Goal: Task Accomplishment & Management: Use online tool/utility

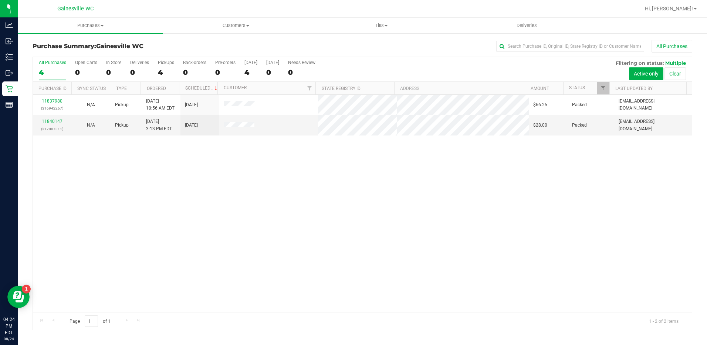
click at [52, 67] on label "All Purchases 4" at bounding box center [52, 70] width 27 height 20
click at [0, 0] on input "All Purchases 4" at bounding box center [0, 0] width 0 height 0
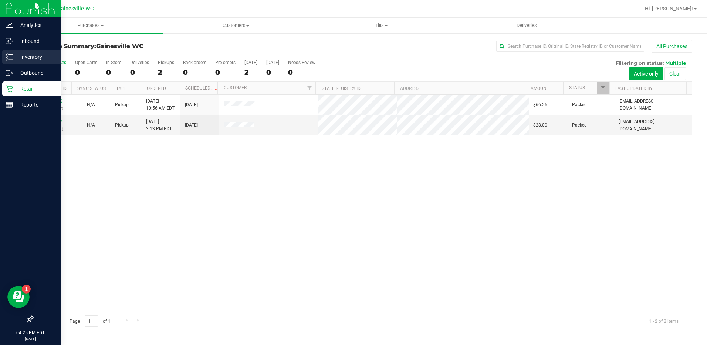
click at [20, 55] on p "Inventory" at bounding box center [35, 57] width 44 height 9
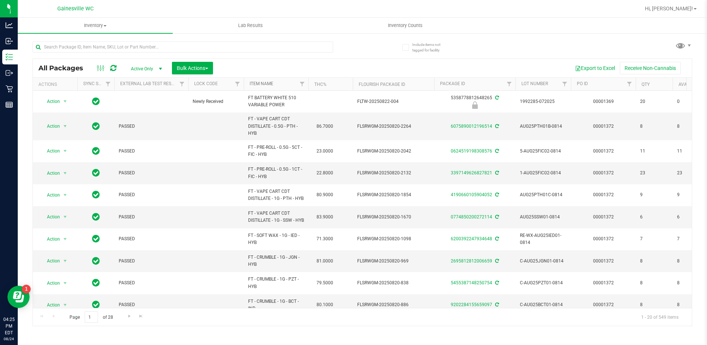
click at [258, 85] on link "Item Name" at bounding box center [262, 83] width 24 height 5
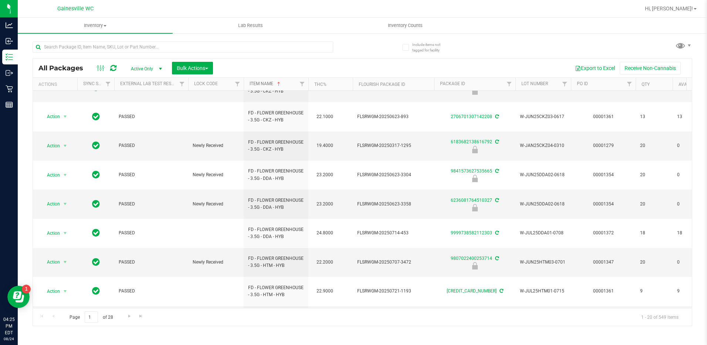
scroll to position [242, 0]
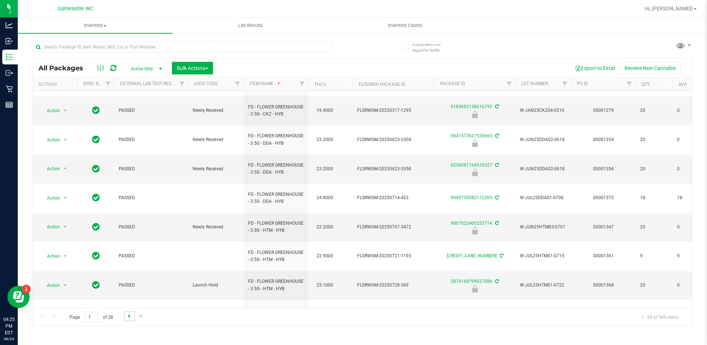
click at [128, 315] on span "Go to the next page" at bounding box center [130, 316] width 6 height 6
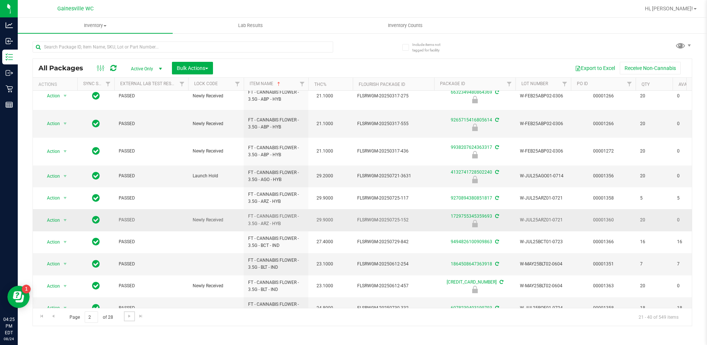
scroll to position [256, 0]
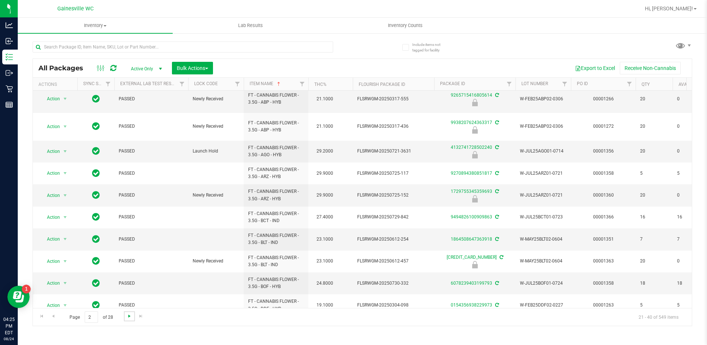
click at [128, 317] on span "Go to the next page" at bounding box center [130, 316] width 6 height 6
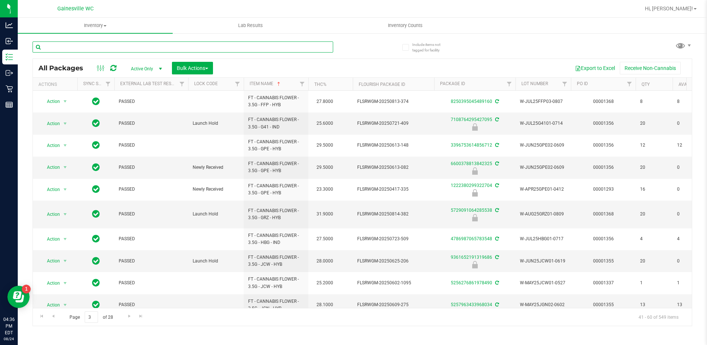
click at [94, 50] on input "text" at bounding box center [183, 46] width 301 height 11
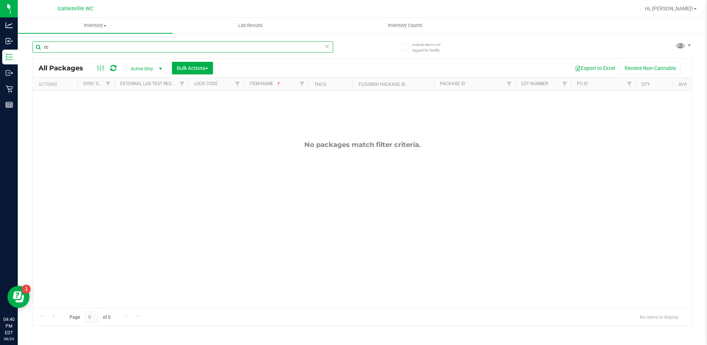
type input "c"
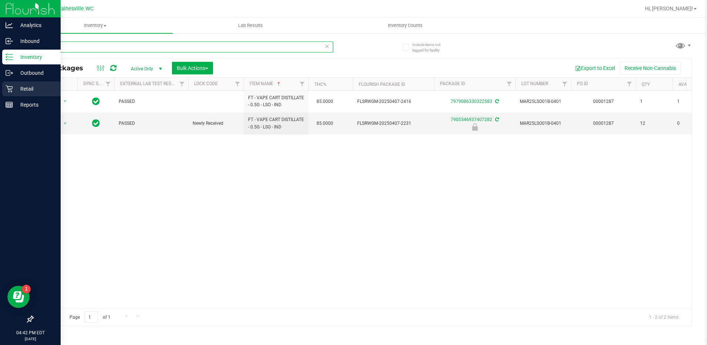
type input "lso"
click at [12, 87] on icon at bounding box center [9, 88] width 7 height 7
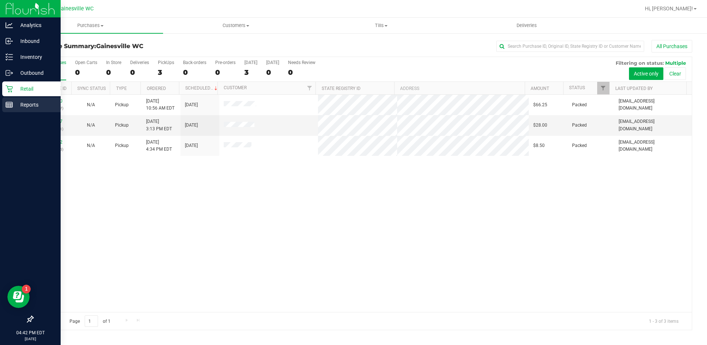
click at [10, 102] on icon at bounding box center [9, 104] width 7 height 7
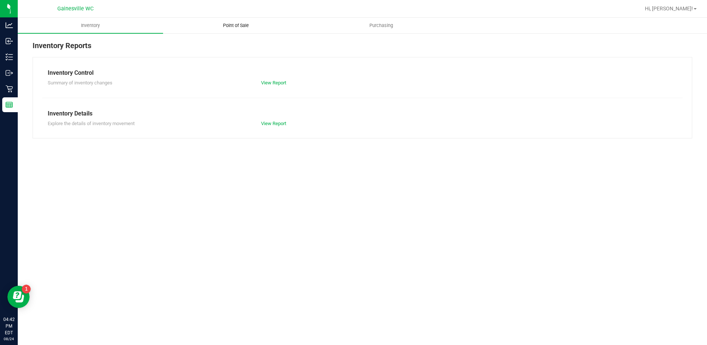
click at [233, 29] on uib-tab-heading "Point of Sale" at bounding box center [236, 25] width 145 height 15
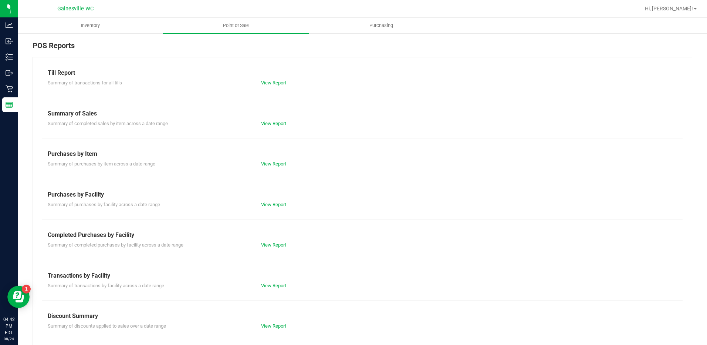
click at [276, 246] on link "View Report" at bounding box center [273, 245] width 25 height 6
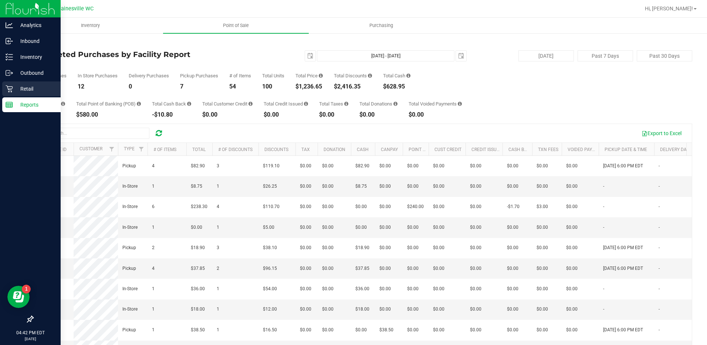
click at [24, 84] on p "Retail" at bounding box center [35, 88] width 44 height 9
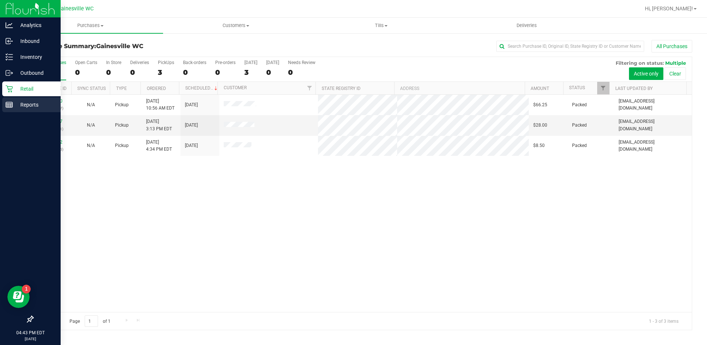
click at [21, 107] on p "Reports" at bounding box center [35, 104] width 44 height 9
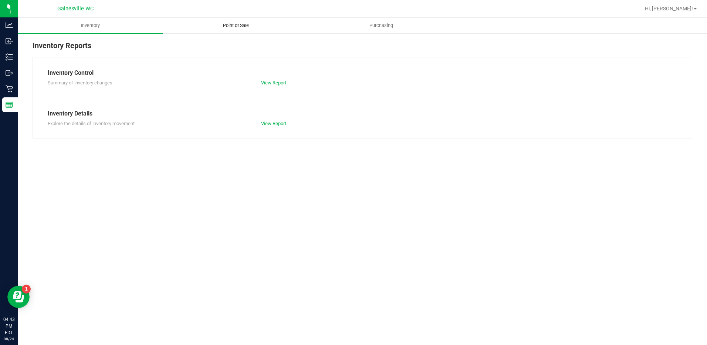
click at [228, 21] on uib-tab-heading "Point of Sale" at bounding box center [236, 25] width 145 height 15
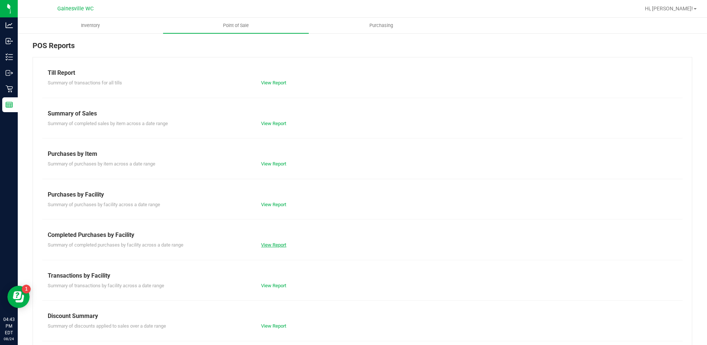
click at [272, 246] on link "View Report" at bounding box center [273, 245] width 25 height 6
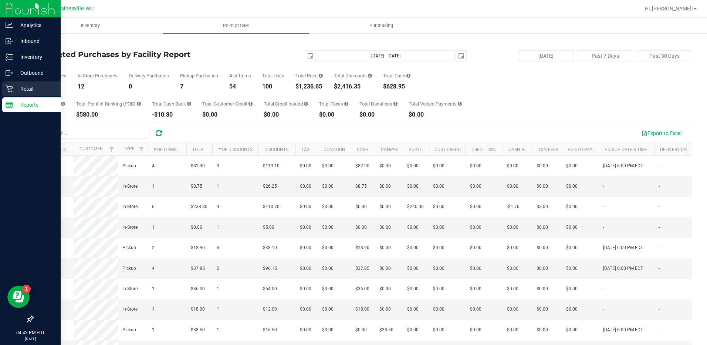
click at [24, 93] on div "Retail" at bounding box center [31, 88] width 58 height 15
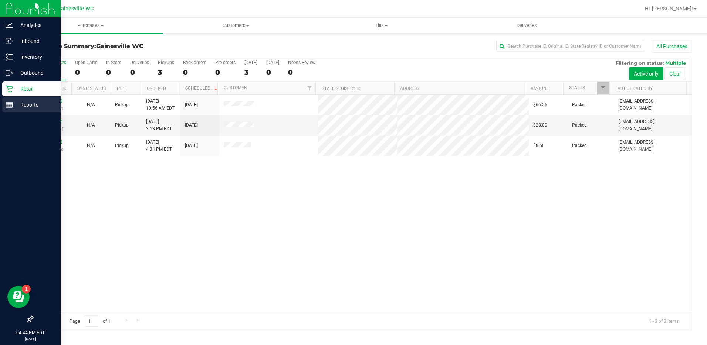
click at [31, 108] on p "Reports" at bounding box center [35, 104] width 44 height 9
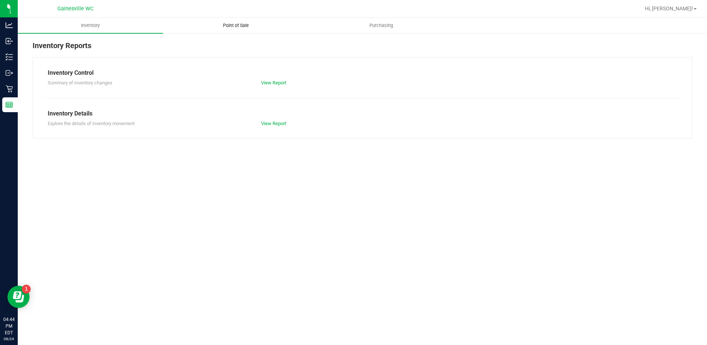
click at [239, 28] on span "Point of Sale" at bounding box center [236, 25] width 46 height 7
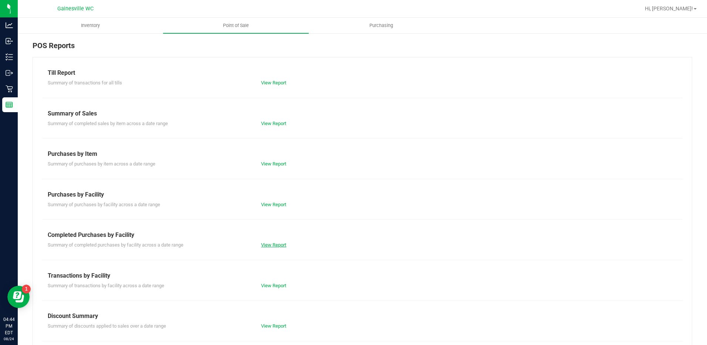
click at [267, 244] on link "View Report" at bounding box center [273, 245] width 25 height 6
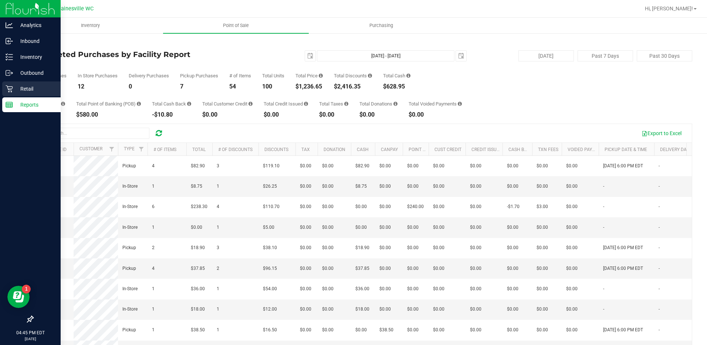
click at [32, 93] on p "Retail" at bounding box center [35, 88] width 44 height 9
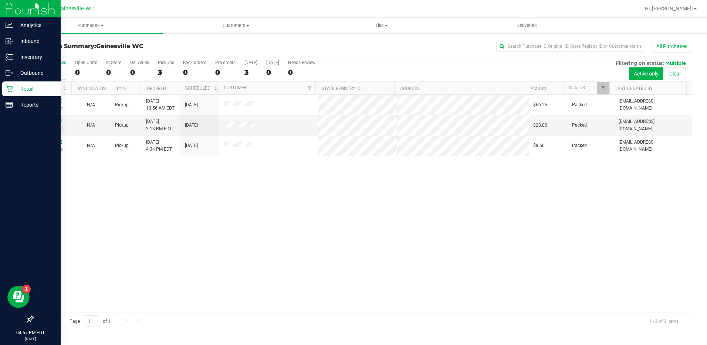
click at [23, 90] on p "Retail" at bounding box center [35, 88] width 44 height 9
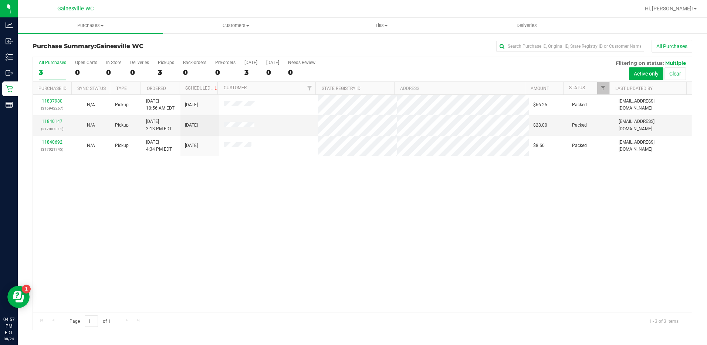
click at [41, 73] on div "3" at bounding box center [52, 72] width 27 height 9
click at [0, 0] on input "All Purchases 3" at bounding box center [0, 0] width 0 height 0
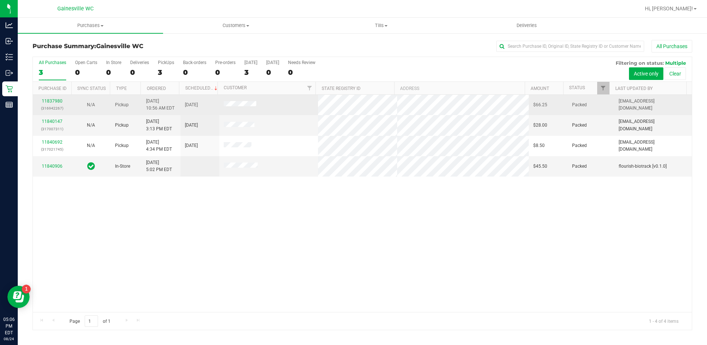
click at [58, 97] on td "11837980 (316942267)" at bounding box center [52, 105] width 39 height 20
click at [54, 101] on link "11837980" at bounding box center [52, 100] width 21 height 5
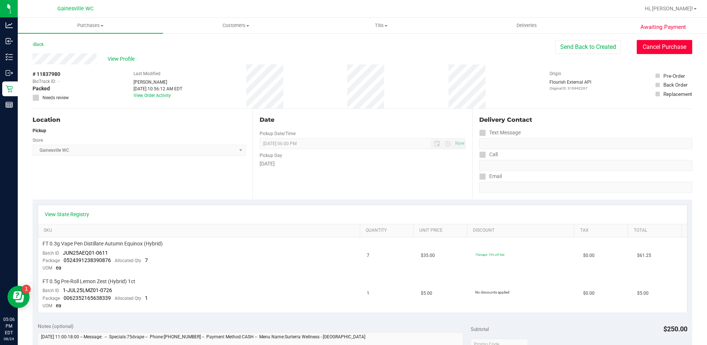
click at [653, 50] on button "Cancel Purchase" at bounding box center [665, 47] width 56 height 14
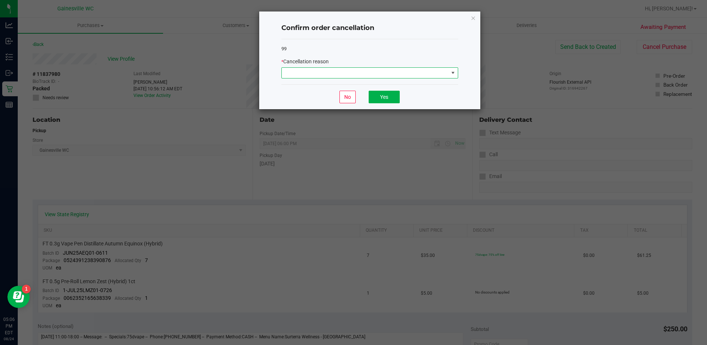
click at [356, 73] on span at bounding box center [365, 73] width 167 height 10
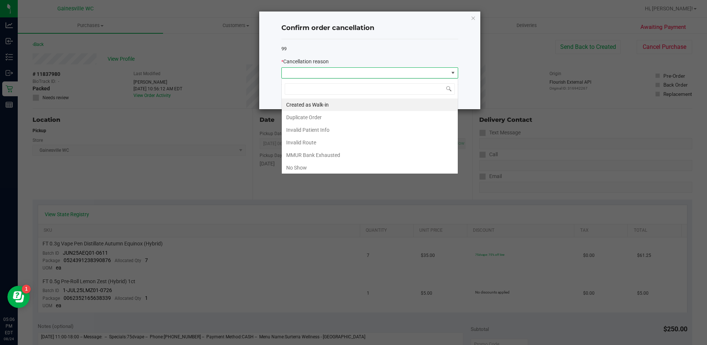
scroll to position [11, 177]
click at [293, 167] on li "No Show" at bounding box center [370, 167] width 176 height 13
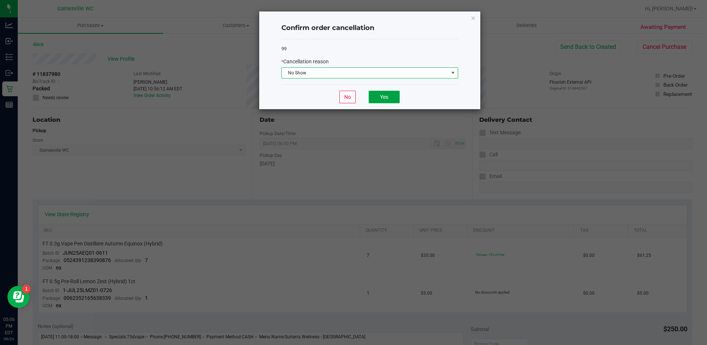
click at [384, 94] on button "Yes" at bounding box center [384, 97] width 31 height 13
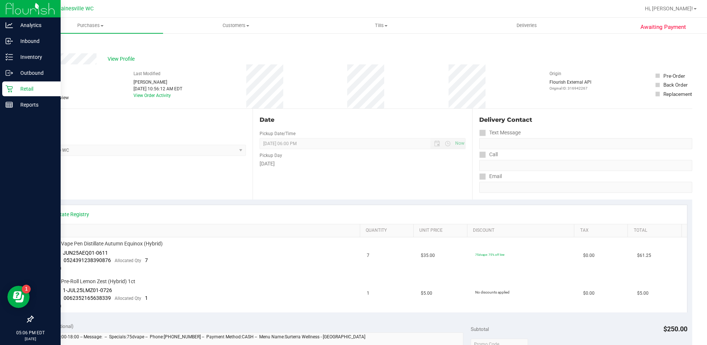
click at [16, 89] on p "Retail" at bounding box center [35, 88] width 44 height 9
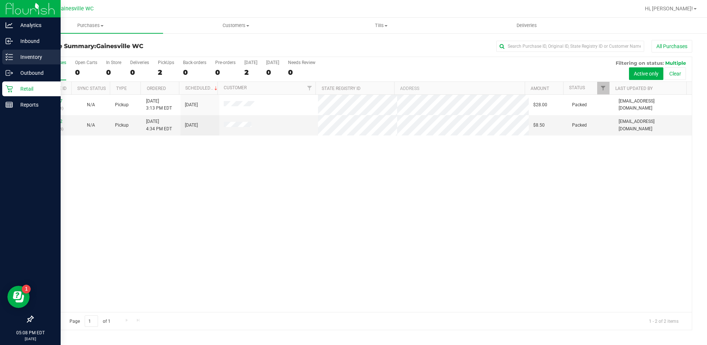
click at [24, 58] on p "Inventory" at bounding box center [35, 57] width 44 height 9
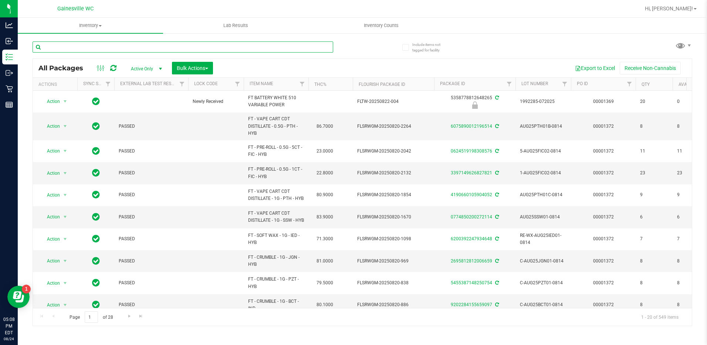
click at [78, 49] on input "text" at bounding box center [183, 46] width 301 height 11
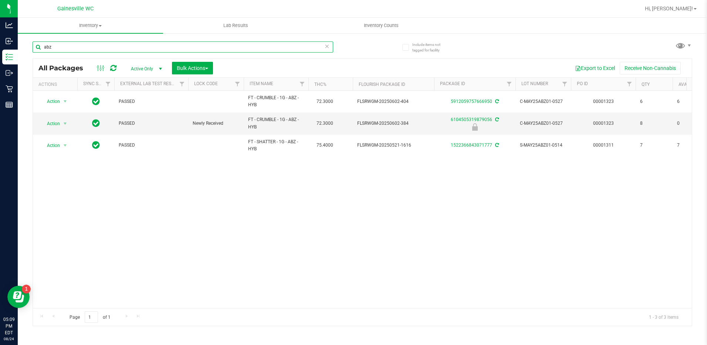
drag, startPoint x: 70, startPoint y: 46, endPoint x: 26, endPoint y: 50, distance: 44.2
click at [26, 50] on div "Include items not tagged for facility abz All Packages Active Only Active Only …" at bounding box center [363, 146] width 690 height 226
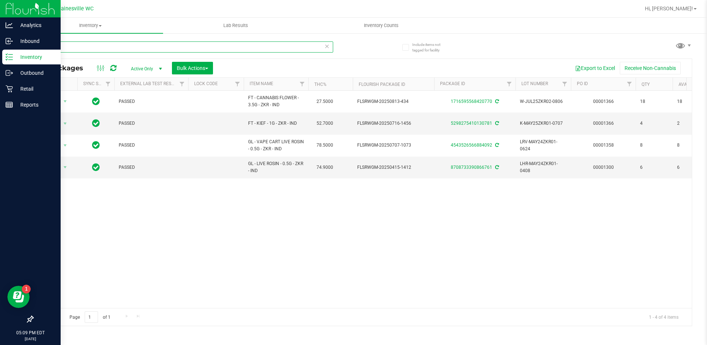
type input "zkr"
click at [26, 85] on p "Retail" at bounding box center [35, 88] width 44 height 9
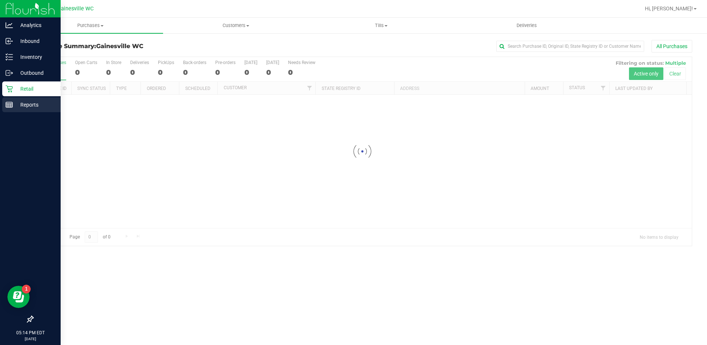
click at [24, 105] on p "Reports" at bounding box center [35, 104] width 44 height 9
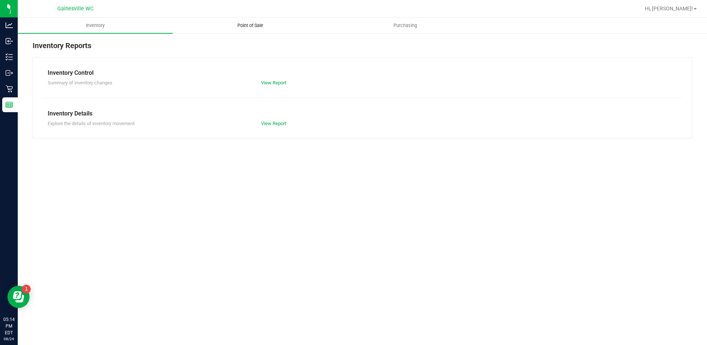
click at [240, 25] on span "Point of Sale" at bounding box center [251, 25] width 46 height 7
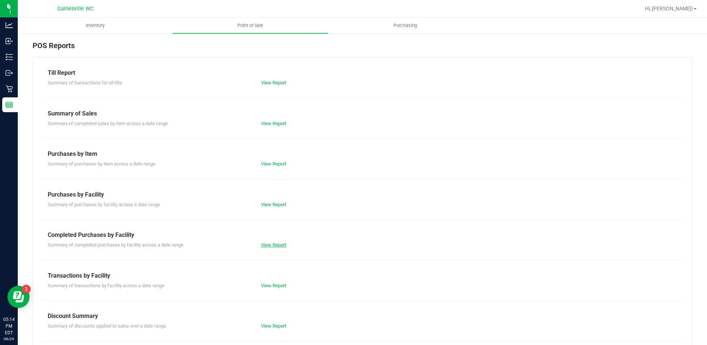
click at [275, 244] on link "View Report" at bounding box center [273, 245] width 25 height 6
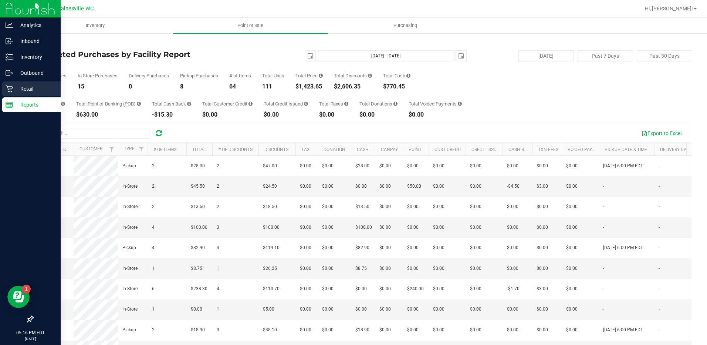
click at [26, 88] on p "Retail" at bounding box center [35, 88] width 44 height 9
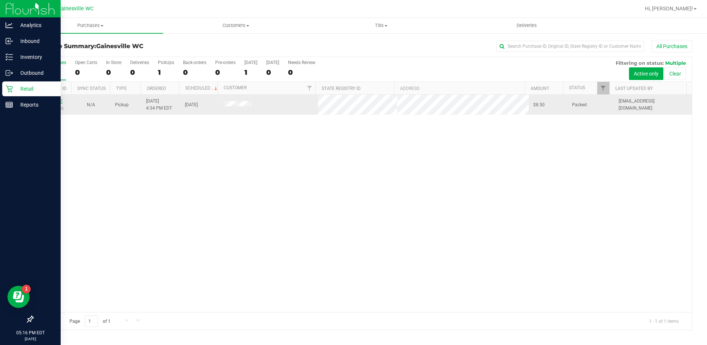
click at [59, 101] on link "11840692" at bounding box center [52, 100] width 21 height 5
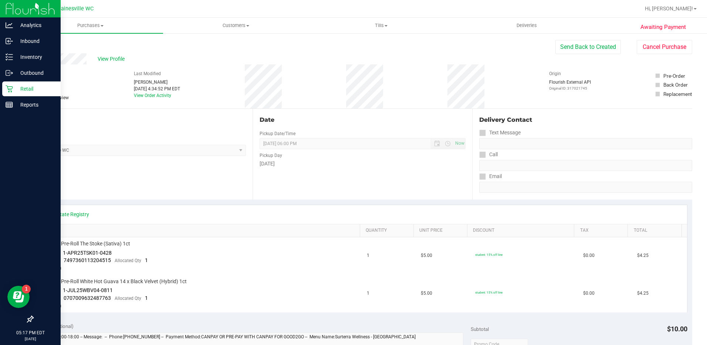
click at [28, 90] on p "Retail" at bounding box center [35, 88] width 44 height 9
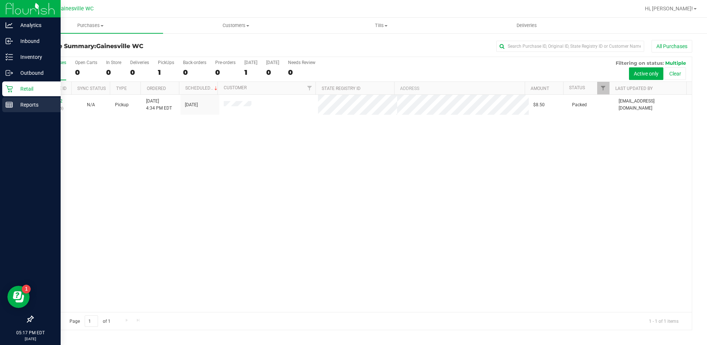
click at [24, 107] on p "Reports" at bounding box center [35, 104] width 44 height 9
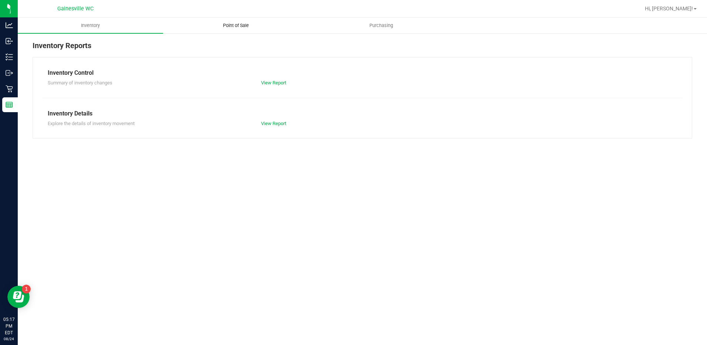
click at [225, 24] on span "Point of Sale" at bounding box center [236, 25] width 46 height 7
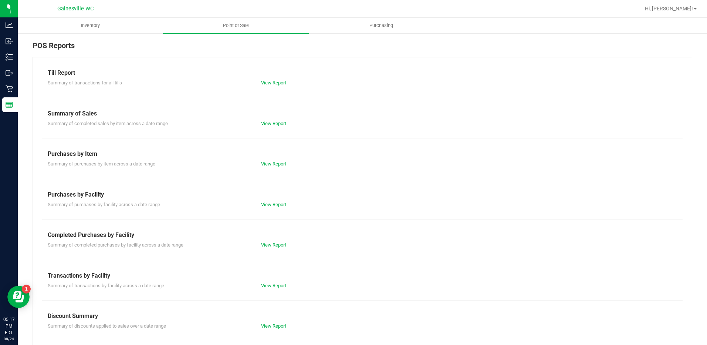
click at [271, 243] on link "View Report" at bounding box center [273, 245] width 25 height 6
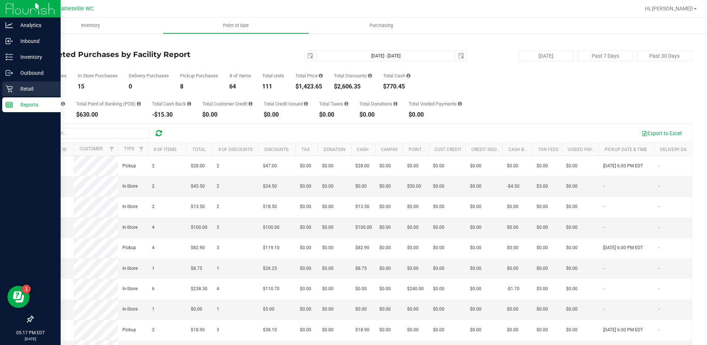
click at [13, 90] on icon at bounding box center [9, 88] width 7 height 7
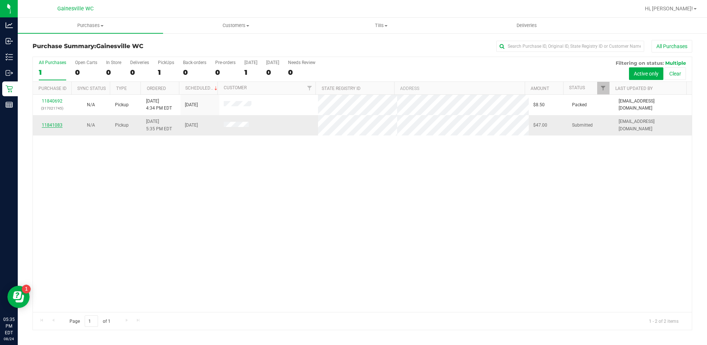
click at [53, 125] on link "11841083" at bounding box center [52, 124] width 21 height 5
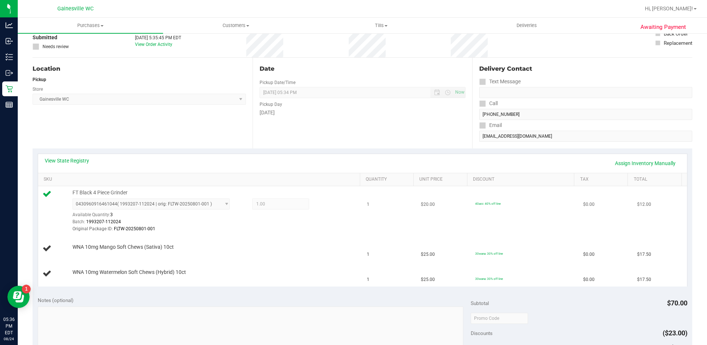
scroll to position [74, 0]
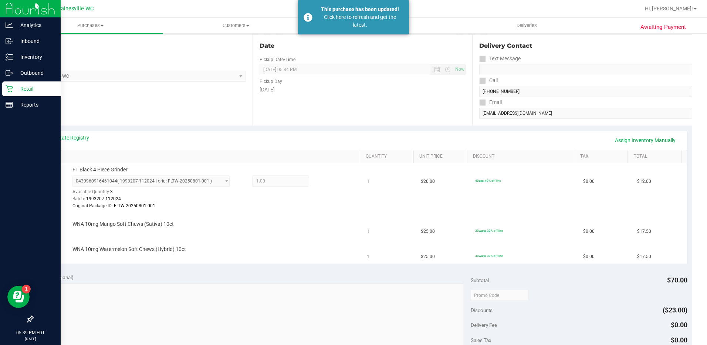
click at [23, 87] on p "Retail" at bounding box center [35, 88] width 44 height 9
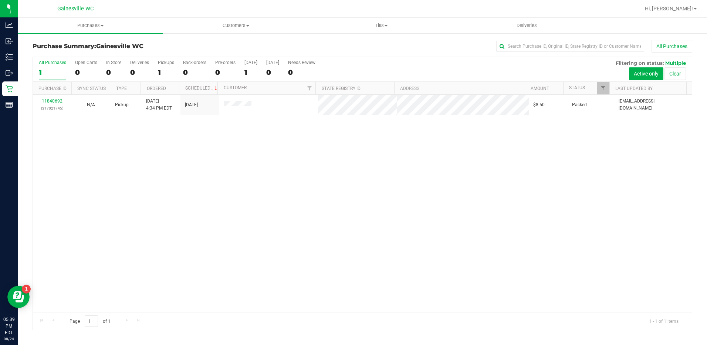
click at [49, 74] on div "1" at bounding box center [52, 72] width 27 height 9
click at [0, 0] on input "All Purchases 1" at bounding box center [0, 0] width 0 height 0
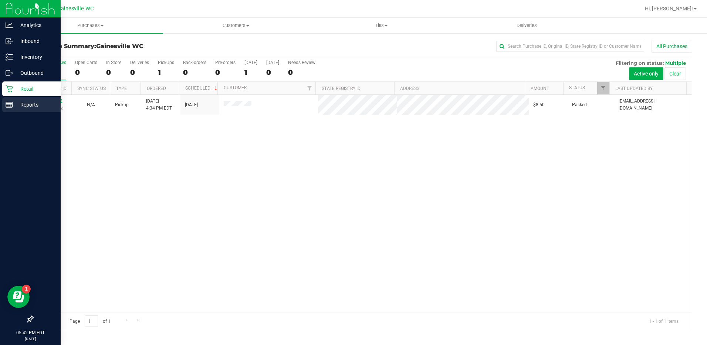
click at [28, 108] on p "Reports" at bounding box center [35, 104] width 44 height 9
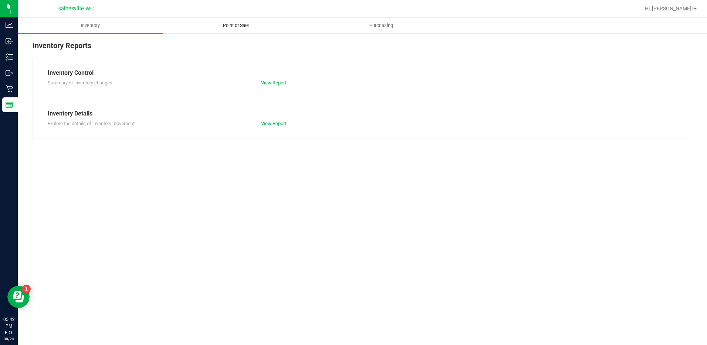
click at [236, 27] on span "Point of Sale" at bounding box center [236, 25] width 46 height 7
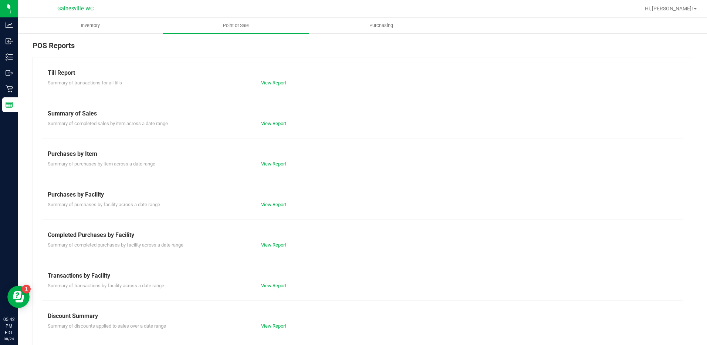
click at [279, 247] on link "View Report" at bounding box center [273, 245] width 25 height 6
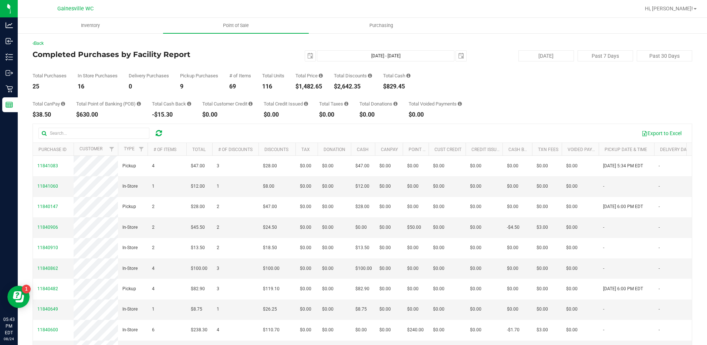
click at [219, 8] on div at bounding box center [386, 8] width 508 height 14
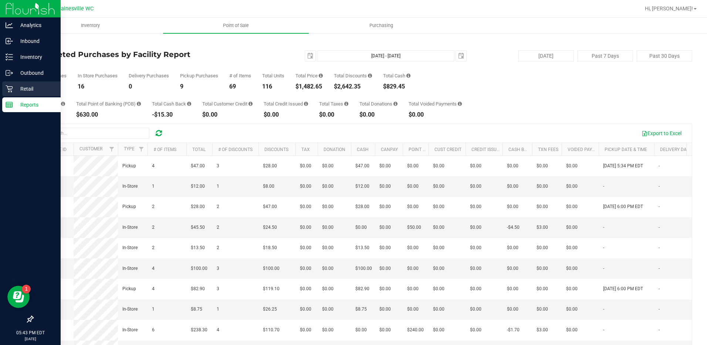
click at [27, 84] on div "Retail" at bounding box center [31, 88] width 58 height 15
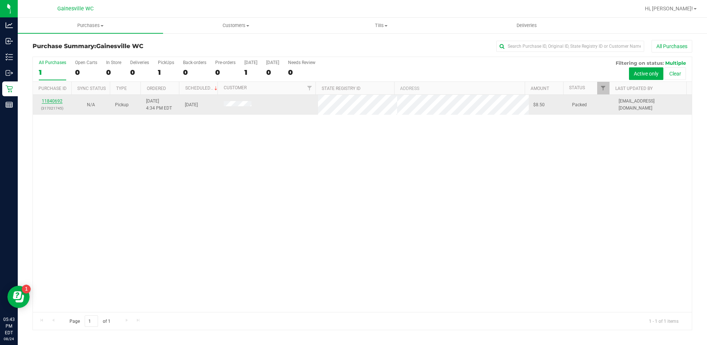
click at [52, 100] on link "11840692" at bounding box center [52, 100] width 21 height 5
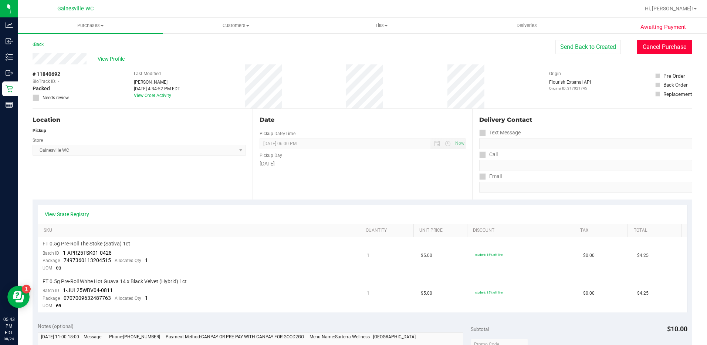
click at [663, 49] on button "Cancel Purchase" at bounding box center [665, 47] width 56 height 14
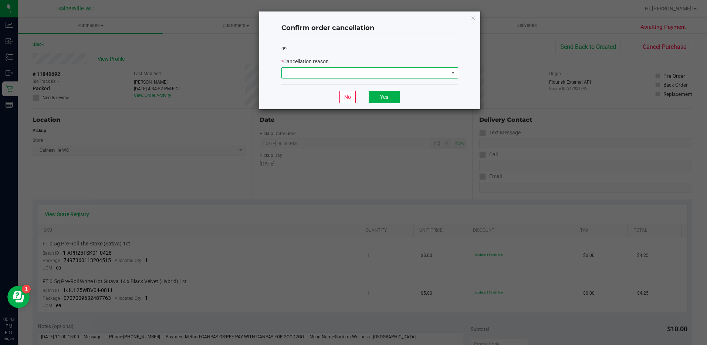
click at [361, 70] on span at bounding box center [365, 73] width 167 height 10
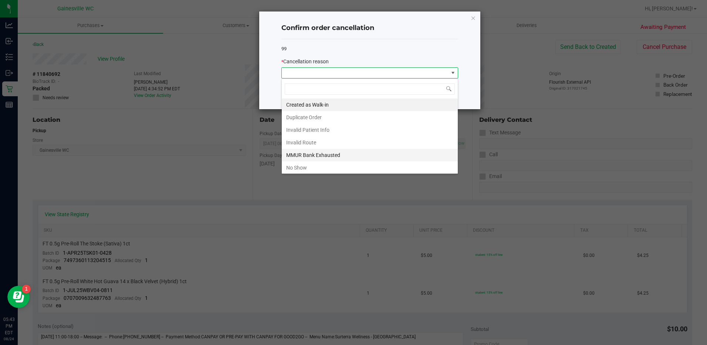
scroll to position [11, 177]
click at [309, 167] on li "No Show" at bounding box center [370, 167] width 176 height 13
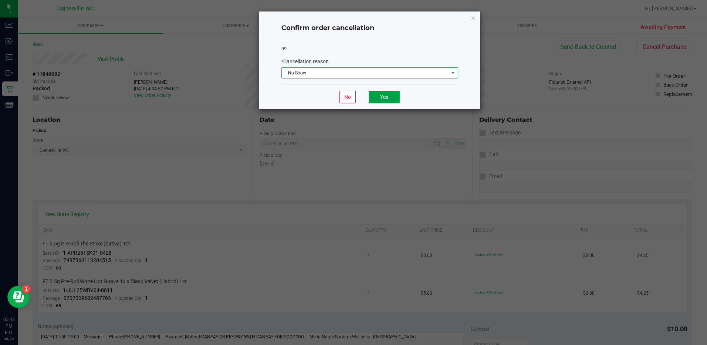
click at [382, 95] on button "Yes" at bounding box center [384, 97] width 31 height 13
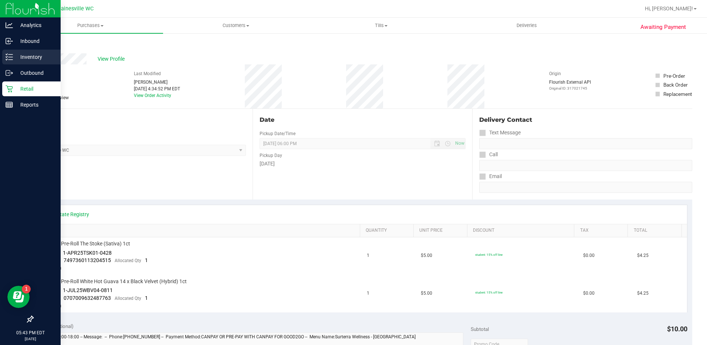
click at [25, 60] on p "Inventory" at bounding box center [35, 57] width 44 height 9
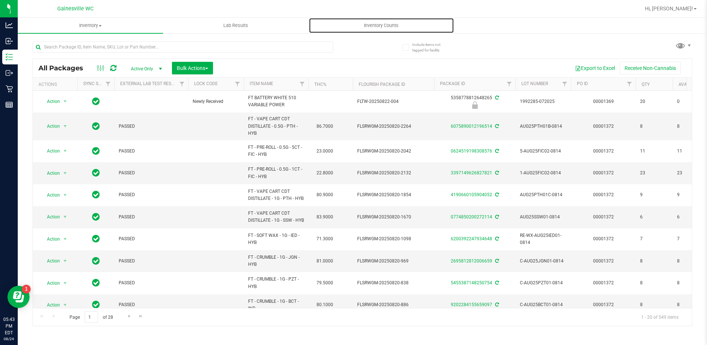
click at [381, 26] on span "Inventory Counts" at bounding box center [381, 25] width 55 height 7
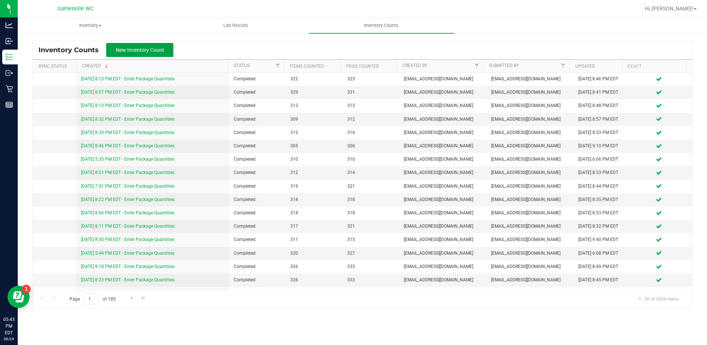
click at [139, 51] on span "New Inventory Count" at bounding box center [140, 50] width 48 height 6
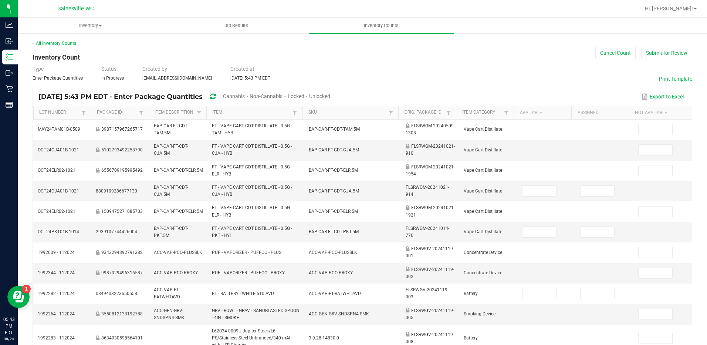
click at [330, 97] on span "Unlocked" at bounding box center [319, 96] width 21 height 6
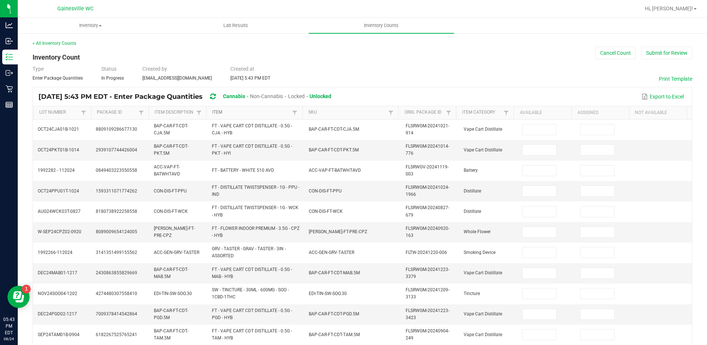
click at [215, 113] on link "Item" at bounding box center [251, 113] width 78 height 6
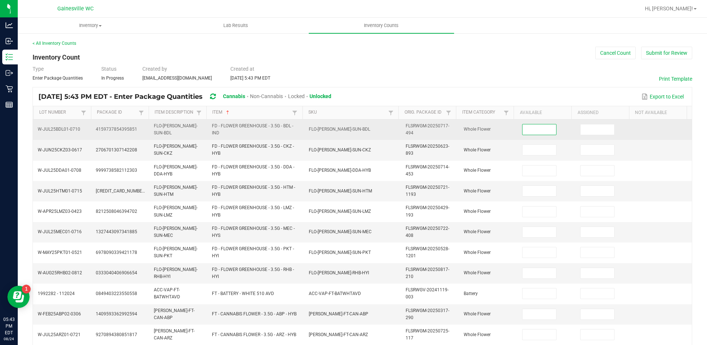
click at [533, 128] on input at bounding box center [540, 129] width 34 height 10
type input "6"
type input "13"
type input "18"
type input "9"
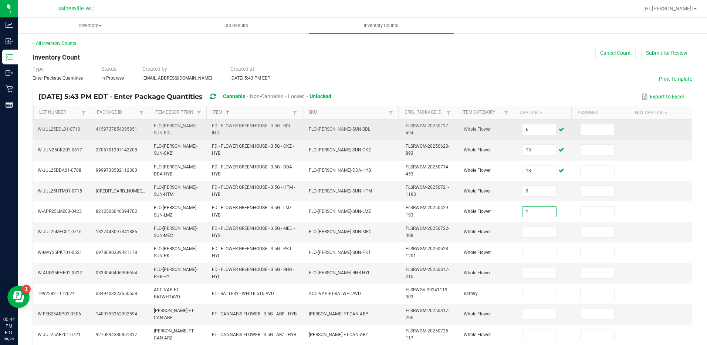
type input "1"
type input "11"
type input "19"
type input "10"
type input "18"
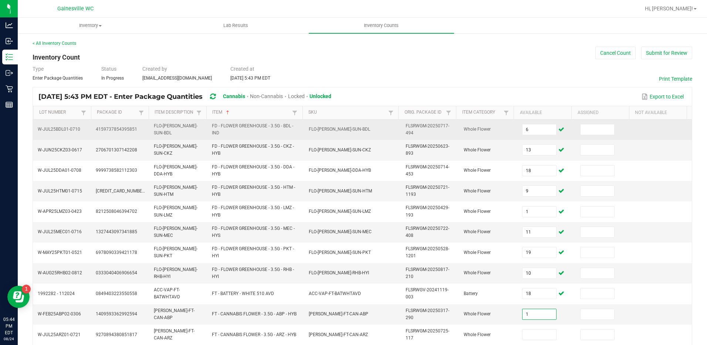
type input "1"
type input "5"
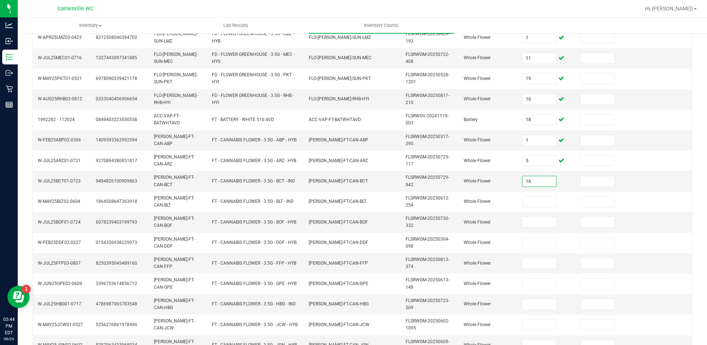
type input "16"
type input "7"
type input "18"
type input "5"
type input "8"
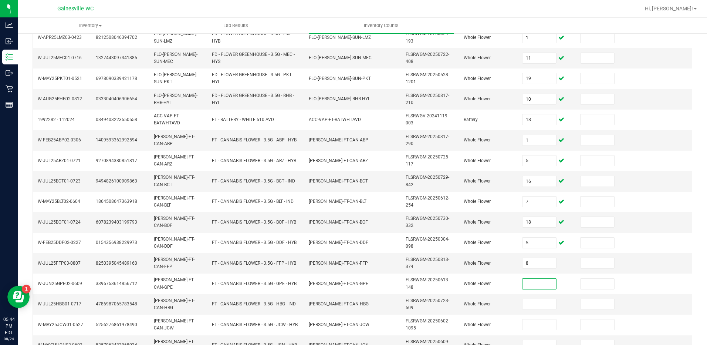
type input "4"
type input "12"
type input "4"
type input "1"
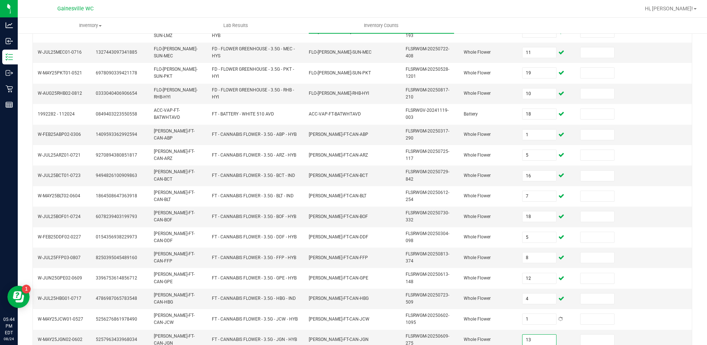
type input "13"
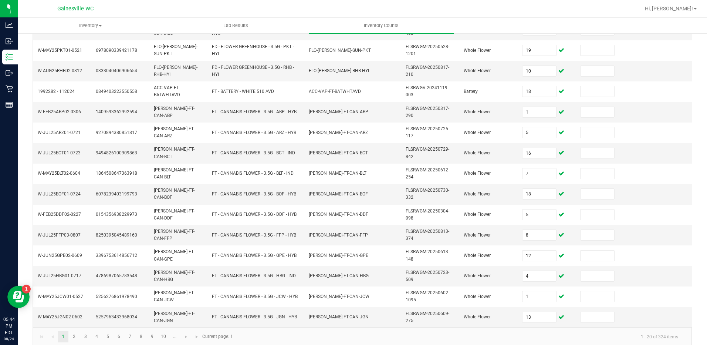
scroll to position [211, 0]
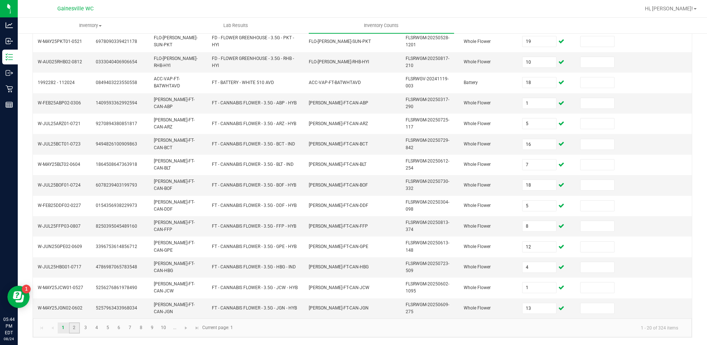
click at [75, 330] on link "2" at bounding box center [74, 327] width 11 height 11
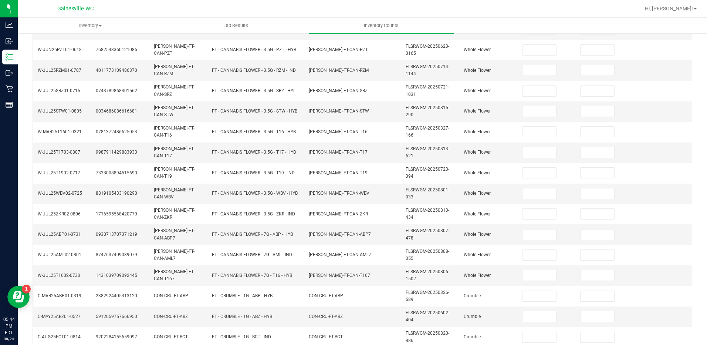
scroll to position [26, 0]
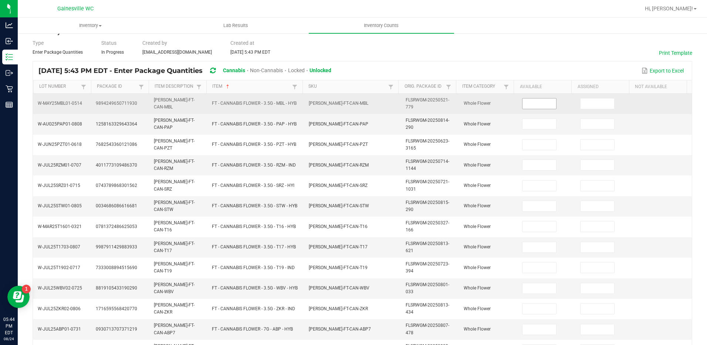
click at [525, 102] on input at bounding box center [540, 103] width 34 height 10
type input "10"
type input "16"
type input "1"
type input "17"
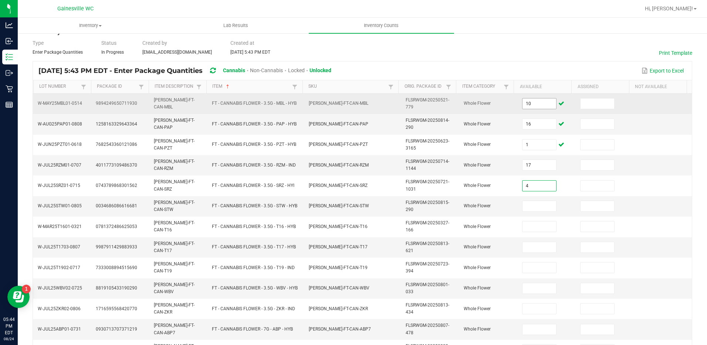
type input "4"
type input "20"
type input "7"
type input "17"
type input "4"
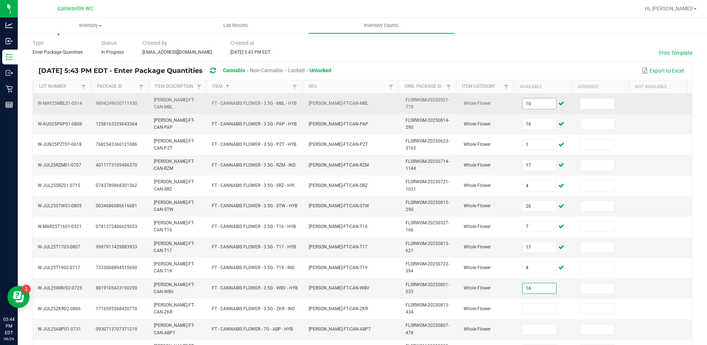
type input "16"
type input "18"
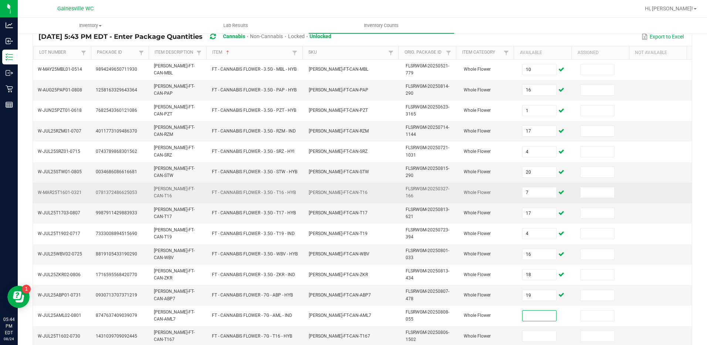
scroll to position [110, 0]
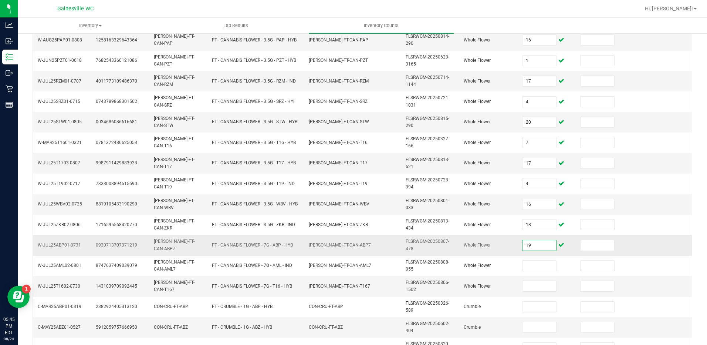
click at [529, 244] on input "19" at bounding box center [540, 245] width 34 height 10
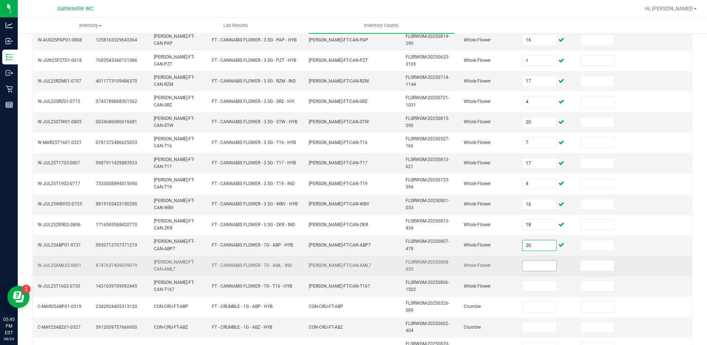
type input "20"
click at [529, 269] on input at bounding box center [540, 265] width 34 height 10
type input "19"
click at [489, 267] on td "Whole Flower" at bounding box center [489, 266] width 58 height 20
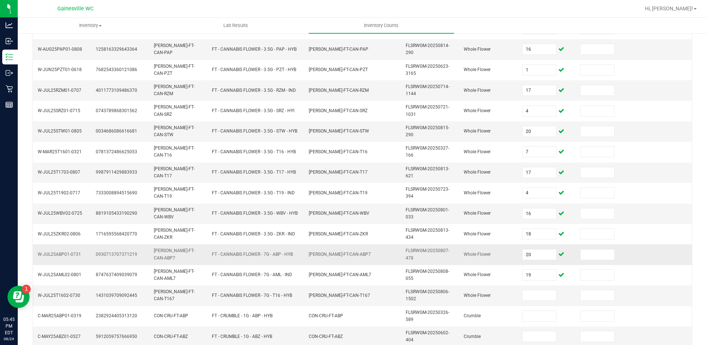
scroll to position [211, 0]
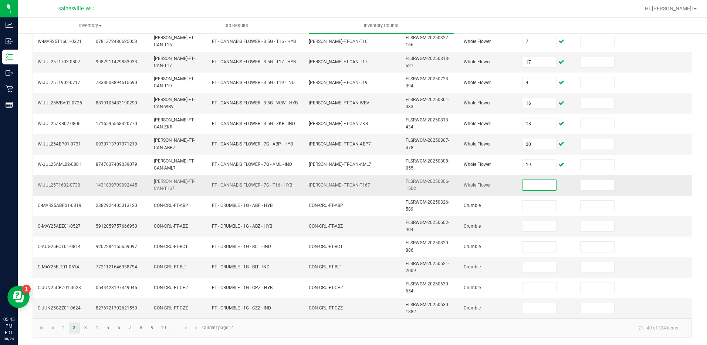
click at [534, 185] on input at bounding box center [540, 185] width 34 height 10
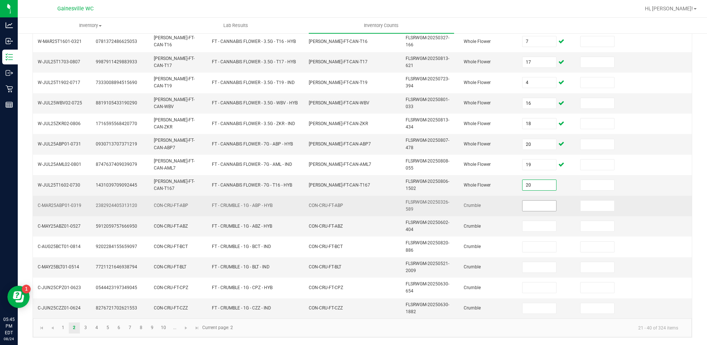
type input "20"
click at [530, 204] on input at bounding box center [540, 206] width 34 height 10
type input "2"
type input "6"
type input "7"
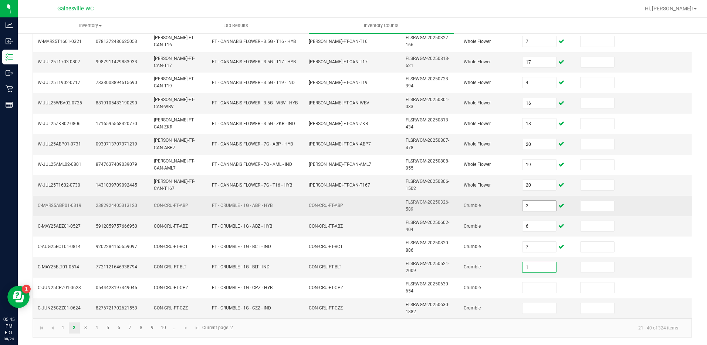
type input "1"
type input "2"
type input "4"
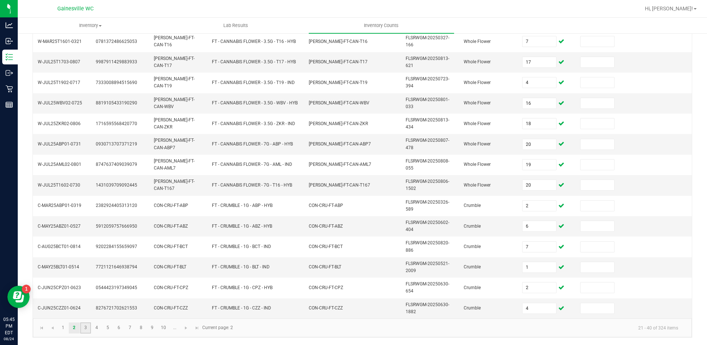
click at [81, 325] on link "3" at bounding box center [85, 327] width 11 height 11
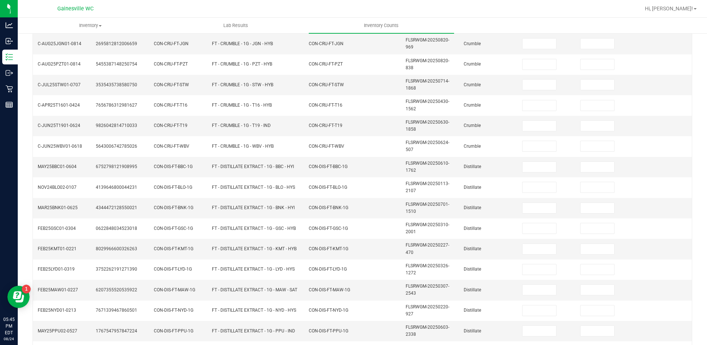
scroll to position [0, 0]
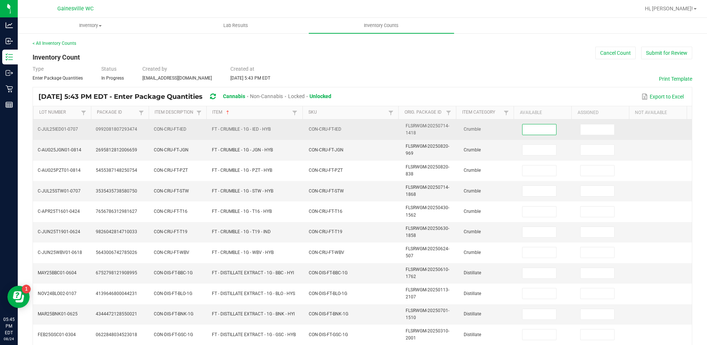
click at [528, 127] on input at bounding box center [540, 129] width 34 height 10
type input "1"
type input "8"
type input "6"
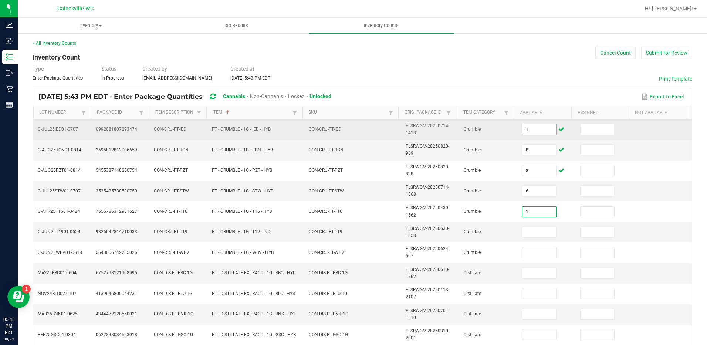
type input "1"
type input "3"
type input "5"
type input "3"
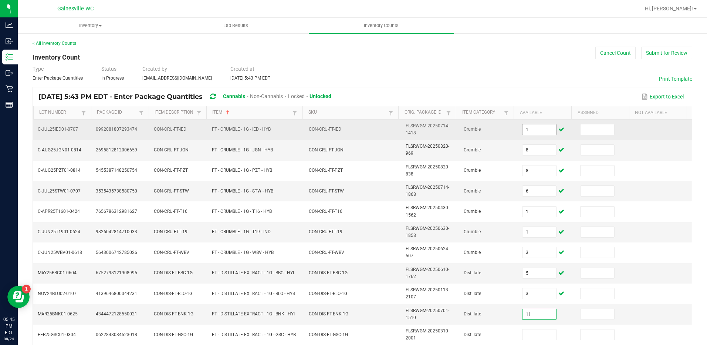
type input "11"
type input "8"
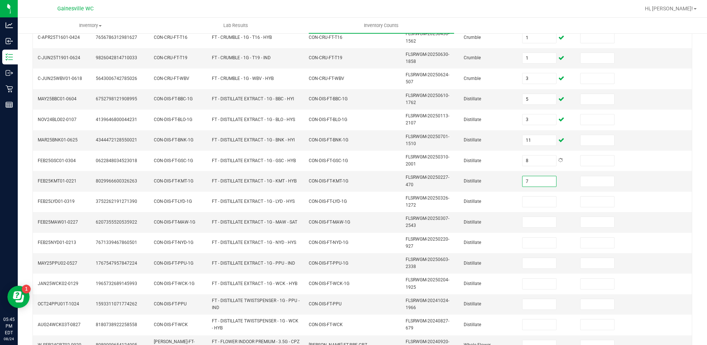
type input "7"
type input "11"
type input "3"
type input "8"
type input "9"
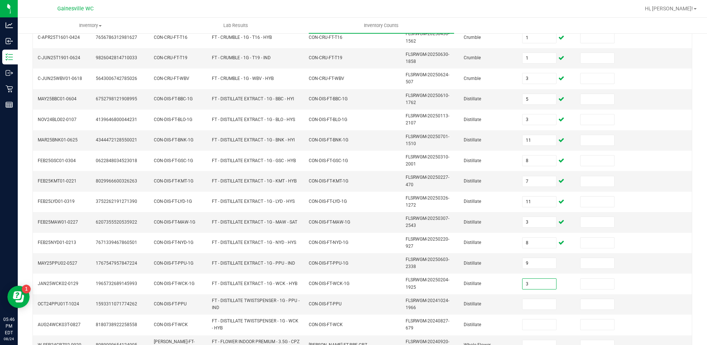
type input "3"
type input "2"
type input "3"
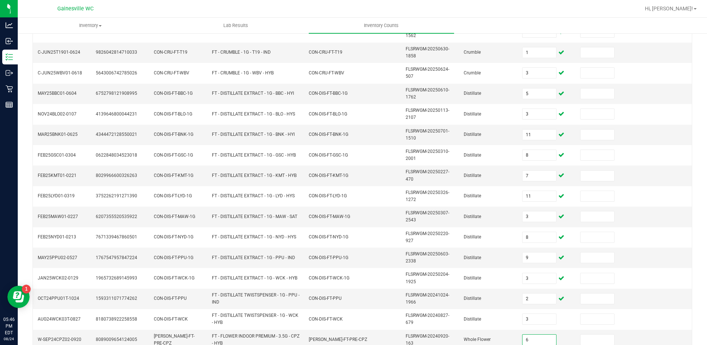
type input "6"
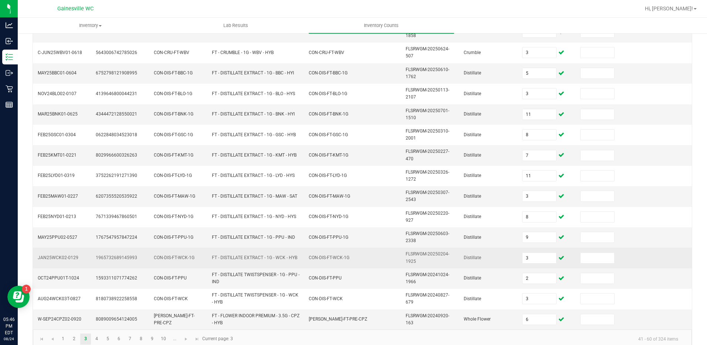
scroll to position [211, 0]
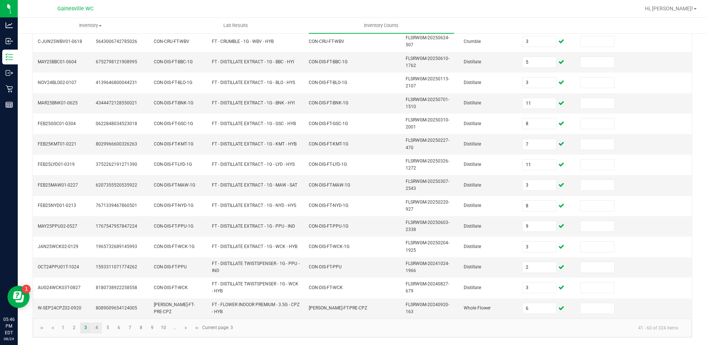
click at [100, 329] on link "4" at bounding box center [96, 327] width 11 height 11
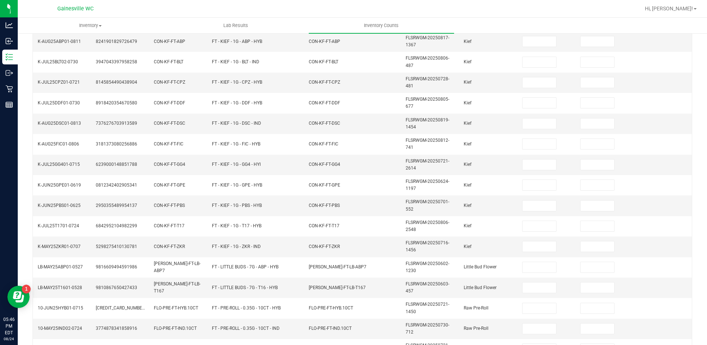
scroll to position [26, 0]
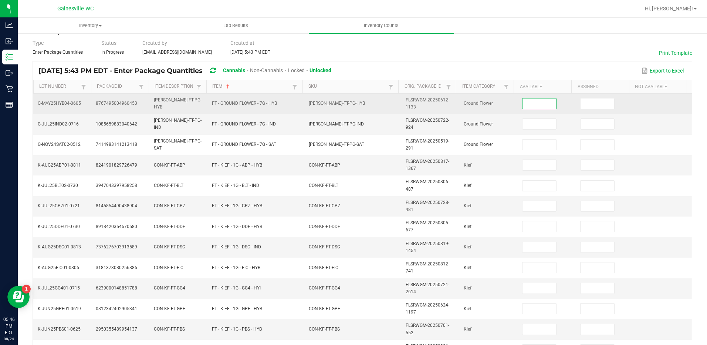
click at [534, 103] on input at bounding box center [540, 103] width 34 height 10
type input "8"
type input "15"
type input "4"
type input "7"
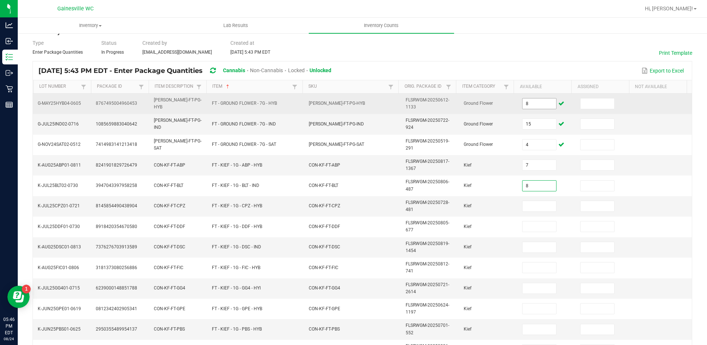
type input "8"
type input "4"
type input "3"
type input "7"
type input "6"
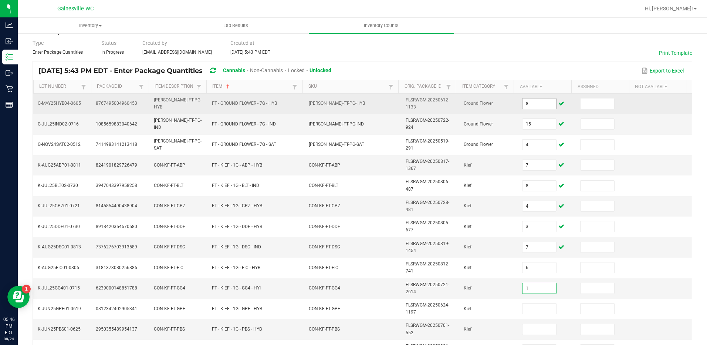
type input "1"
type input "6"
type input "8"
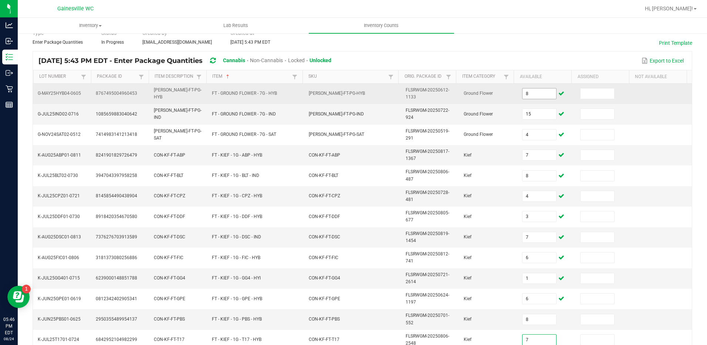
type input "7"
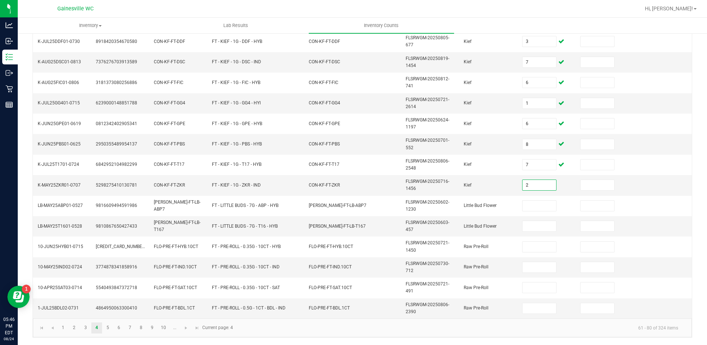
type input "2"
type input "6"
type input "2"
type input "1"
type input "16"
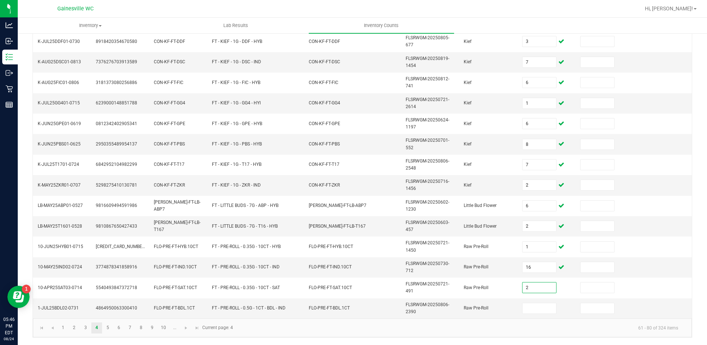
type input "2"
type input "17"
click at [104, 327] on link "5" at bounding box center [107, 327] width 11 height 11
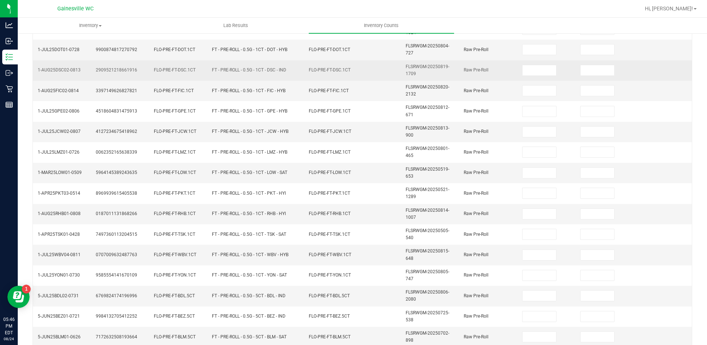
scroll to position [26, 0]
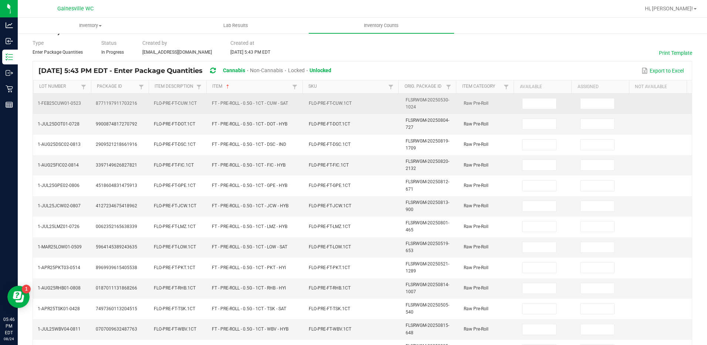
click at [535, 94] on td at bounding box center [547, 104] width 58 height 20
click at [534, 102] on input at bounding box center [540, 103] width 34 height 10
type input "9"
type input "12"
type input "19"
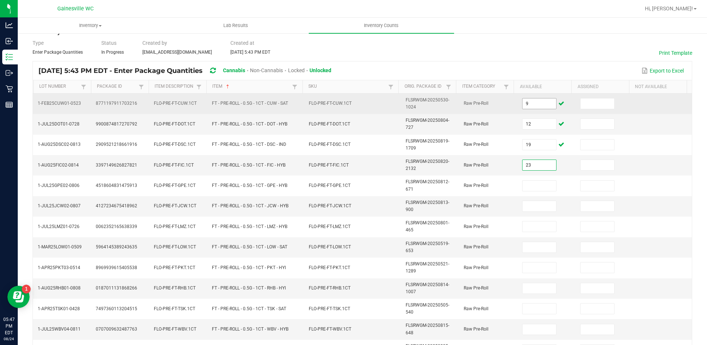
type input "23"
type input "22"
type input "14"
type input "8"
type input "4"
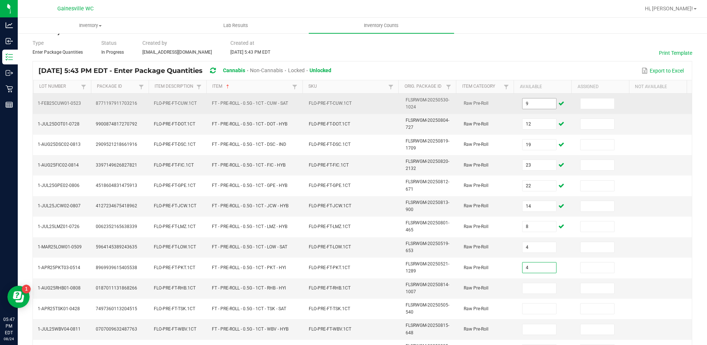
type input "4"
type input "19"
type input "20"
type input "13"
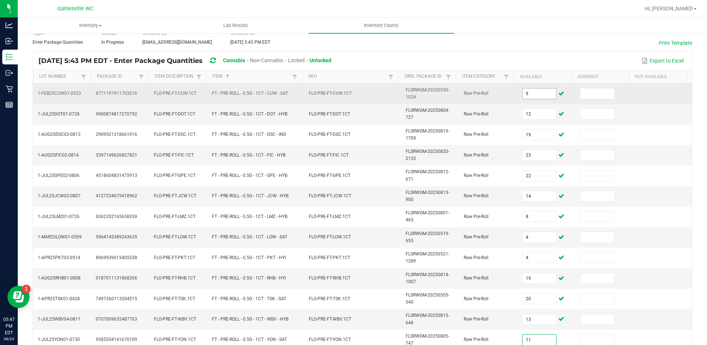
type input "11"
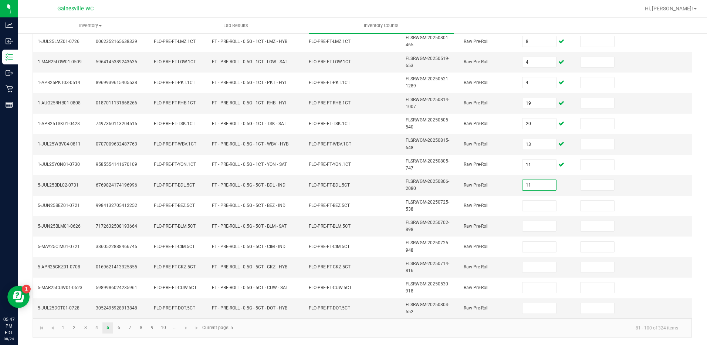
type input "11"
type input "10"
type input "2"
type input "6"
type input "1"
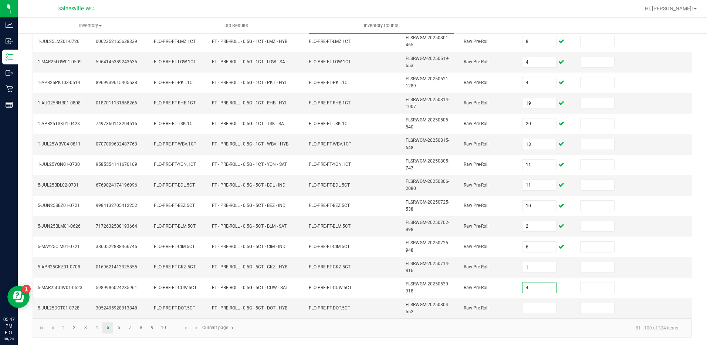
type input "4"
type input "2"
click at [118, 329] on link "6" at bounding box center [119, 327] width 11 height 11
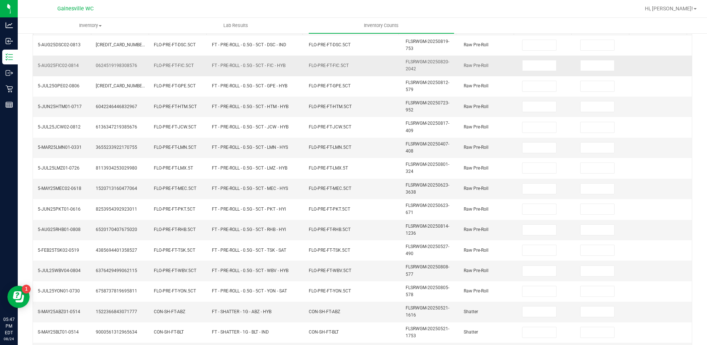
scroll to position [26, 0]
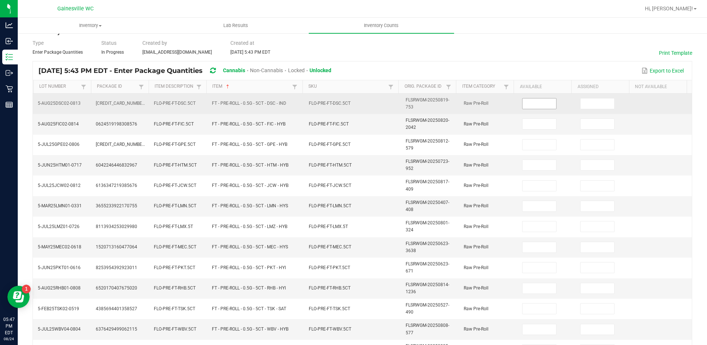
click at [534, 109] on span at bounding box center [539, 103] width 34 height 11
click at [544, 104] on input at bounding box center [540, 103] width 34 height 10
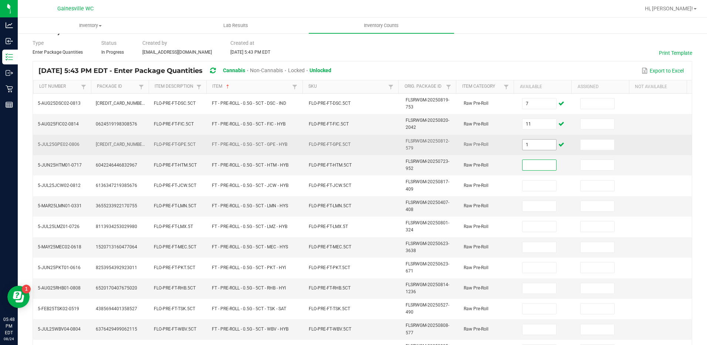
click at [535, 148] on input "1" at bounding box center [540, 144] width 34 height 10
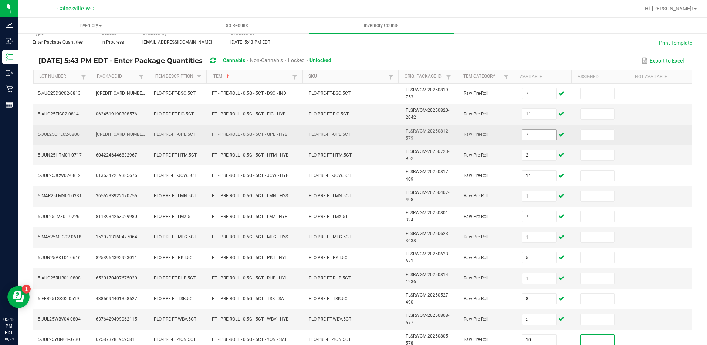
scroll to position [211, 0]
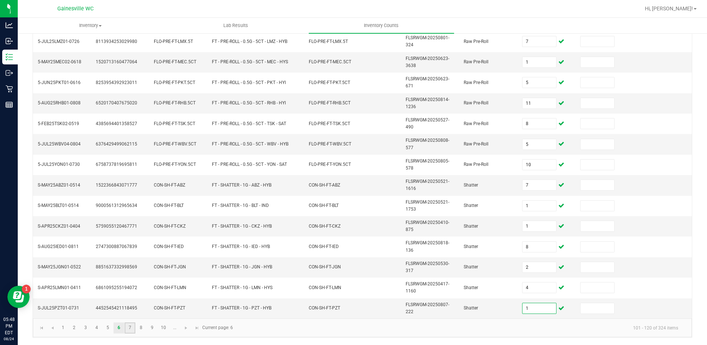
click at [130, 333] on link "7" at bounding box center [130, 327] width 11 height 11
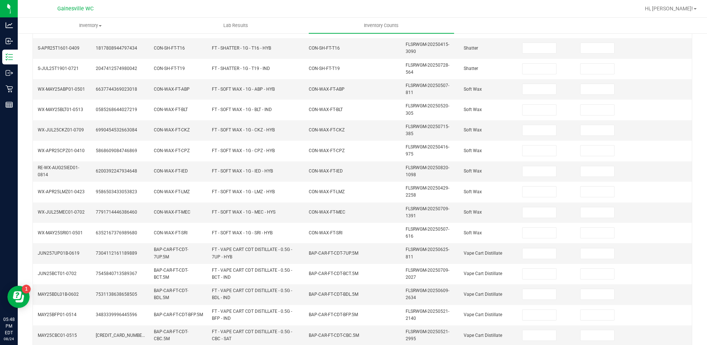
scroll to position [26, 0]
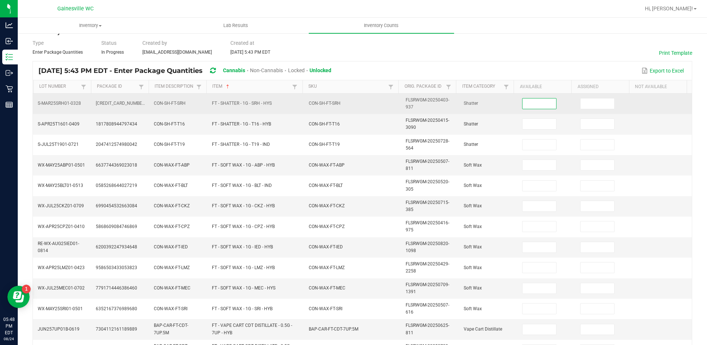
click at [523, 102] on input at bounding box center [540, 103] width 34 height 10
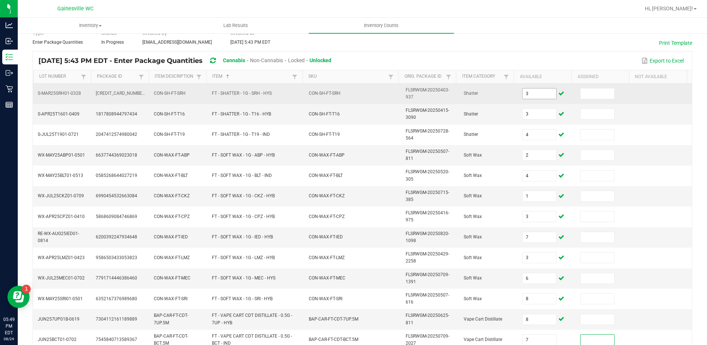
scroll to position [211, 0]
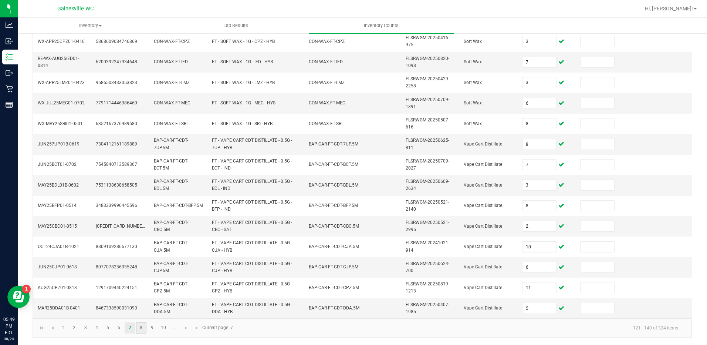
click at [145, 329] on link "8" at bounding box center [141, 327] width 11 height 11
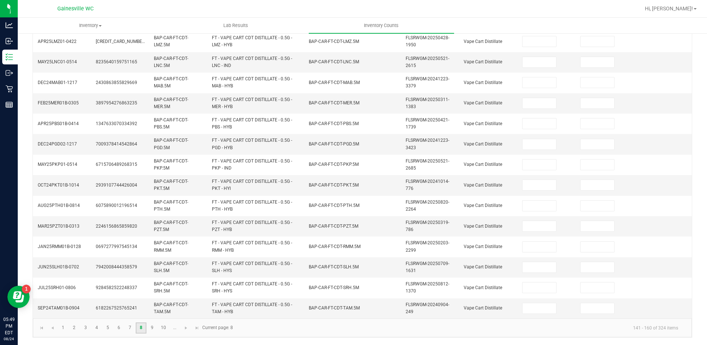
scroll to position [26, 0]
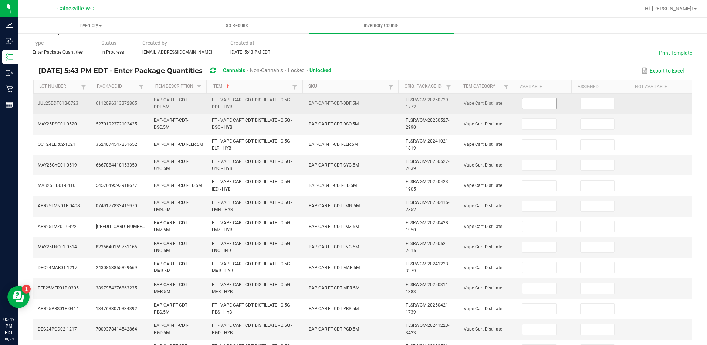
click at [540, 105] on input at bounding box center [540, 103] width 34 height 10
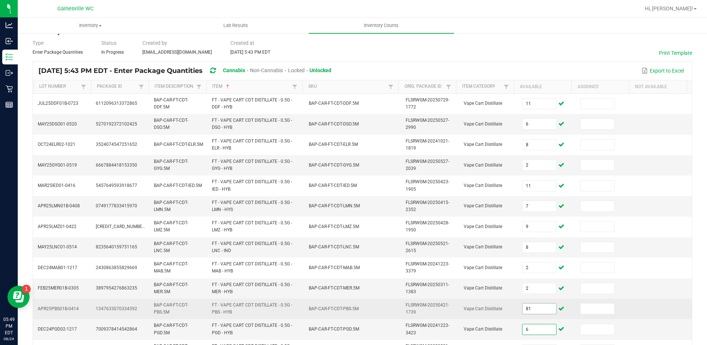
click at [525, 306] on input "81" at bounding box center [540, 308] width 34 height 10
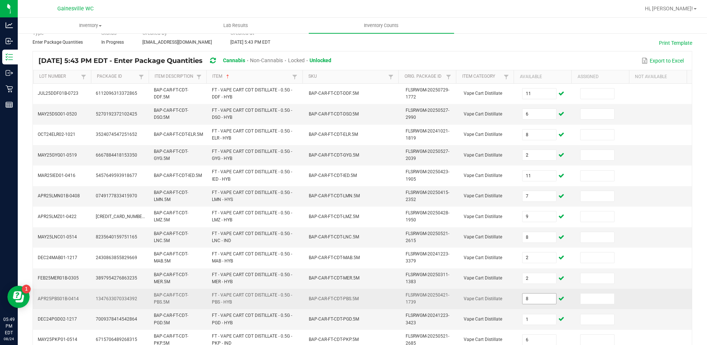
scroll to position [211, 0]
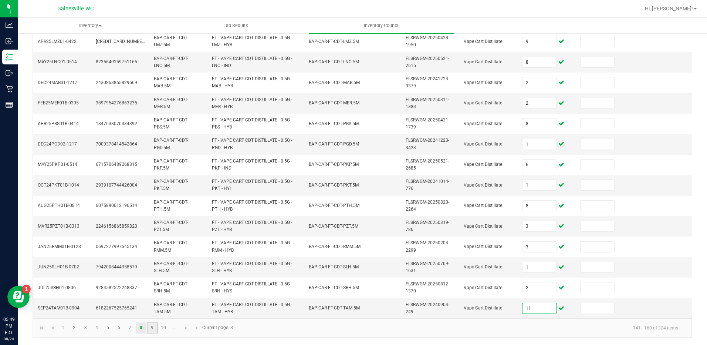
click at [153, 324] on link "9" at bounding box center [152, 327] width 11 height 11
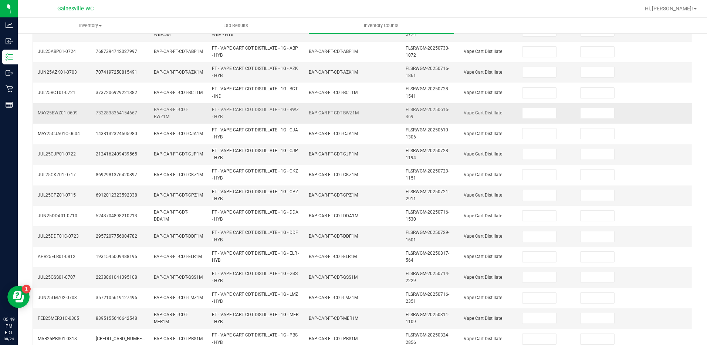
scroll to position [63, 0]
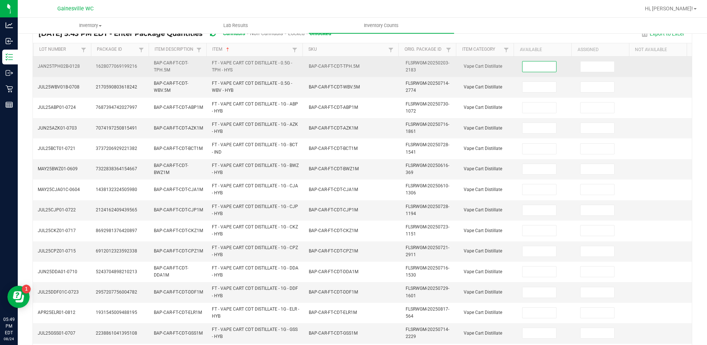
click at [544, 65] on input at bounding box center [540, 66] width 34 height 10
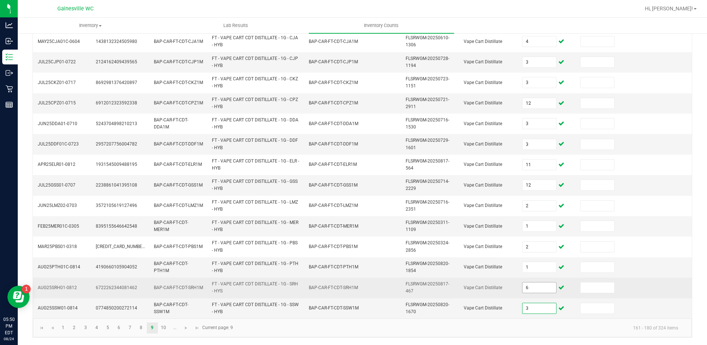
click at [526, 290] on input "6" at bounding box center [540, 287] width 34 height 10
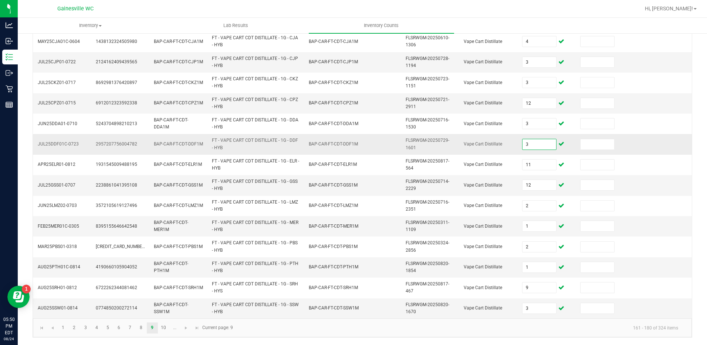
click at [529, 143] on input "3" at bounding box center [540, 144] width 34 height 10
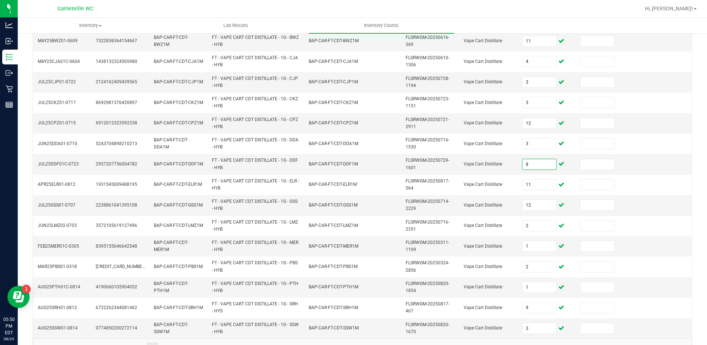
scroll to position [174, 0]
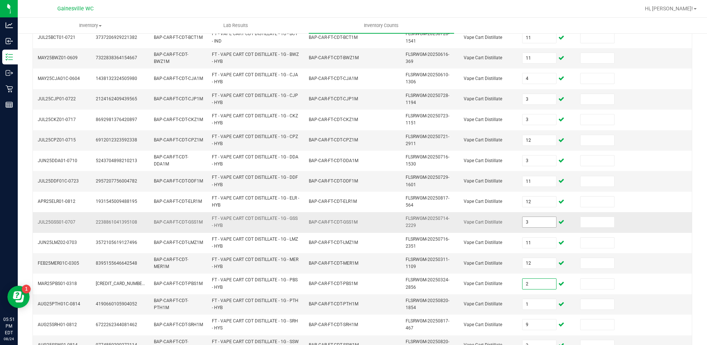
click at [529, 224] on input "3" at bounding box center [540, 222] width 34 height 10
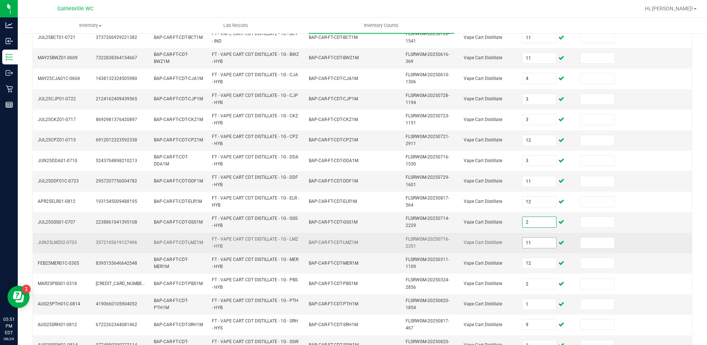
click at [528, 240] on input "11" at bounding box center [540, 243] width 34 height 10
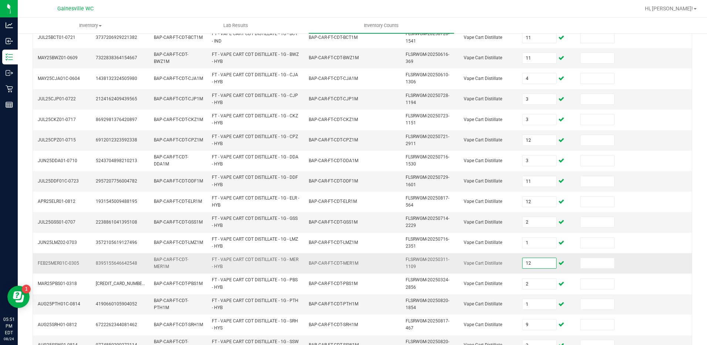
click at [528, 263] on input "12" at bounding box center [540, 263] width 34 height 10
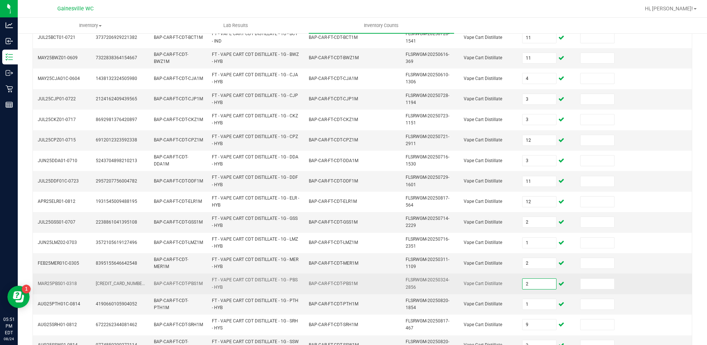
click at [532, 286] on input "2" at bounding box center [540, 284] width 34 height 10
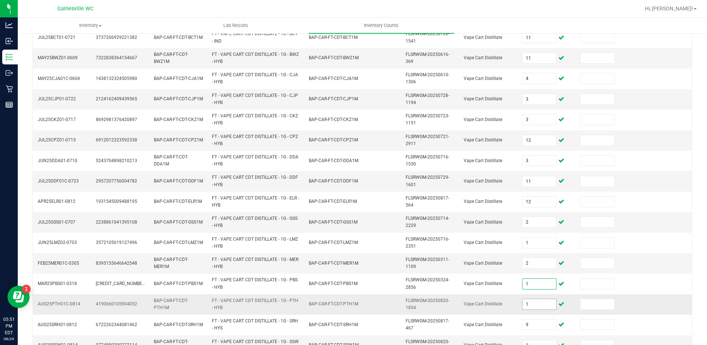
click at [533, 301] on input "1" at bounding box center [540, 304] width 34 height 10
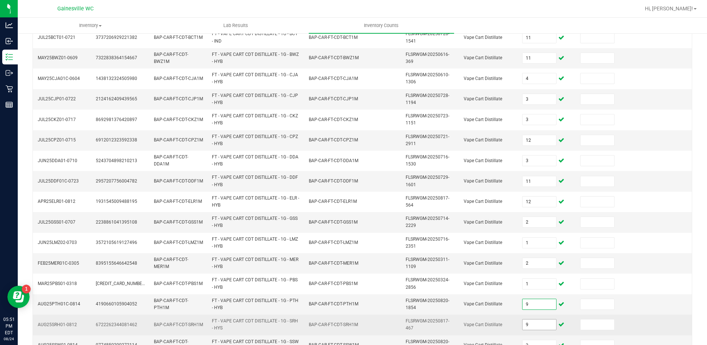
click at [530, 327] on input "9" at bounding box center [540, 324] width 34 height 10
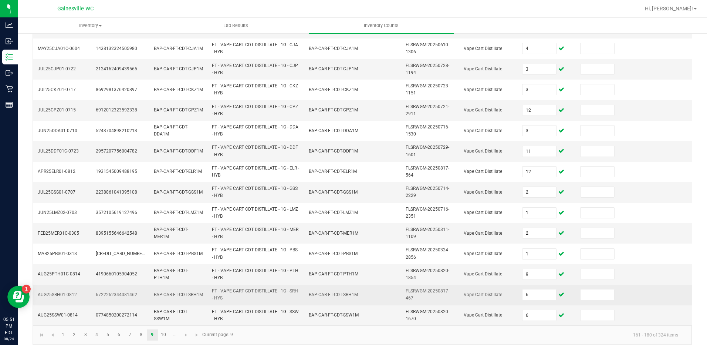
scroll to position [211, 0]
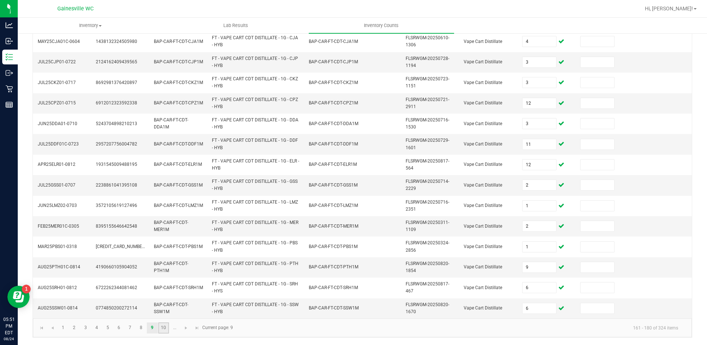
click at [162, 331] on link "10" at bounding box center [163, 327] width 11 height 11
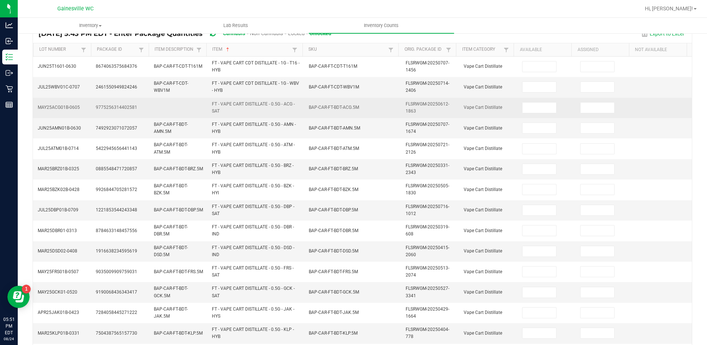
scroll to position [0, 0]
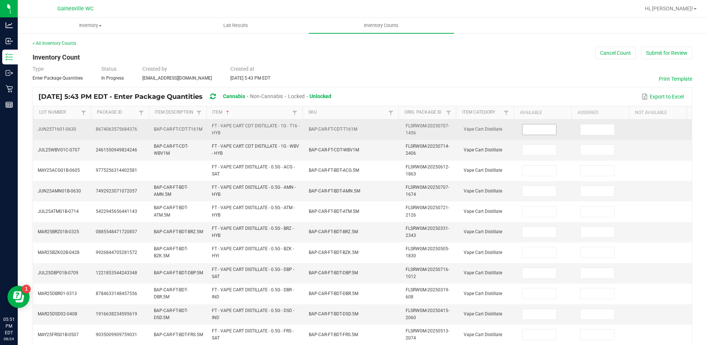
click at [534, 129] on input at bounding box center [540, 129] width 34 height 10
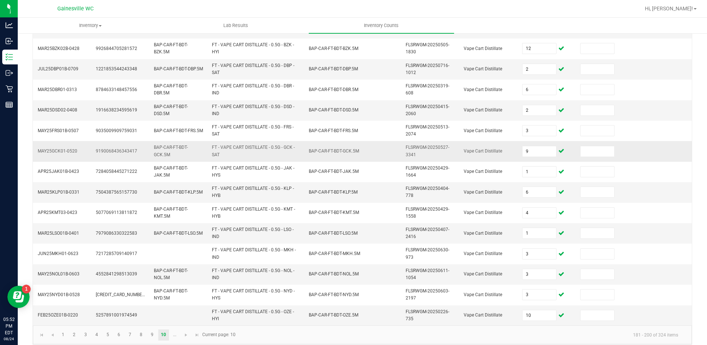
scroll to position [211, 0]
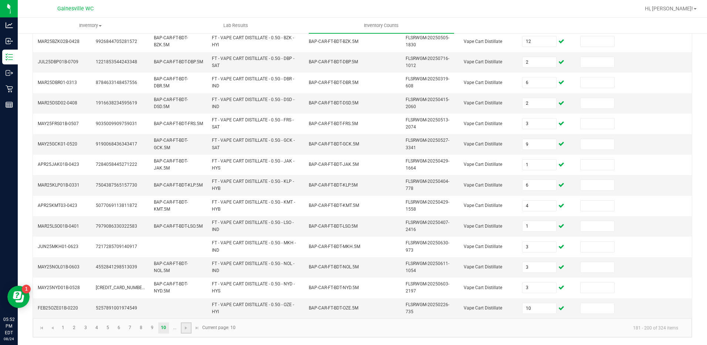
click at [185, 331] on link at bounding box center [186, 327] width 11 height 11
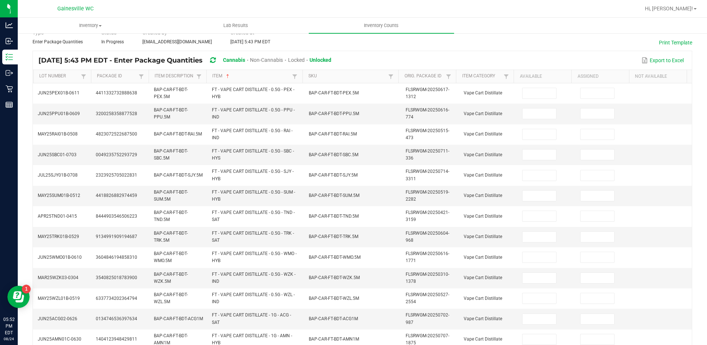
scroll to position [0, 0]
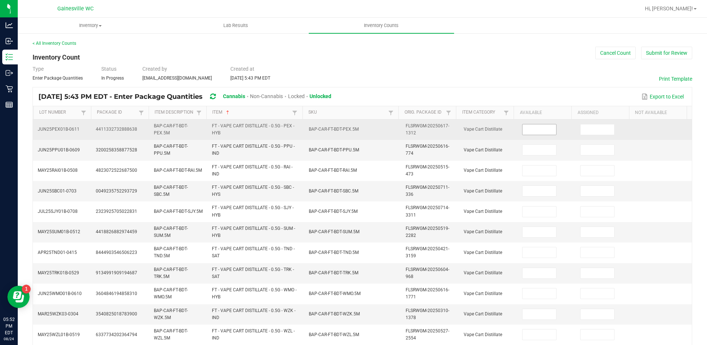
click at [541, 131] on input at bounding box center [540, 129] width 34 height 10
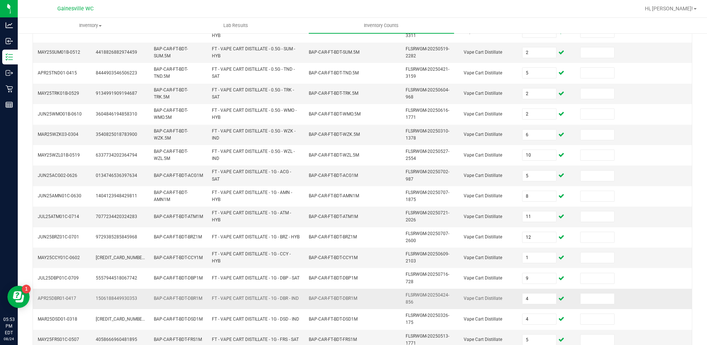
scroll to position [211, 0]
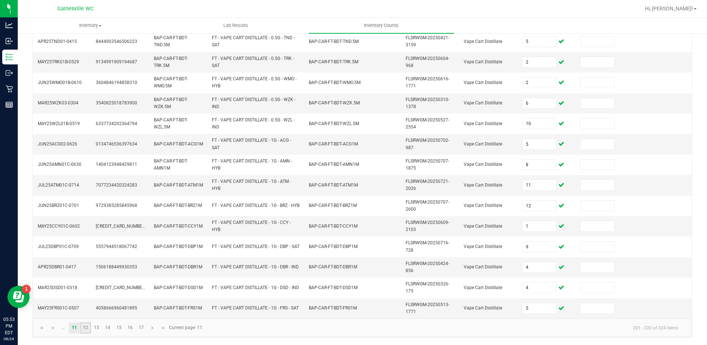
click at [85, 330] on link "12" at bounding box center [85, 327] width 11 height 11
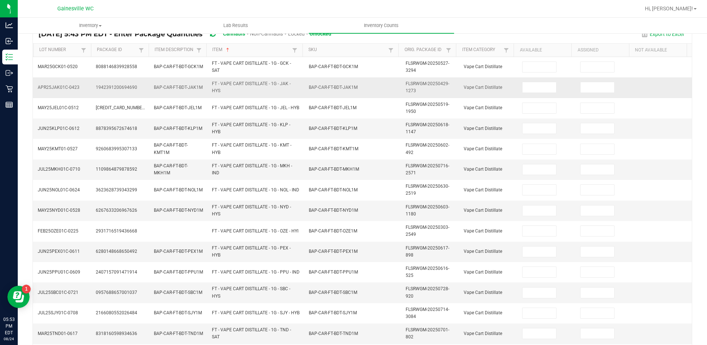
scroll to position [0, 0]
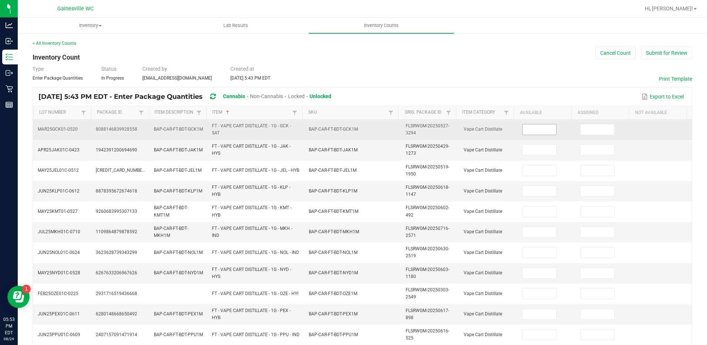
click at [533, 129] on input at bounding box center [540, 129] width 34 height 10
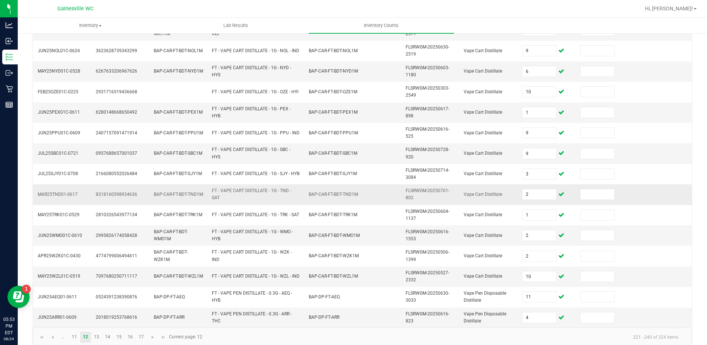
scroll to position [211, 0]
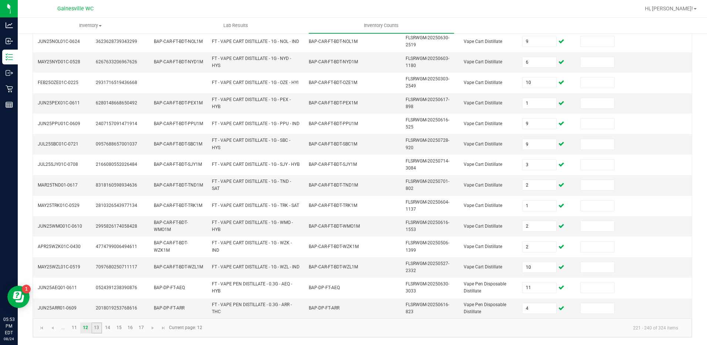
click at [99, 329] on link "13" at bounding box center [96, 327] width 11 height 11
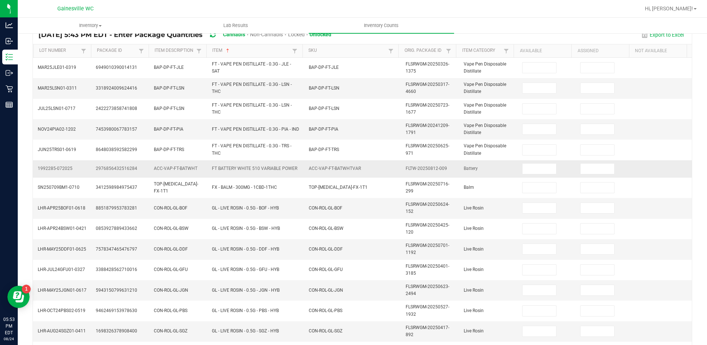
scroll to position [0, 0]
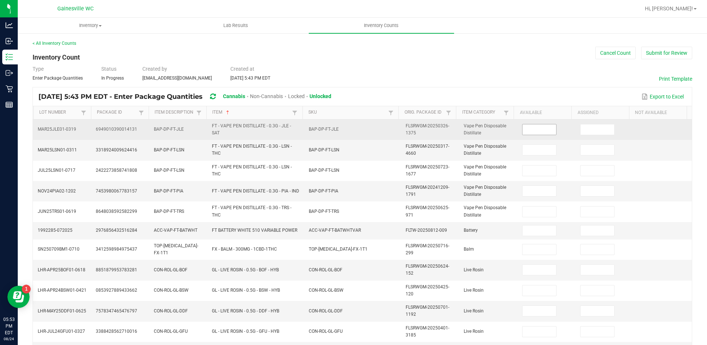
click at [523, 131] on input at bounding box center [540, 129] width 34 height 10
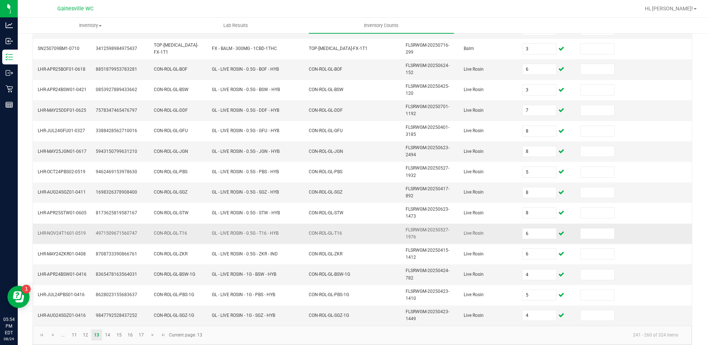
scroll to position [208, 0]
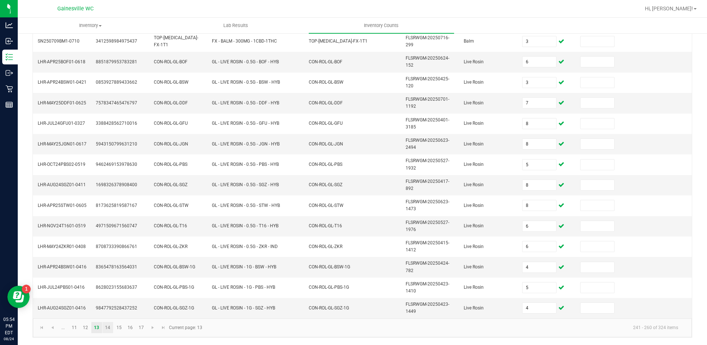
drag, startPoint x: 111, startPoint y: 332, endPoint x: 113, endPoint y: 328, distance: 4.6
click at [111, 332] on link "14" at bounding box center [107, 327] width 11 height 11
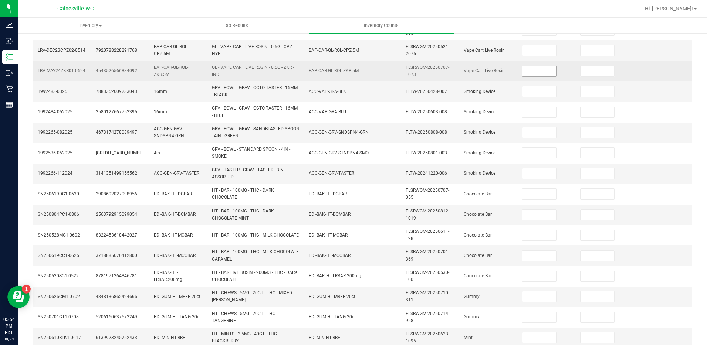
scroll to position [23, 0]
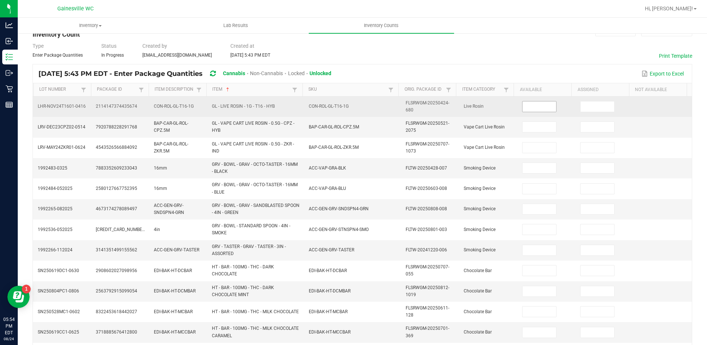
click at [533, 108] on input at bounding box center [540, 106] width 34 height 10
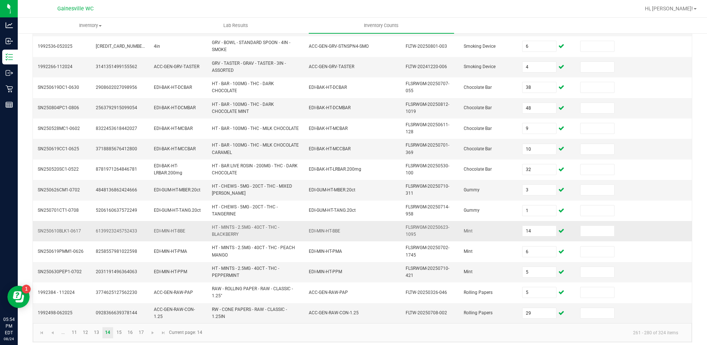
scroll to position [211, 0]
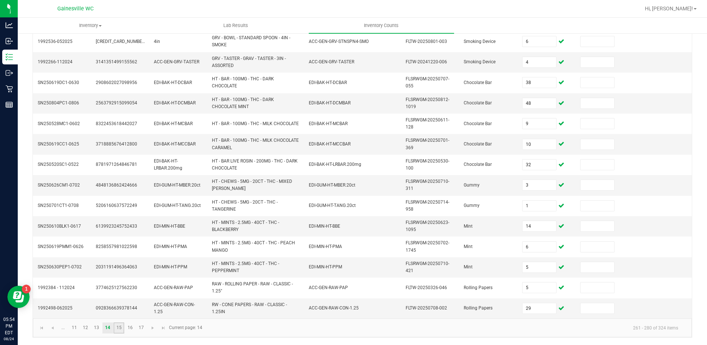
click at [120, 328] on link "15" at bounding box center [119, 327] width 11 height 11
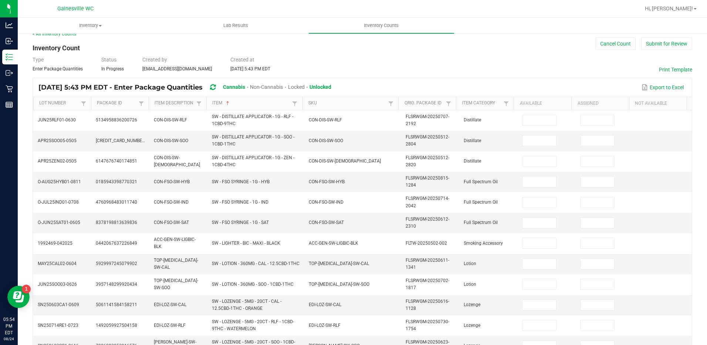
scroll to position [0, 0]
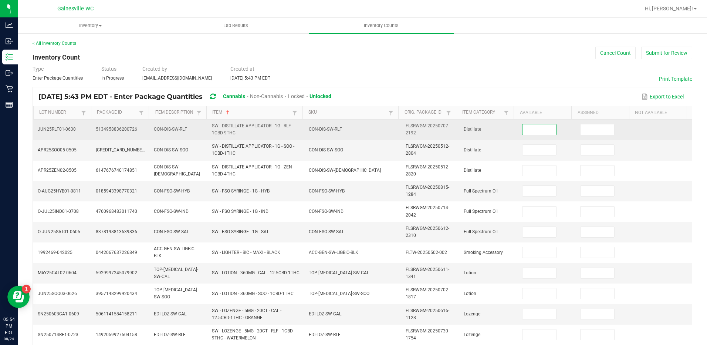
click at [530, 124] on input at bounding box center [540, 129] width 34 height 10
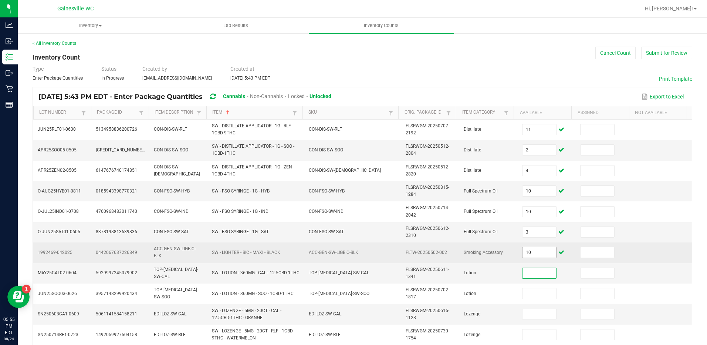
click at [528, 253] on input "10" at bounding box center [540, 252] width 34 height 10
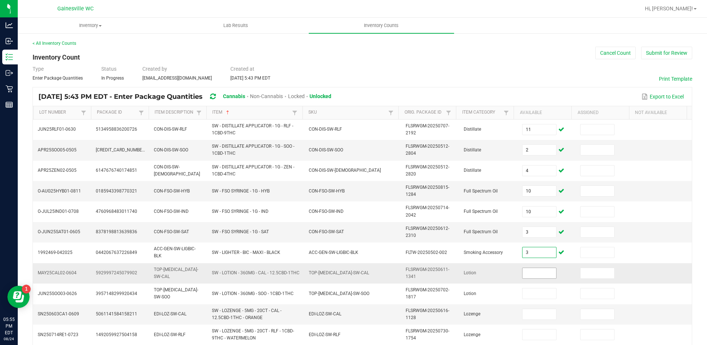
click at [525, 273] on input at bounding box center [540, 273] width 34 height 10
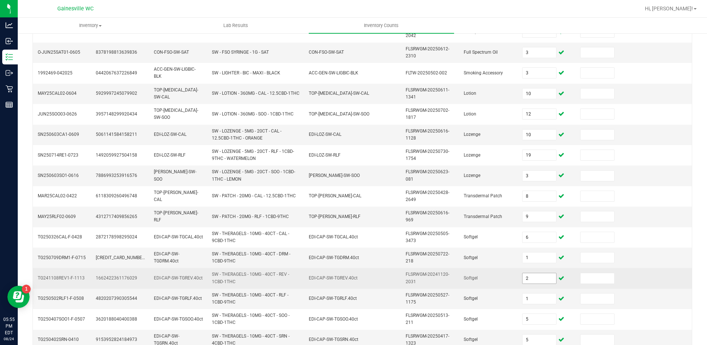
scroll to position [211, 0]
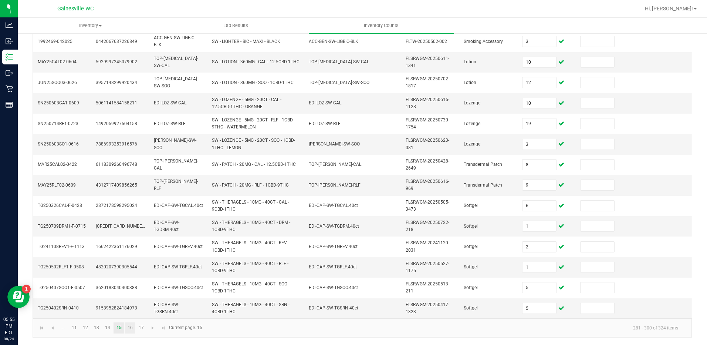
click at [130, 330] on link "16" at bounding box center [130, 327] width 11 height 11
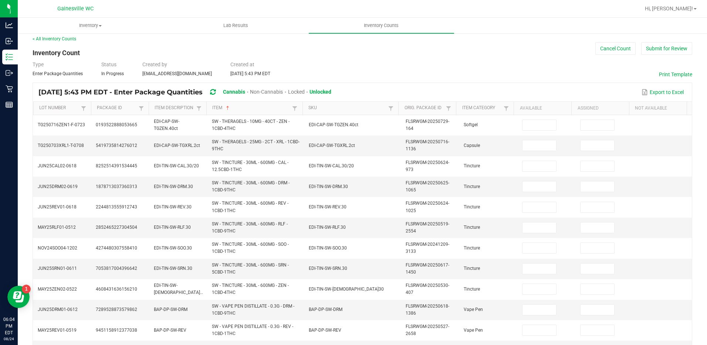
scroll to position [0, 0]
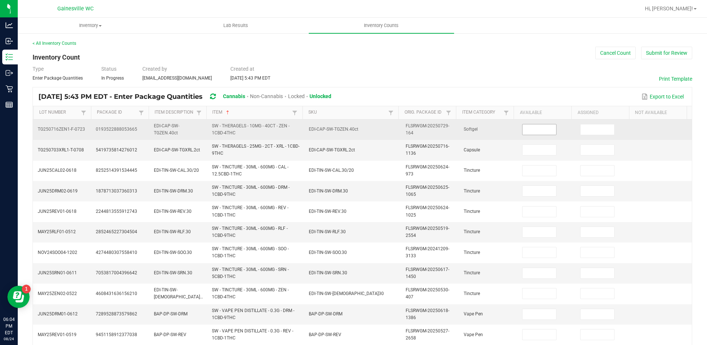
click at [537, 129] on input at bounding box center [540, 129] width 34 height 10
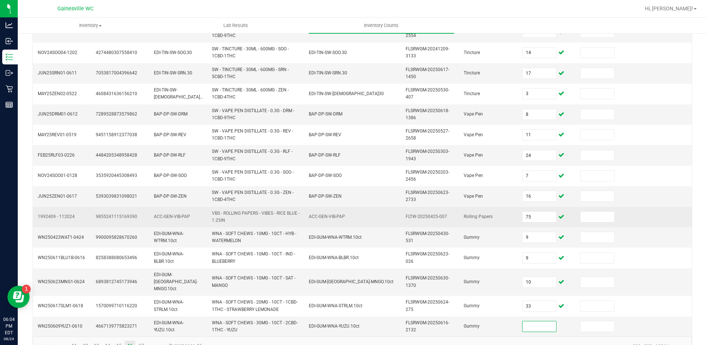
scroll to position [211, 0]
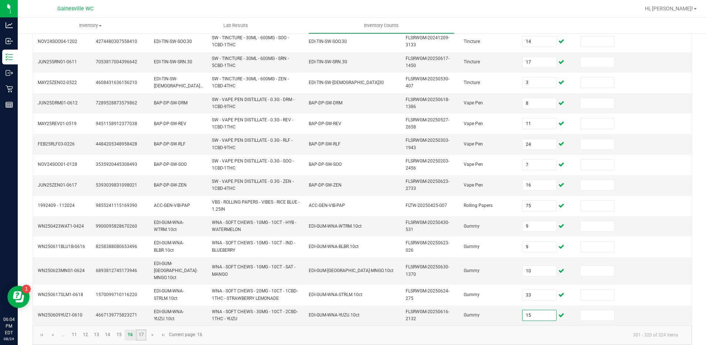
click at [140, 329] on link "17" at bounding box center [141, 334] width 11 height 11
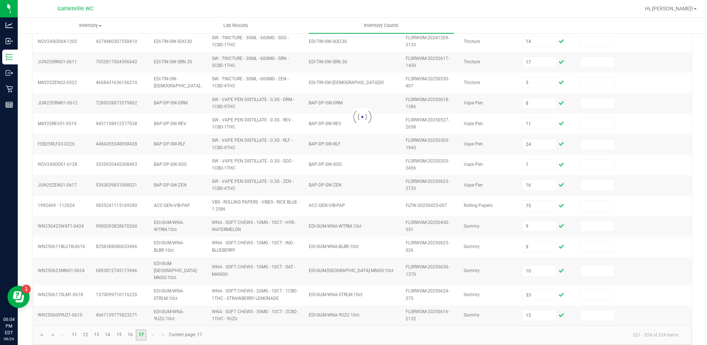
scroll to position [0, 0]
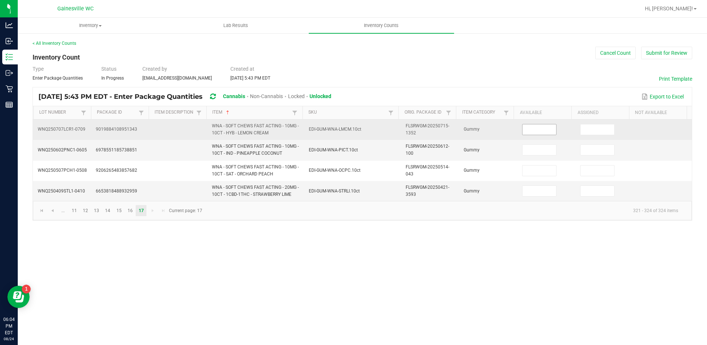
click at [529, 131] on input at bounding box center [540, 129] width 34 height 10
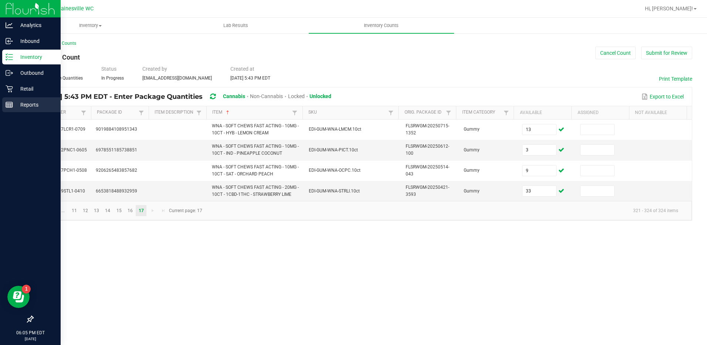
click at [13, 101] on p "Reports" at bounding box center [35, 104] width 44 height 9
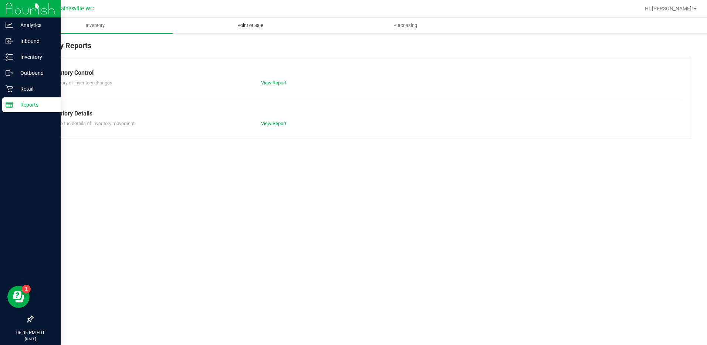
click at [250, 21] on uib-tab-heading "Point of Sale" at bounding box center [250, 25] width 154 height 15
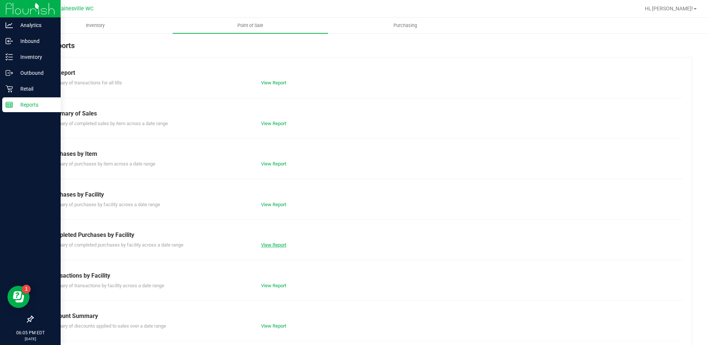
click at [270, 246] on link "View Report" at bounding box center [273, 245] width 25 height 6
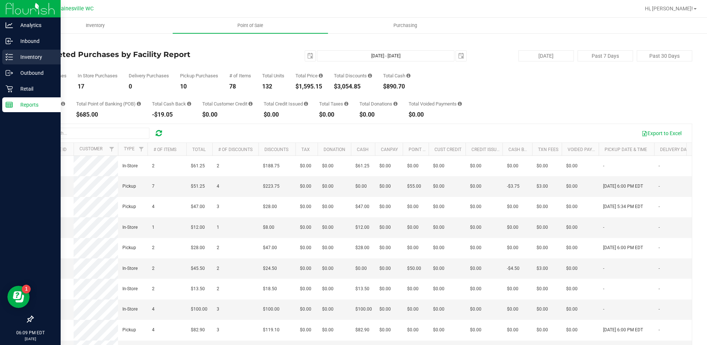
click at [28, 63] on div "Inventory" at bounding box center [31, 57] width 58 height 15
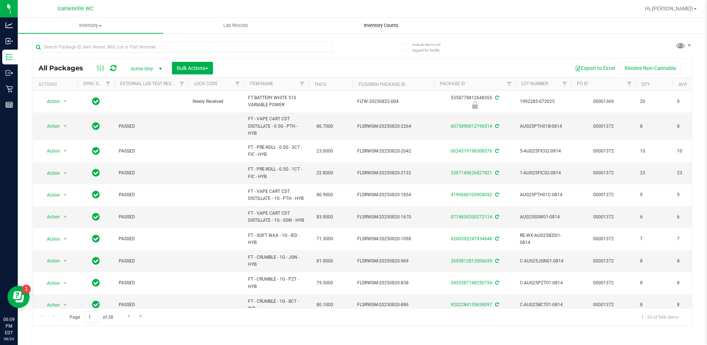
click at [389, 22] on uib-tab-heading "Inventory Counts" at bounding box center [381, 25] width 145 height 15
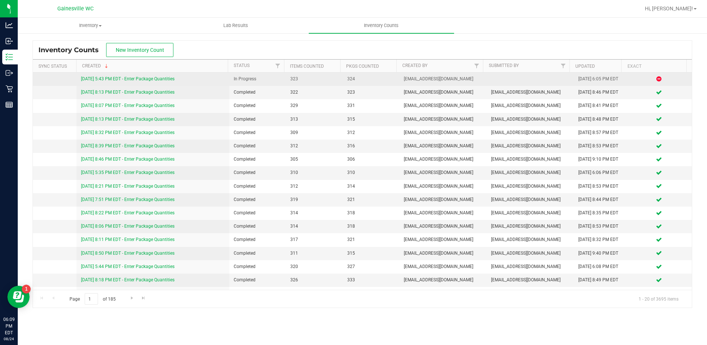
click at [143, 78] on link "[DATE] 5:43 PM EDT - Enter Package Quantities" at bounding box center [128, 78] width 94 height 5
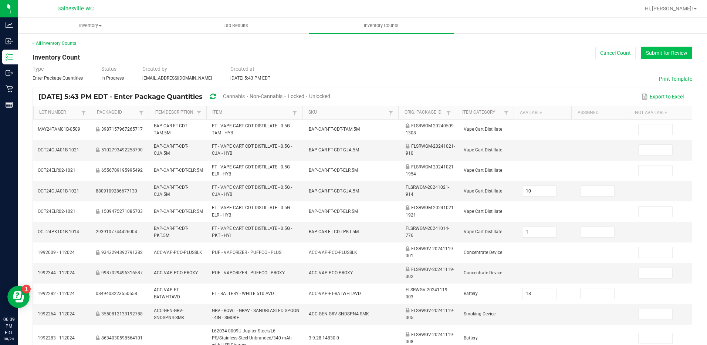
click at [653, 58] on button "Submit for Review" at bounding box center [667, 53] width 51 height 13
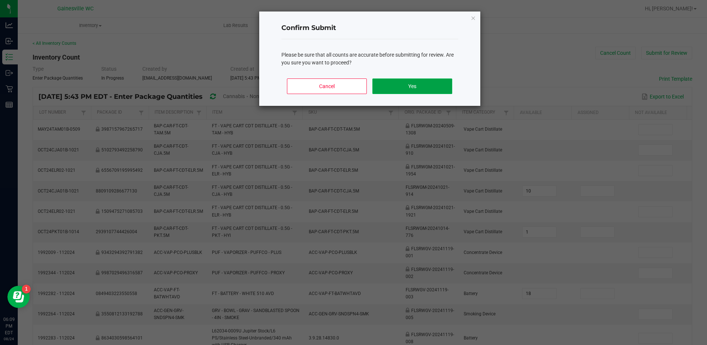
click at [428, 86] on button "Yes" at bounding box center [413, 86] width 80 height 16
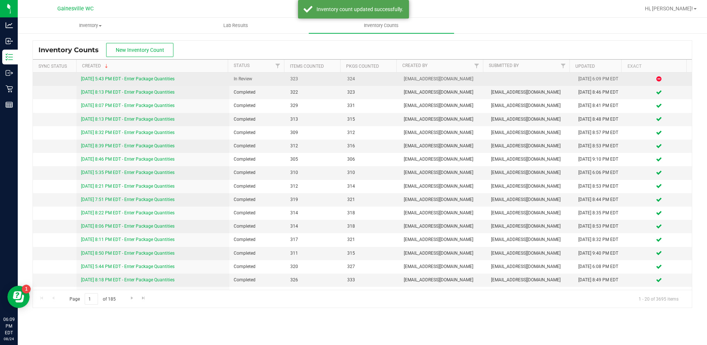
click at [112, 77] on link "[DATE] 5:43 PM EDT - Enter Package Quantities" at bounding box center [128, 78] width 94 height 5
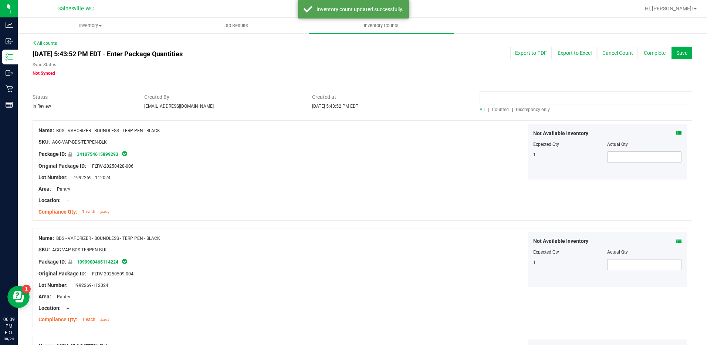
click at [524, 98] on input at bounding box center [586, 97] width 213 height 13
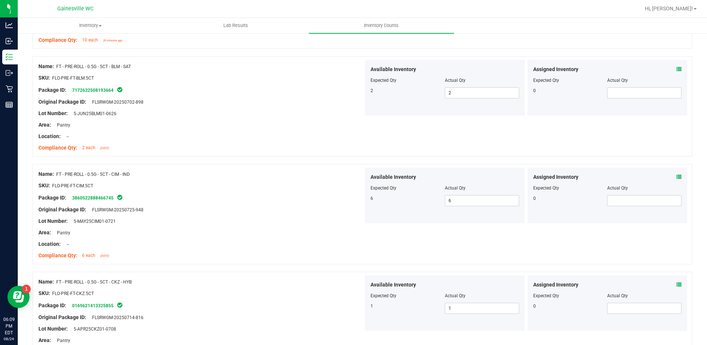
scroll to position [370, 0]
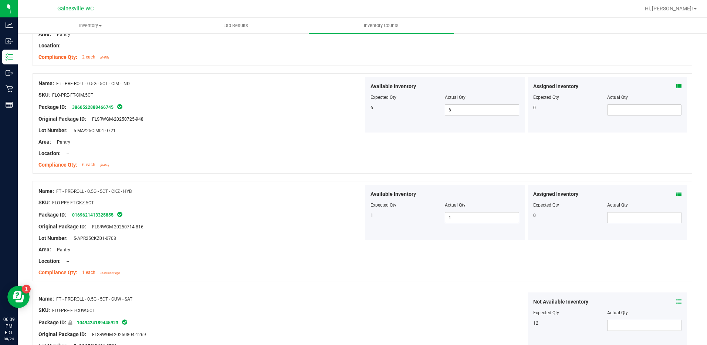
click at [677, 194] on icon at bounding box center [679, 193] width 5 height 5
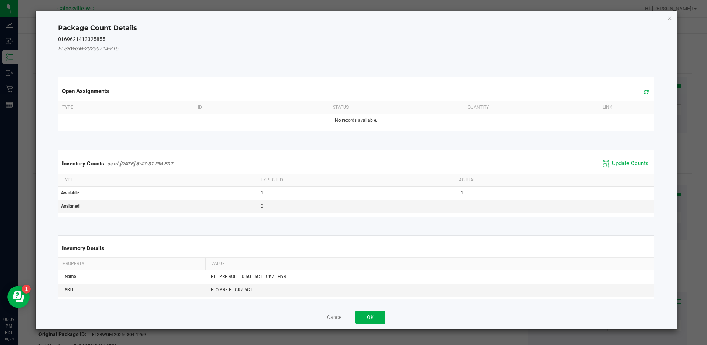
click at [618, 165] on span "Update Counts" at bounding box center [630, 163] width 37 height 7
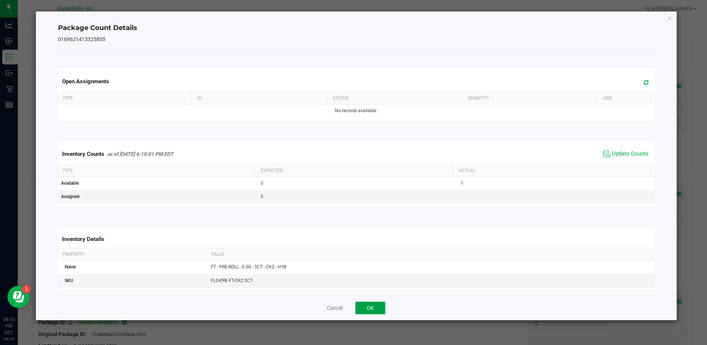
click at [363, 309] on button "OK" at bounding box center [371, 308] width 30 height 13
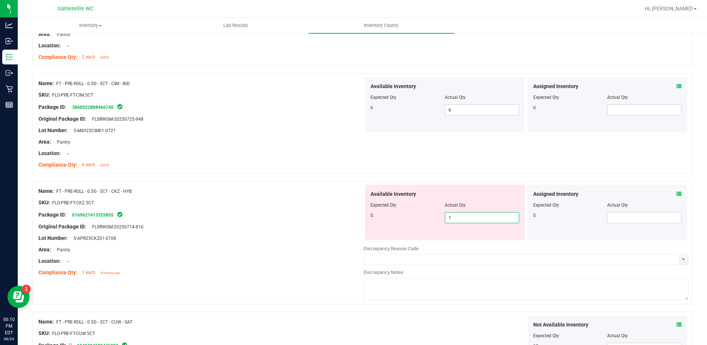
drag, startPoint x: 475, startPoint y: 219, endPoint x: 429, endPoint y: 219, distance: 46.3
click at [429, 219] on div "0 1 1" at bounding box center [445, 217] width 149 height 11
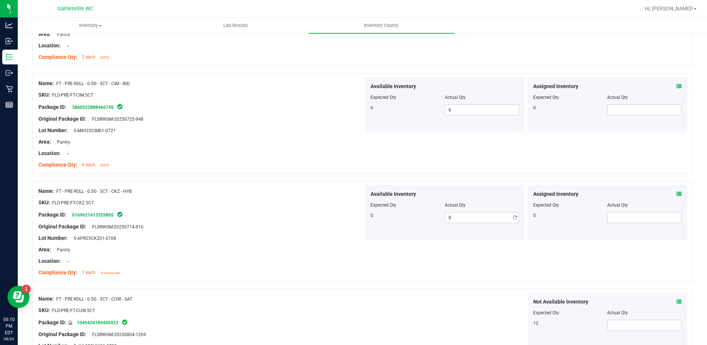
click at [350, 222] on div at bounding box center [200, 221] width 325 height 4
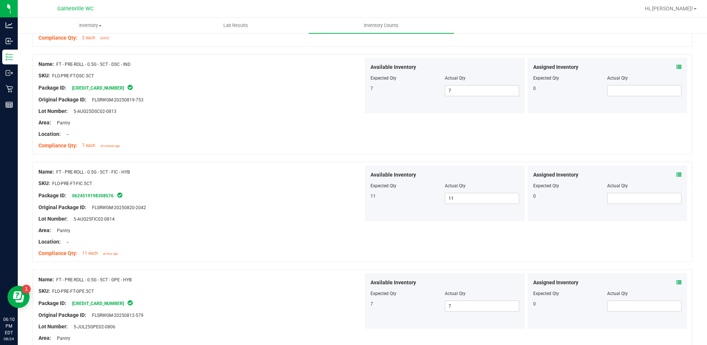
scroll to position [1036, 0]
click at [677, 174] on icon at bounding box center [679, 173] width 5 height 5
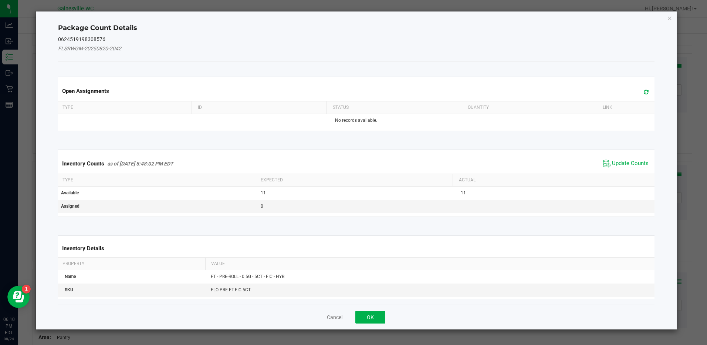
click at [623, 162] on span "Update Counts" at bounding box center [630, 163] width 37 height 7
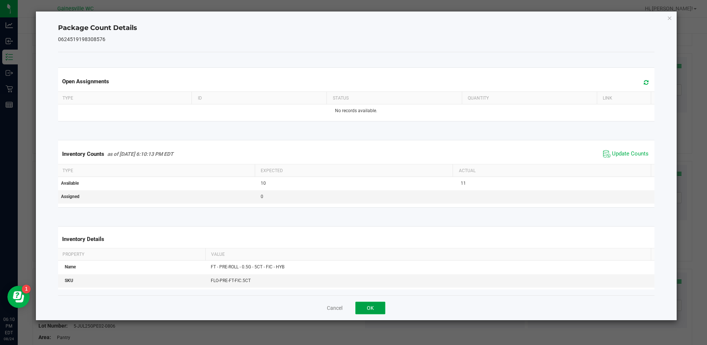
click at [374, 308] on button "OK" at bounding box center [371, 308] width 30 height 13
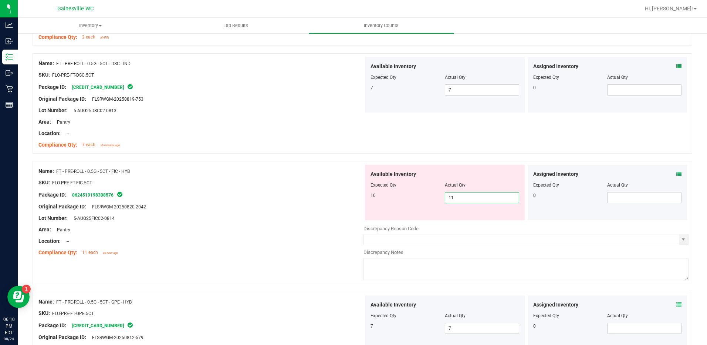
drag, startPoint x: 458, startPoint y: 199, endPoint x: 430, endPoint y: 199, distance: 27.8
click at [430, 199] on div "10 11 11" at bounding box center [445, 197] width 149 height 11
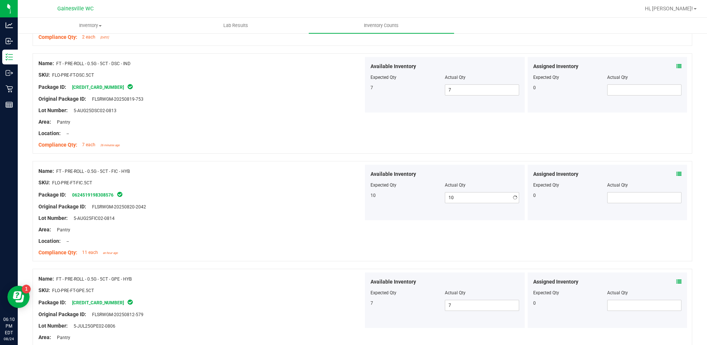
click at [345, 209] on div "Original Package ID: FLSRWGM-20250820-2042" at bounding box center [200, 207] width 325 height 8
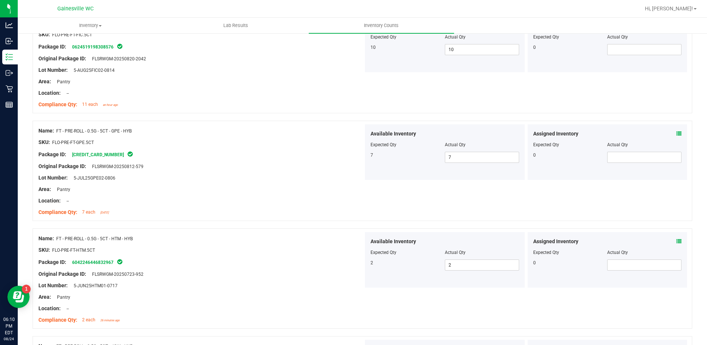
click at [677, 241] on icon at bounding box center [679, 241] width 5 height 5
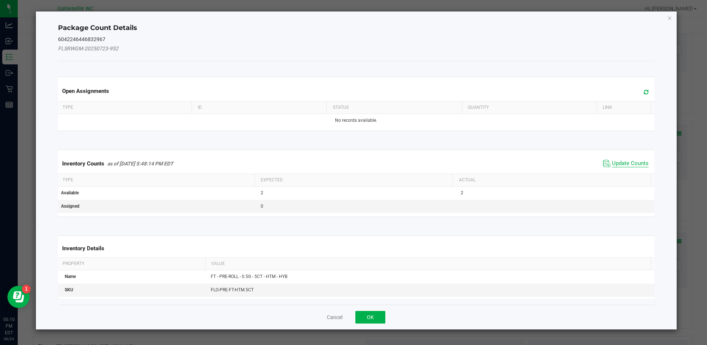
click at [617, 164] on span "Update Counts" at bounding box center [630, 163] width 37 height 7
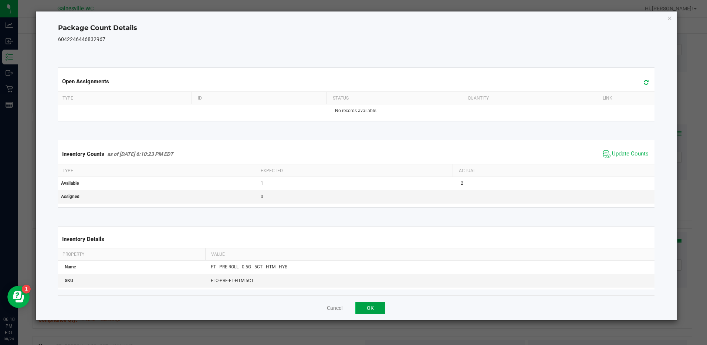
click at [368, 307] on button "OK" at bounding box center [371, 308] width 30 height 13
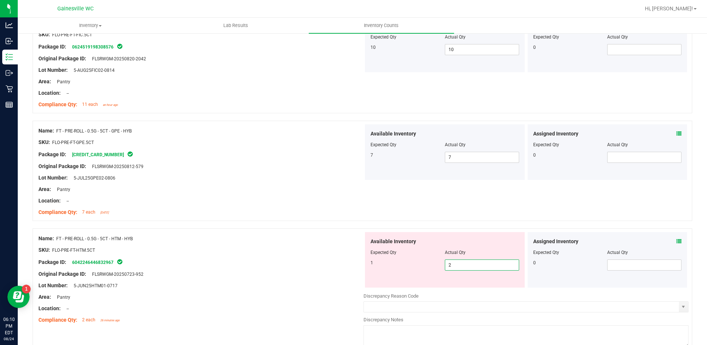
drag, startPoint x: 419, startPoint y: 265, endPoint x: 415, endPoint y: 265, distance: 4.1
click at [415, 265] on div "1 2 2" at bounding box center [445, 264] width 149 height 11
click at [285, 271] on div "Original Package ID: FLSRWGM-20250723-952" at bounding box center [200, 274] width 325 height 8
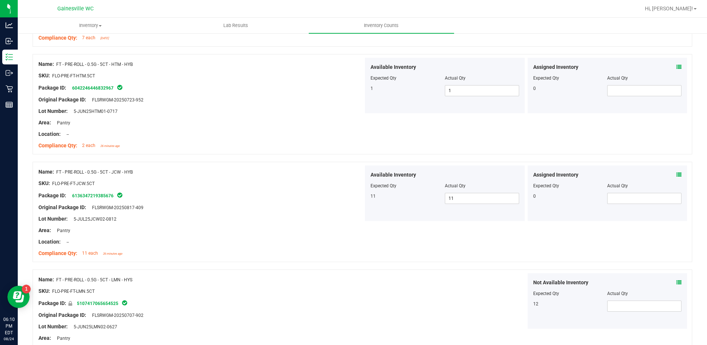
scroll to position [1369, 0]
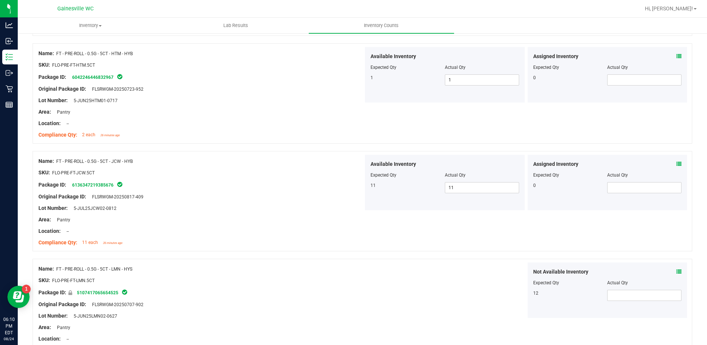
click at [677, 163] on icon at bounding box center [679, 163] width 5 height 5
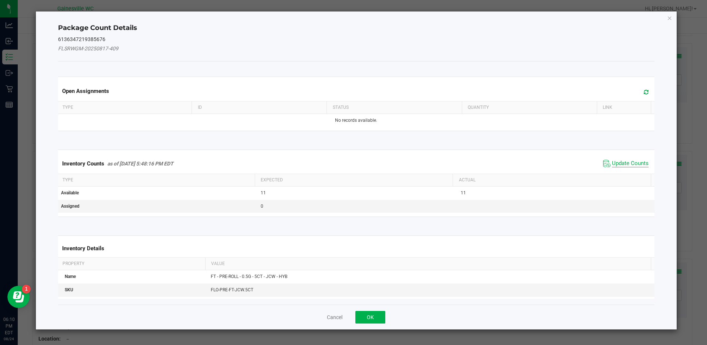
click at [620, 160] on span "Update Counts" at bounding box center [630, 163] width 37 height 7
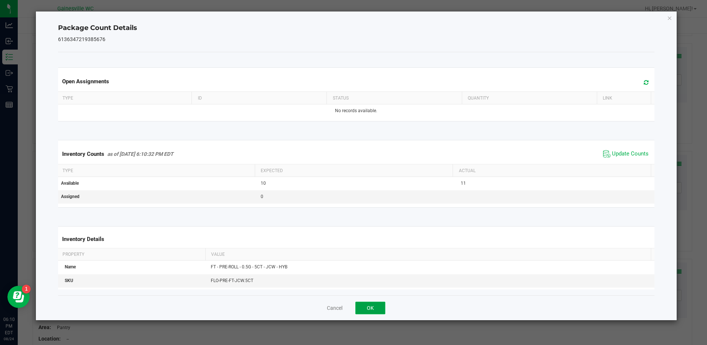
click at [374, 305] on button "OK" at bounding box center [371, 308] width 30 height 13
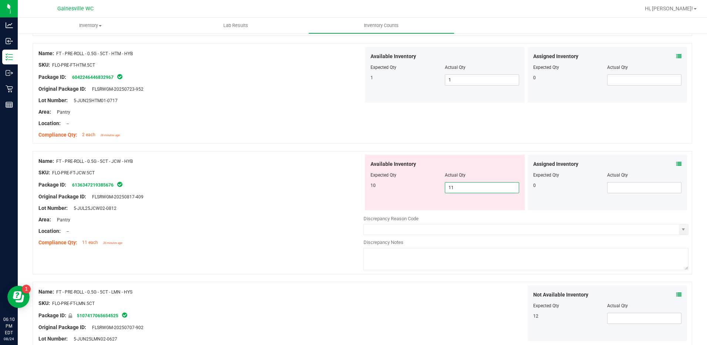
drag, startPoint x: 474, startPoint y: 185, endPoint x: 391, endPoint y: 185, distance: 83.3
click at [391, 185] on div "10 11 11" at bounding box center [445, 187] width 149 height 11
click at [310, 207] on div "Lot Number: 5-JUL25JCW02-0812" at bounding box center [200, 208] width 325 height 8
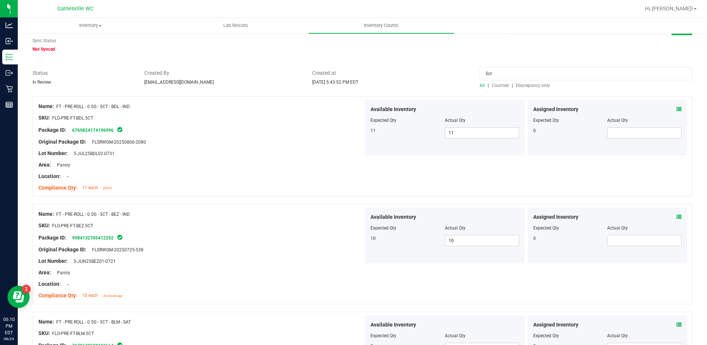
scroll to position [0, 0]
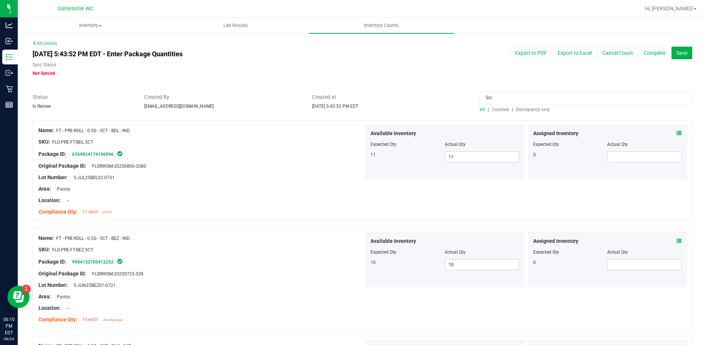
drag, startPoint x: 528, startPoint y: 100, endPoint x: 450, endPoint y: 102, distance: 77.7
click at [450, 102] on div "Status In Review Created By [EMAIL_ADDRESS][DOMAIN_NAME] Created at [DATE] 5:43…" at bounding box center [362, 103] width 671 height 20
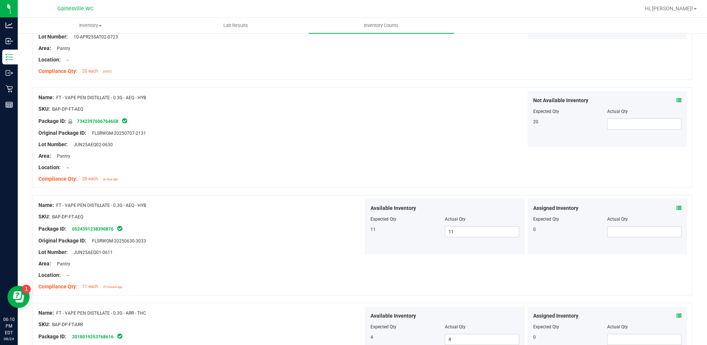
scroll to position [703, 0]
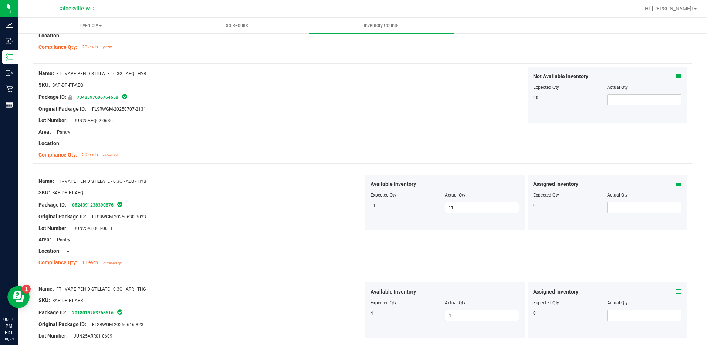
click at [680, 184] on div "Assigned Inventory Expected Qty Actual Qty 0" at bounding box center [608, 203] width 160 height 56
click at [677, 184] on div "Assigned Inventory Expected Qty Actual Qty 0" at bounding box center [608, 203] width 160 height 56
click at [677, 185] on icon at bounding box center [679, 183] width 5 height 5
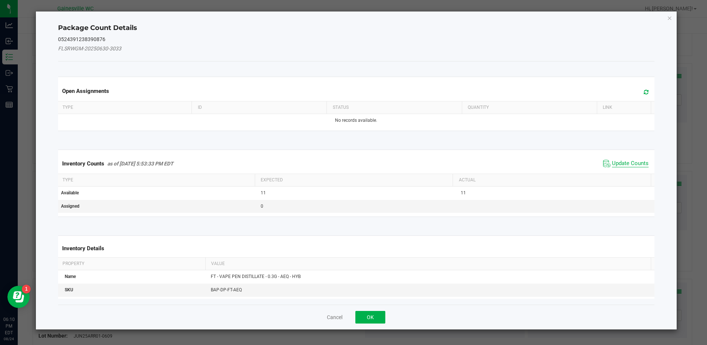
click at [627, 165] on span "Update Counts" at bounding box center [630, 163] width 37 height 7
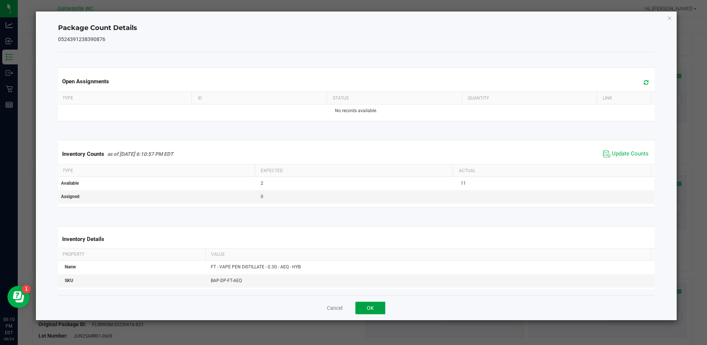
click at [383, 309] on button "OK" at bounding box center [371, 308] width 30 height 13
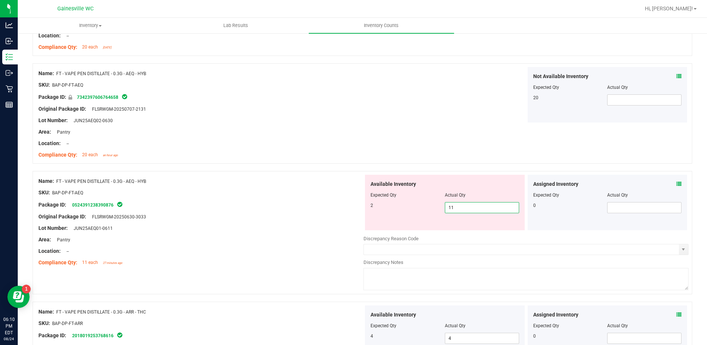
drag, startPoint x: 478, startPoint y: 208, endPoint x: 416, endPoint y: 208, distance: 61.8
click at [416, 208] on div "2 11 11" at bounding box center [445, 207] width 149 height 11
click at [305, 213] on div "Original Package ID: FLSRWGM-20250630-3033" at bounding box center [200, 217] width 325 height 8
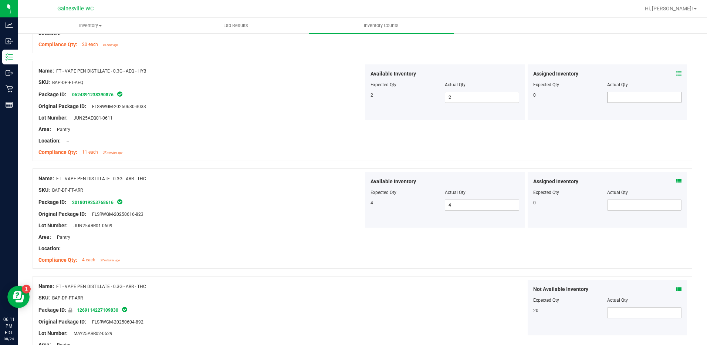
scroll to position [814, 0]
click at [677, 183] on icon at bounding box center [679, 180] width 5 height 5
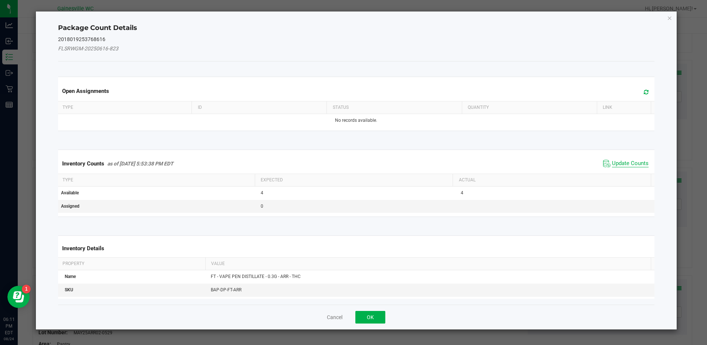
click at [627, 164] on span "Update Counts" at bounding box center [630, 163] width 37 height 7
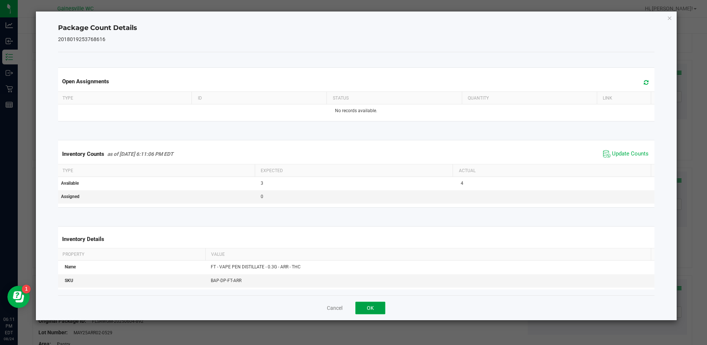
click at [368, 307] on button "OK" at bounding box center [371, 308] width 30 height 13
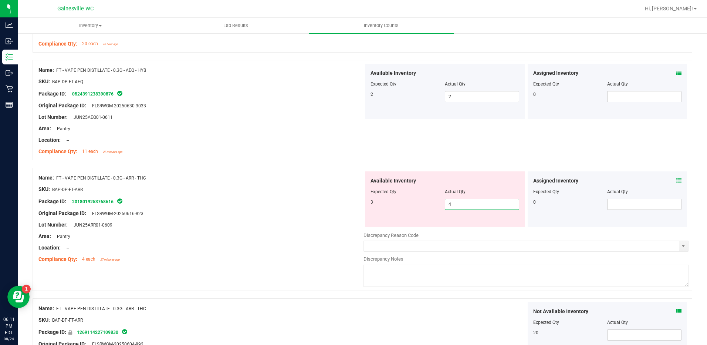
drag, startPoint x: 487, startPoint y: 205, endPoint x: 421, endPoint y: 205, distance: 65.5
click at [421, 205] on div "3 4 4" at bounding box center [445, 204] width 149 height 11
drag, startPoint x: 263, startPoint y: 216, endPoint x: 278, endPoint y: 218, distance: 14.1
click at [265, 216] on div "Original Package ID: FLSRWGM-20250616-823" at bounding box center [200, 213] width 325 height 8
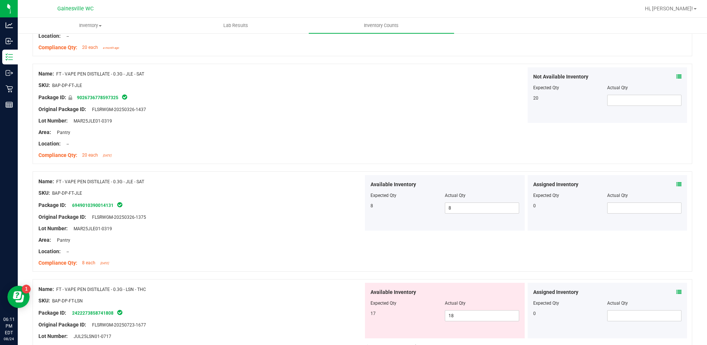
scroll to position [1147, 0]
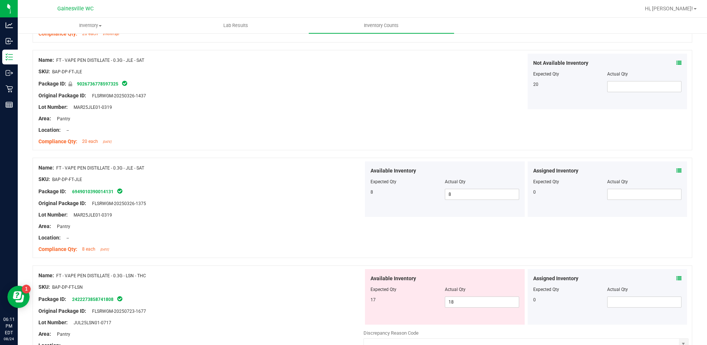
click at [677, 172] on icon at bounding box center [679, 170] width 5 height 5
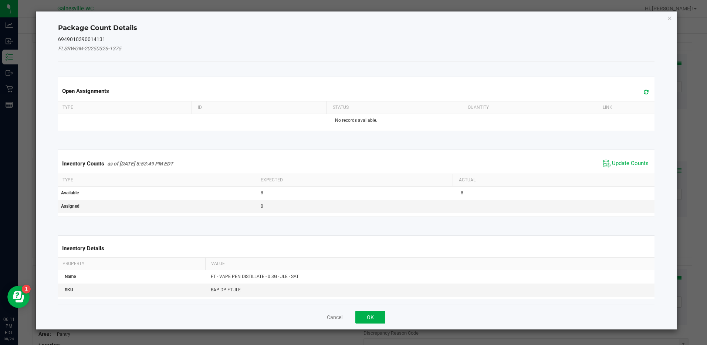
click at [623, 164] on span "Update Counts" at bounding box center [630, 163] width 37 height 7
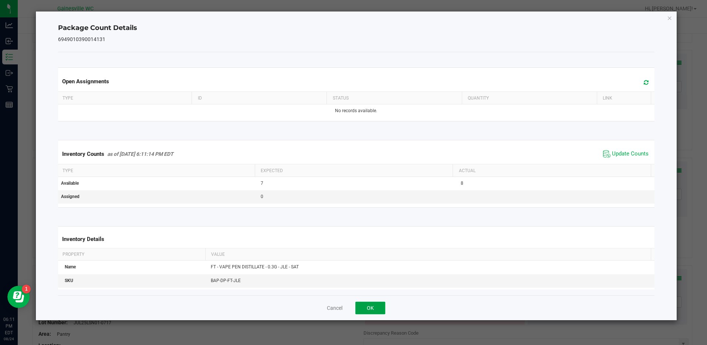
click at [365, 307] on button "OK" at bounding box center [371, 308] width 30 height 13
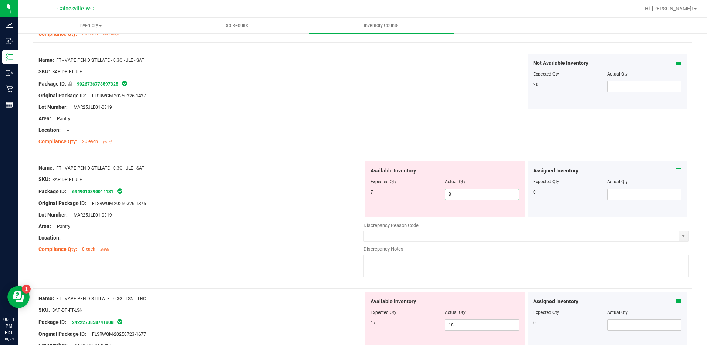
drag, startPoint x: 488, startPoint y: 195, endPoint x: 431, endPoint y: 195, distance: 56.6
click at [431, 195] on div "7 8 8" at bounding box center [445, 194] width 149 height 11
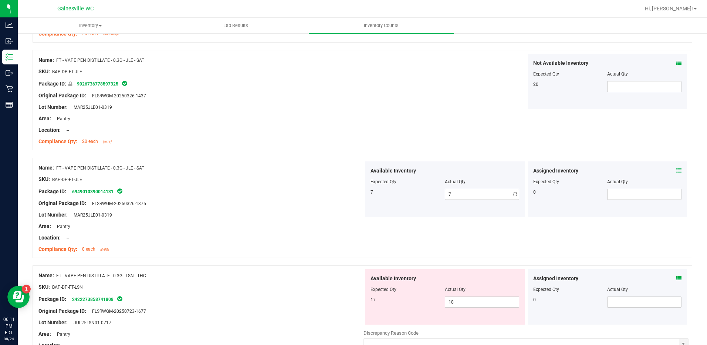
click at [316, 213] on div "Lot Number: MAR25JLE01-0319" at bounding box center [200, 215] width 325 height 8
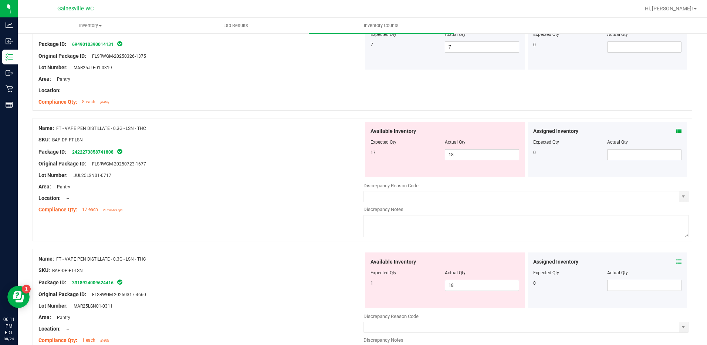
scroll to position [1295, 0]
click at [676, 130] on div "Assigned Inventory Expected Qty Actual Qty 0" at bounding box center [608, 149] width 160 height 56
click at [677, 130] on icon at bounding box center [679, 130] width 5 height 5
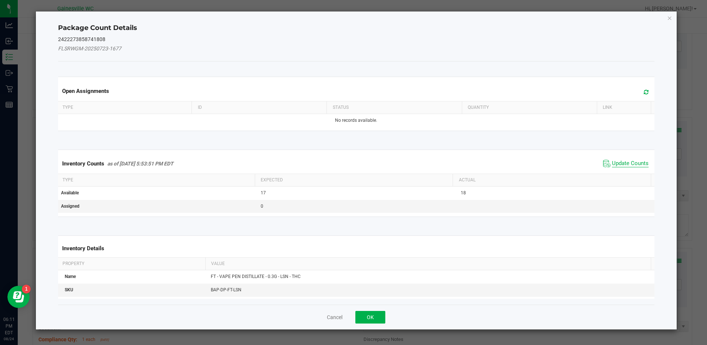
click at [624, 165] on span "Update Counts" at bounding box center [630, 163] width 37 height 7
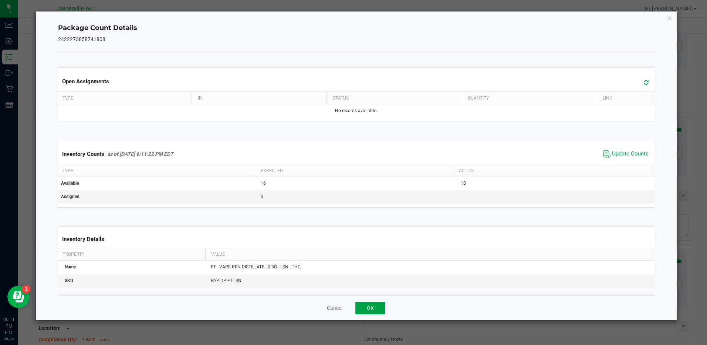
click at [367, 312] on button "OK" at bounding box center [371, 308] width 30 height 13
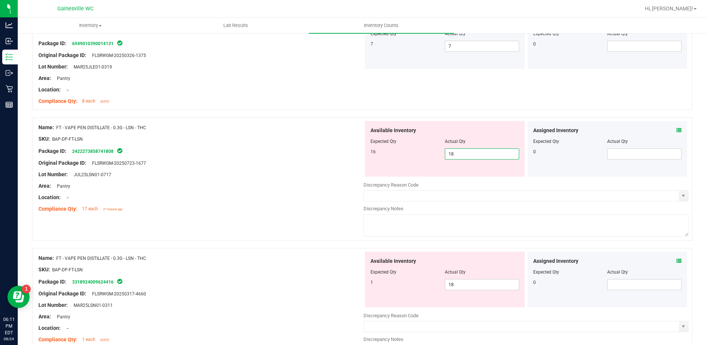
drag, startPoint x: 470, startPoint y: 151, endPoint x: 413, endPoint y: 155, distance: 56.4
click at [413, 155] on div "16 18 18" at bounding box center [445, 153] width 149 height 11
click at [349, 165] on div "Original Package ID: FLSRWGM-20250723-1677" at bounding box center [200, 163] width 325 height 8
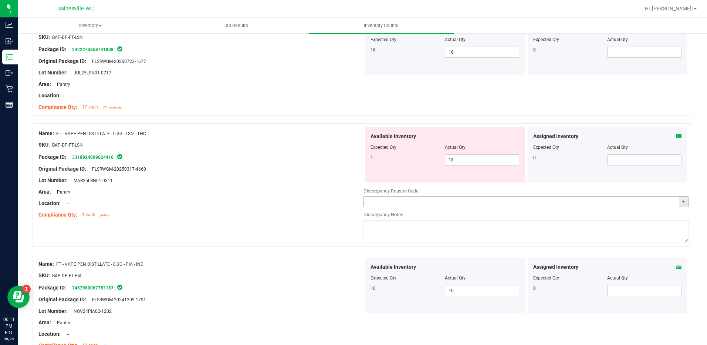
scroll to position [1406, 0]
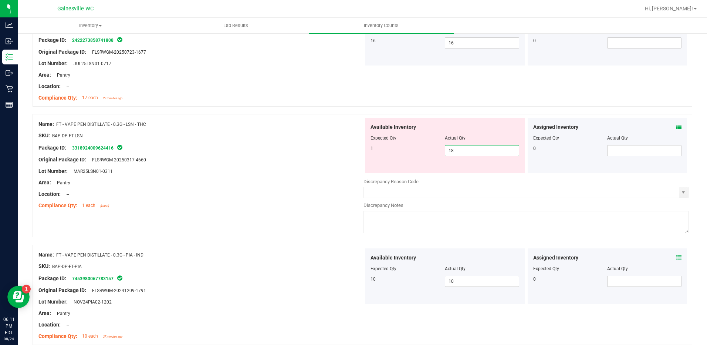
drag, startPoint x: 473, startPoint y: 149, endPoint x: 408, endPoint y: 152, distance: 65.2
click at [408, 152] on div "1 18 18" at bounding box center [445, 150] width 149 height 11
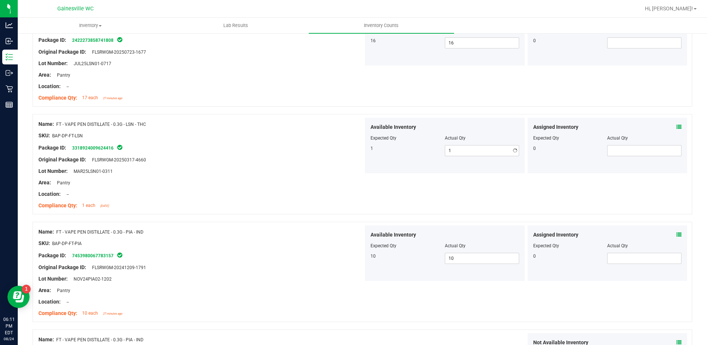
click at [302, 160] on div "Original Package ID: FLSRWGM-20250317-4660" at bounding box center [200, 160] width 325 height 8
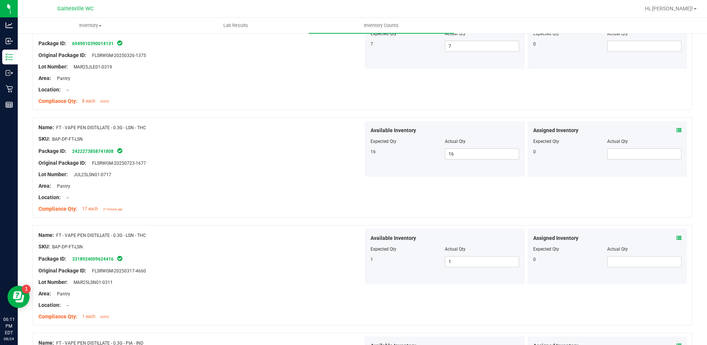
scroll to position [1443, 0]
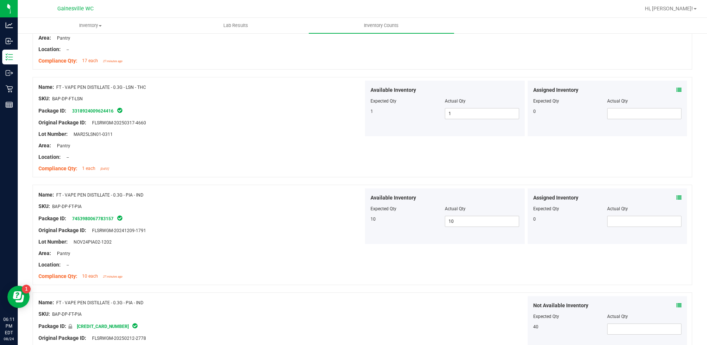
click at [677, 197] on icon at bounding box center [679, 197] width 5 height 5
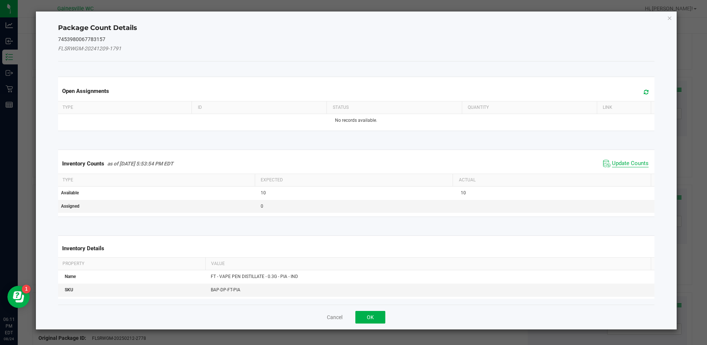
click at [617, 162] on span "Update Counts" at bounding box center [630, 163] width 37 height 7
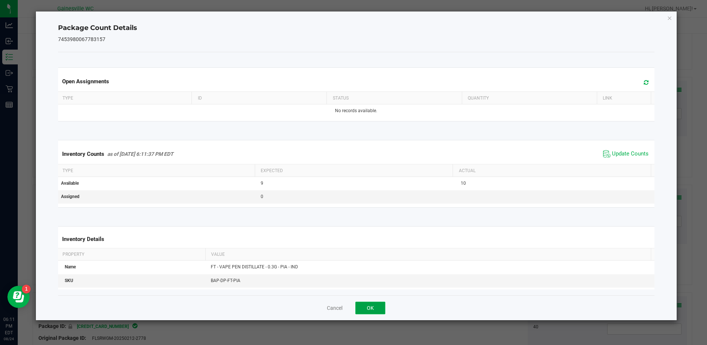
click at [370, 308] on button "OK" at bounding box center [371, 308] width 30 height 13
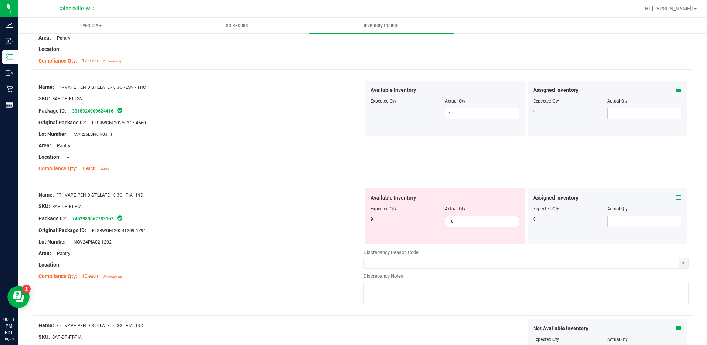
drag, startPoint x: 467, startPoint y: 222, endPoint x: 410, endPoint y: 224, distance: 57.0
click at [410, 224] on div "9 10 10" at bounding box center [445, 221] width 149 height 11
click at [278, 233] on div "Original Package ID: FLSRWGM-20241209-1791" at bounding box center [200, 230] width 325 height 8
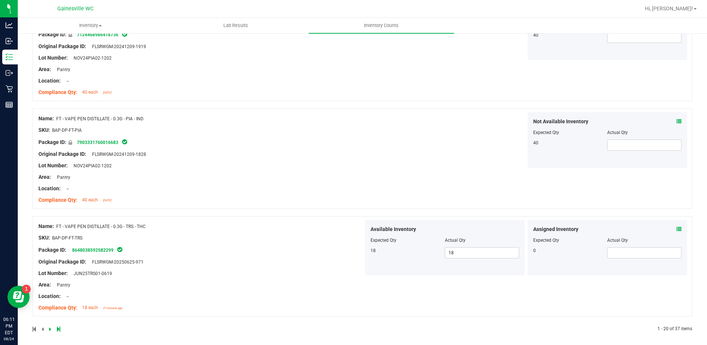
scroll to position [1954, 0]
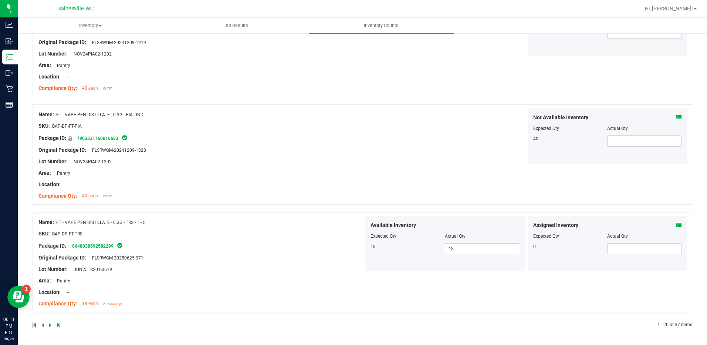
click at [677, 226] on icon at bounding box center [679, 224] width 5 height 5
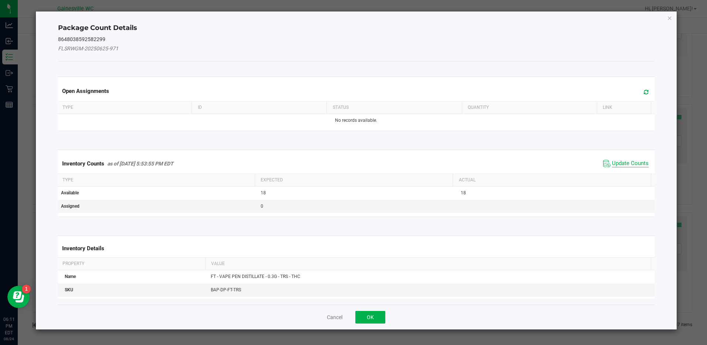
click at [613, 163] on span "Update Counts" at bounding box center [630, 163] width 37 height 7
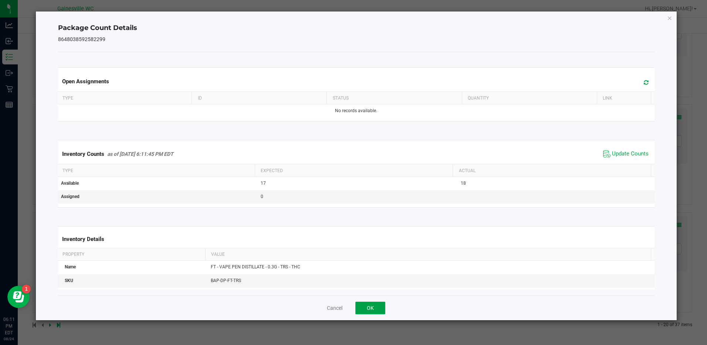
click at [379, 306] on button "OK" at bounding box center [371, 308] width 30 height 13
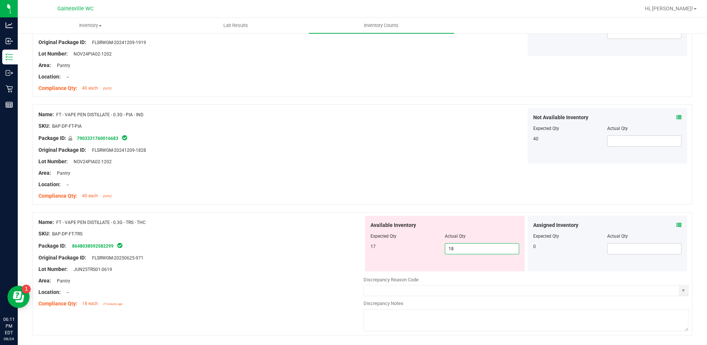
drag, startPoint x: 483, startPoint y: 246, endPoint x: 379, endPoint y: 246, distance: 104.3
click at [379, 246] on div "17 18 18" at bounding box center [445, 248] width 149 height 11
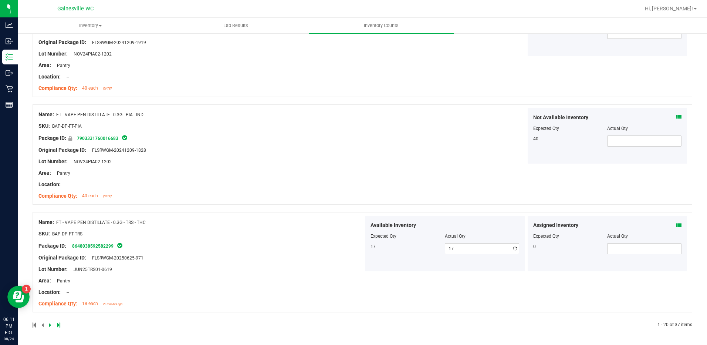
click at [297, 247] on div "Package ID: 8648038592582299" at bounding box center [200, 245] width 325 height 9
click at [59, 325] on icon at bounding box center [58, 325] width 3 height 4
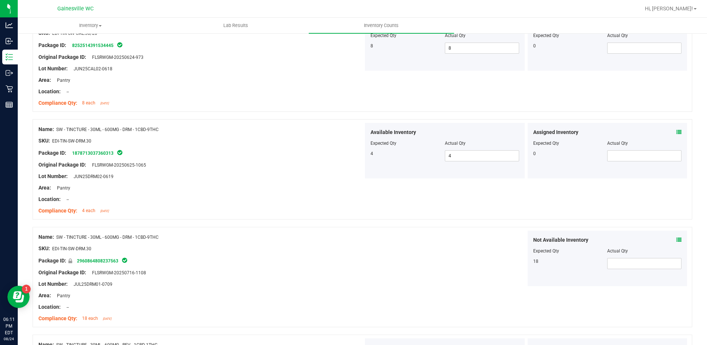
scroll to position [0, 0]
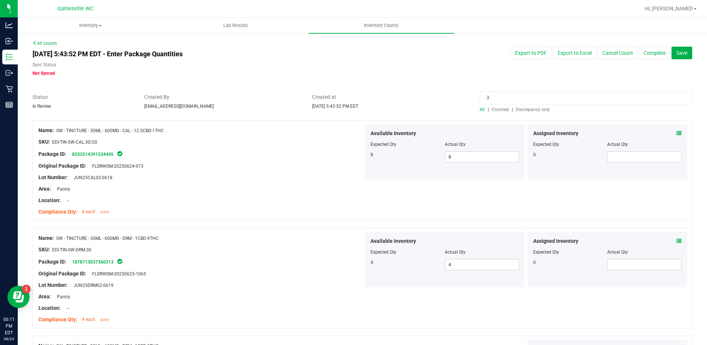
drag, startPoint x: 541, startPoint y: 98, endPoint x: 420, endPoint y: 112, distance: 121.4
click at [407, 108] on div "Status In Review Created By [EMAIL_ADDRESS][DOMAIN_NAME] Created at [DATE] 5:43…" at bounding box center [362, 103] width 671 height 20
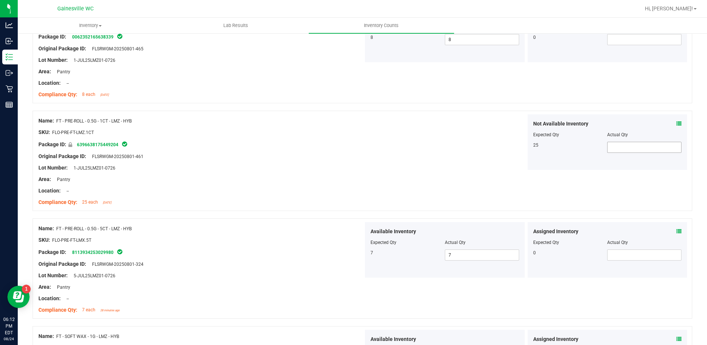
scroll to position [289, 0]
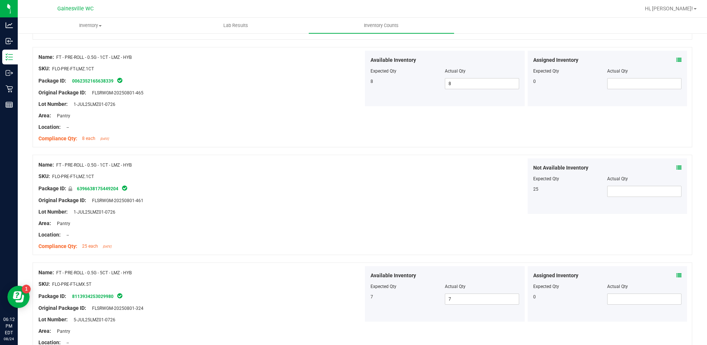
click at [677, 60] on icon at bounding box center [679, 59] width 5 height 5
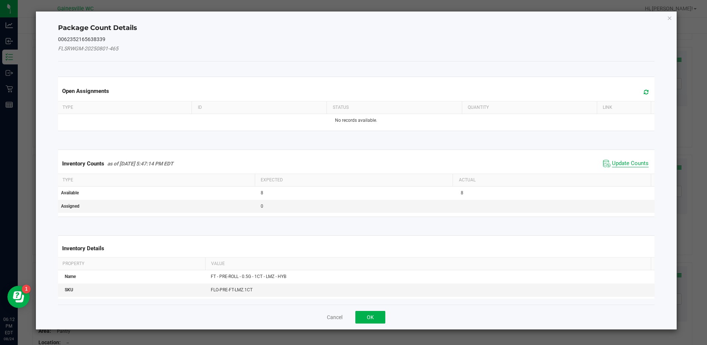
click at [619, 160] on span "Update Counts" at bounding box center [630, 163] width 37 height 7
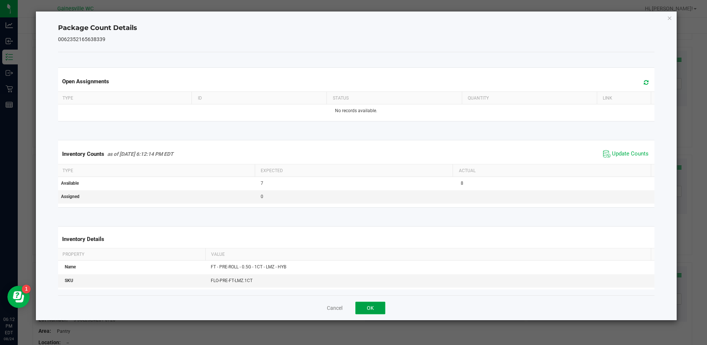
click at [369, 307] on button "OK" at bounding box center [371, 308] width 30 height 13
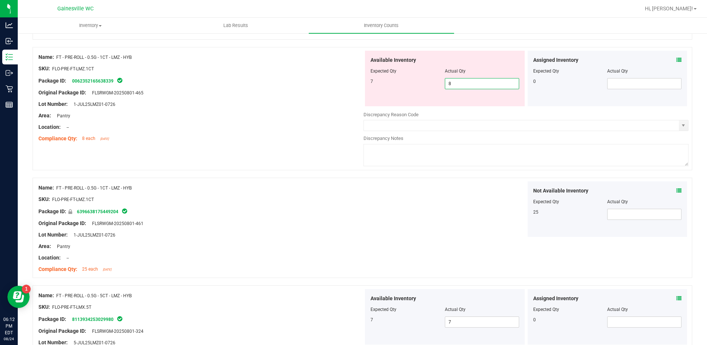
drag, startPoint x: 477, startPoint y: 81, endPoint x: 409, endPoint y: 80, distance: 67.7
click at [409, 80] on div "7 8 8" at bounding box center [445, 83] width 149 height 11
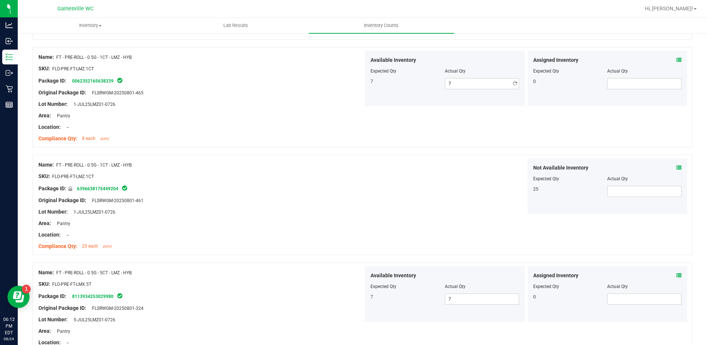
click at [347, 88] on div at bounding box center [200, 87] width 325 height 4
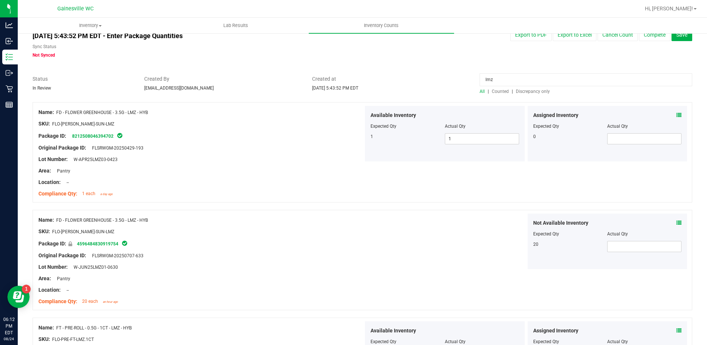
scroll to position [0, 0]
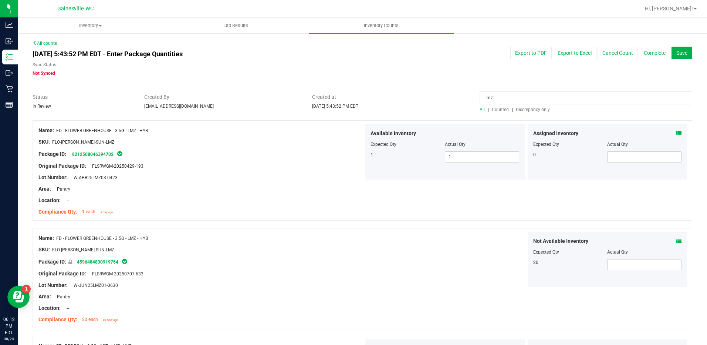
click at [534, 107] on span "Discrepancy only" at bounding box center [533, 109] width 34 height 5
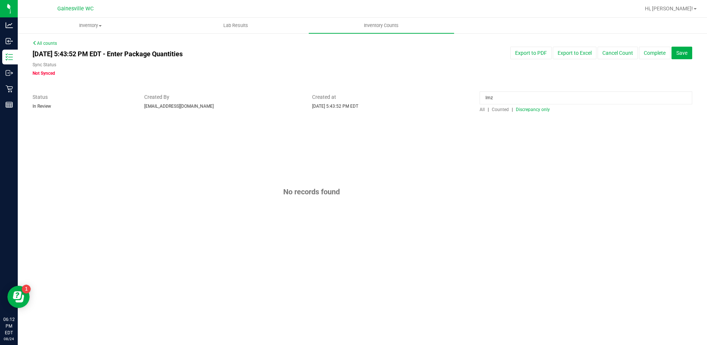
drag, startPoint x: 501, startPoint y: 96, endPoint x: 437, endPoint y: 104, distance: 64.5
click at [437, 104] on div "Status In Review Created By [EMAIL_ADDRESS][DOMAIN_NAME] Created at [DATE] 5:43…" at bounding box center [362, 103] width 671 height 20
click at [342, 122] on div "No records found" at bounding box center [363, 191] width 660 height 143
click at [532, 111] on span "Discrepancy only" at bounding box center [533, 109] width 34 height 5
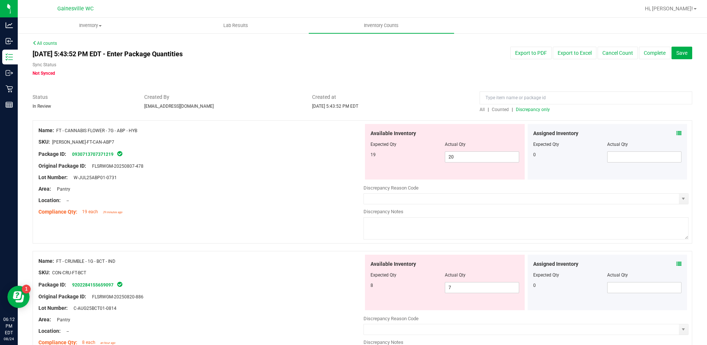
click at [677, 131] on icon at bounding box center [679, 133] width 5 height 5
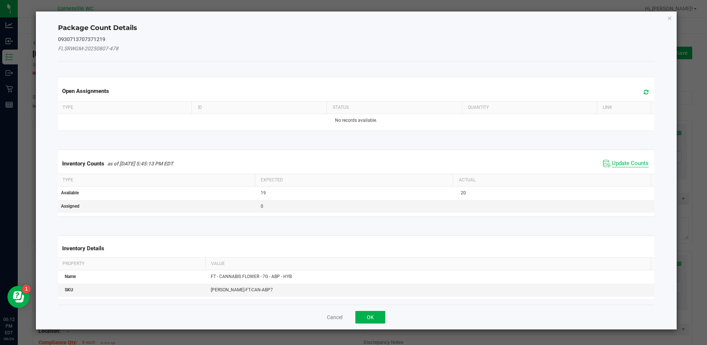
click at [619, 161] on span "Update Counts" at bounding box center [630, 163] width 37 height 7
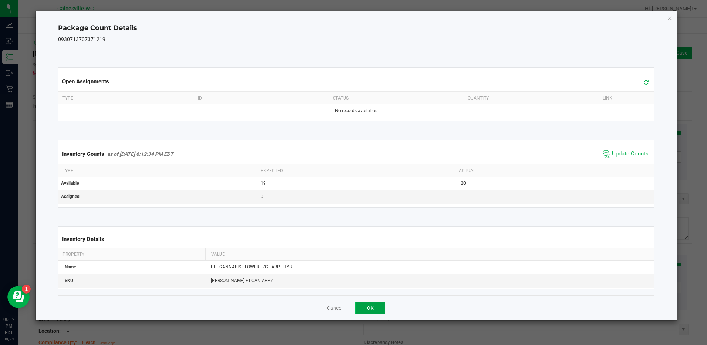
click at [376, 305] on button "OK" at bounding box center [371, 308] width 30 height 13
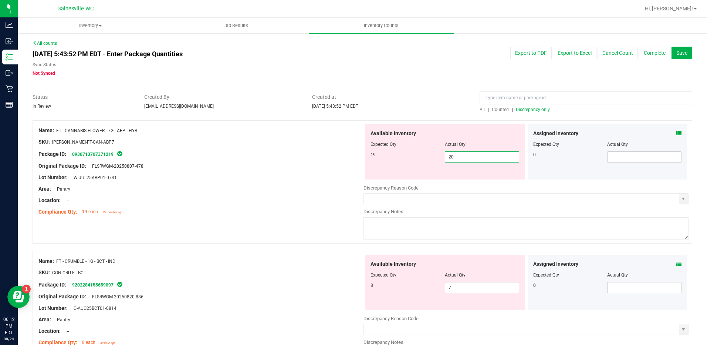
drag, startPoint x: 470, startPoint y: 157, endPoint x: 397, endPoint y: 157, distance: 73.3
click at [397, 157] on div "19 20 20" at bounding box center [445, 156] width 149 height 11
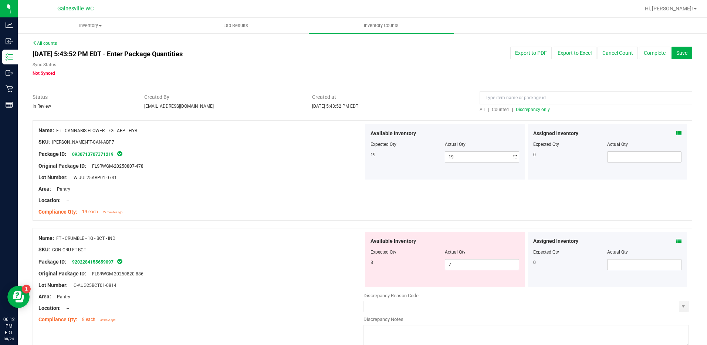
click at [290, 168] on div "Original Package ID: FLSRWGM-20250807-478" at bounding box center [200, 166] width 325 height 8
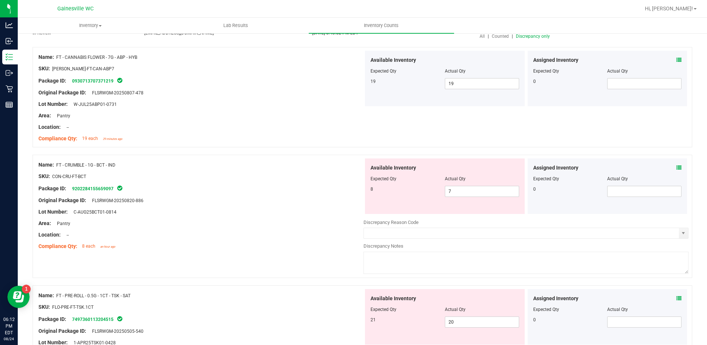
scroll to position [74, 0]
drag, startPoint x: 469, startPoint y: 193, endPoint x: 393, endPoint y: 190, distance: 76.3
click at [393, 190] on div "8 7 7" at bounding box center [445, 190] width 149 height 11
click at [677, 166] on icon at bounding box center [679, 166] width 5 height 5
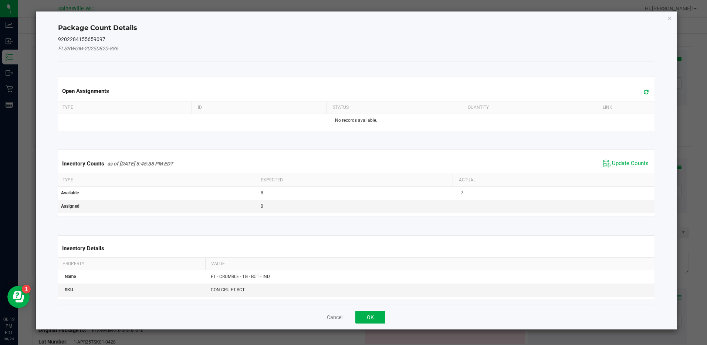
click at [622, 164] on span "Update Counts" at bounding box center [630, 163] width 37 height 7
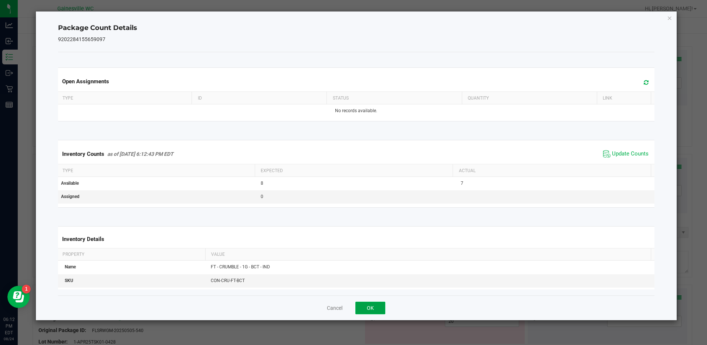
click at [372, 306] on button "OK" at bounding box center [371, 308] width 30 height 13
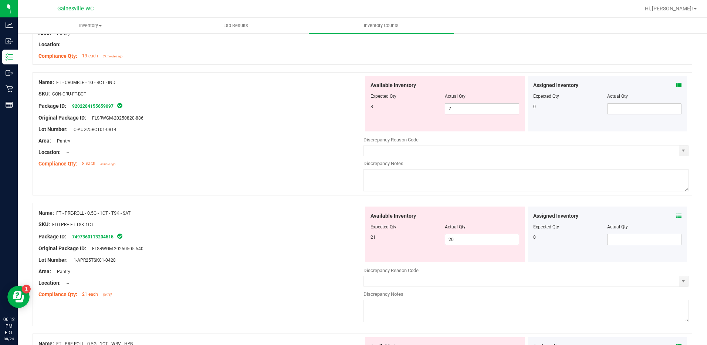
scroll to position [222, 0]
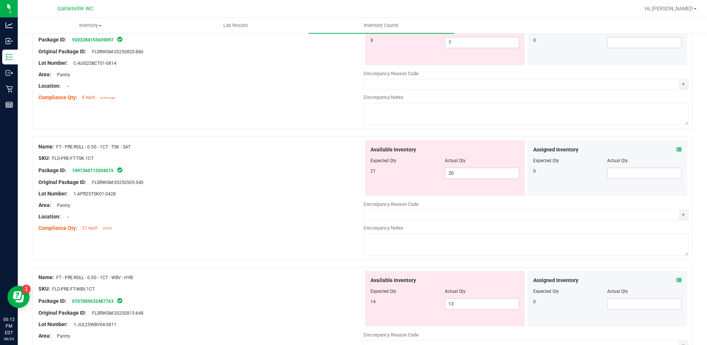
click at [677, 150] on icon at bounding box center [679, 149] width 5 height 5
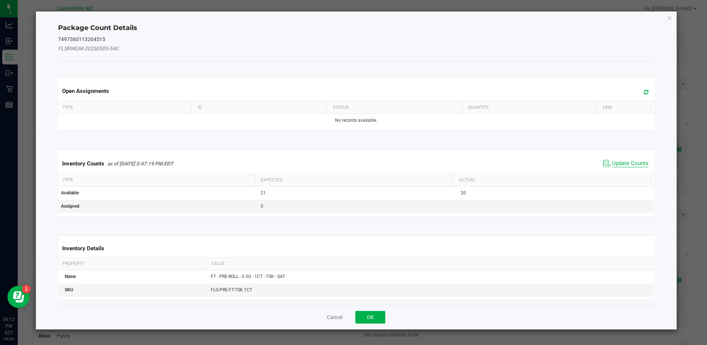
click at [625, 162] on span "Update Counts" at bounding box center [630, 163] width 37 height 7
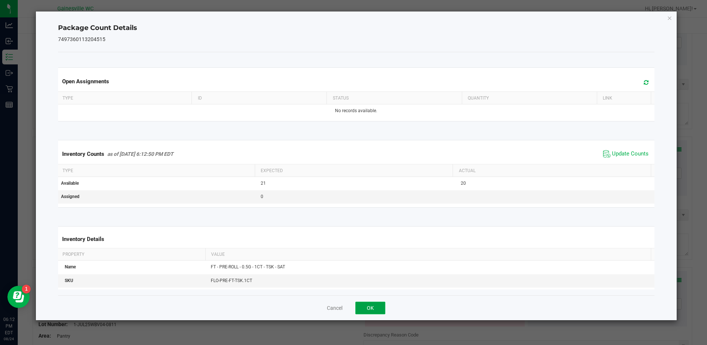
click at [368, 304] on button "OK" at bounding box center [371, 308] width 30 height 13
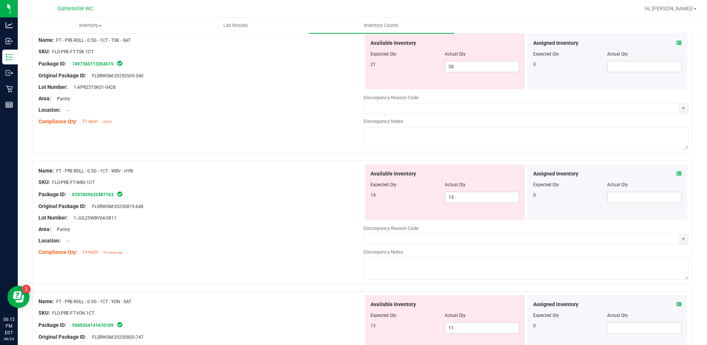
scroll to position [333, 0]
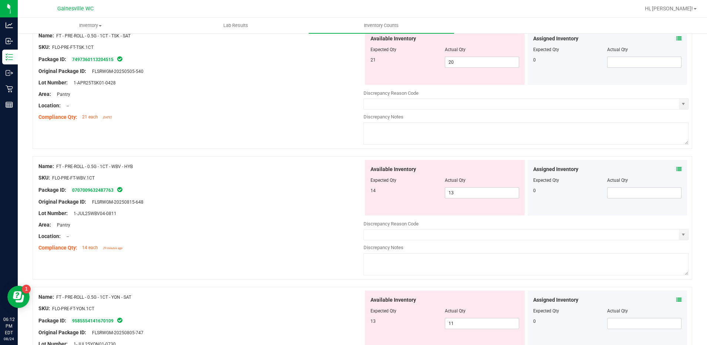
click at [677, 171] on icon at bounding box center [679, 169] width 5 height 5
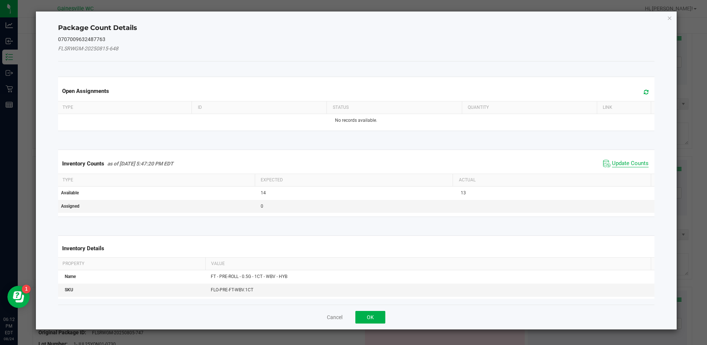
click at [612, 163] on span "Update Counts" at bounding box center [630, 163] width 37 height 7
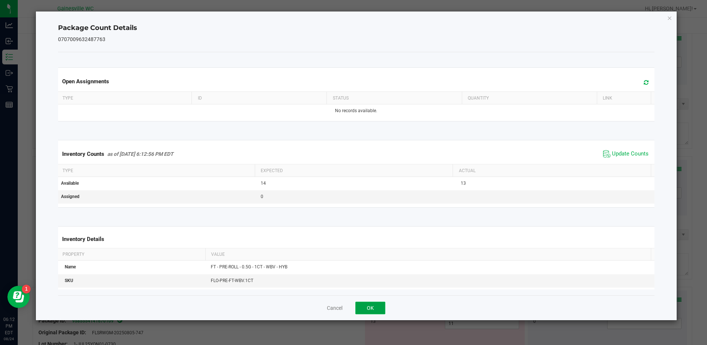
click at [365, 309] on button "OK" at bounding box center [371, 308] width 30 height 13
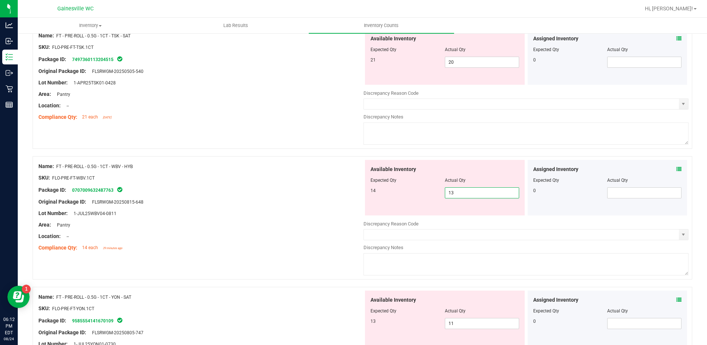
drag, startPoint x: 454, startPoint y: 195, endPoint x: 426, endPoint y: 194, distance: 28.5
click at [426, 194] on div "14 13 13" at bounding box center [445, 192] width 149 height 11
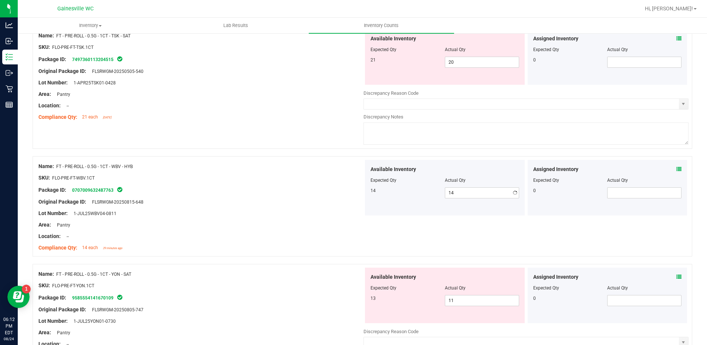
click at [345, 203] on div "Original Package ID: FLSRWGM-20250815-648" at bounding box center [200, 202] width 325 height 8
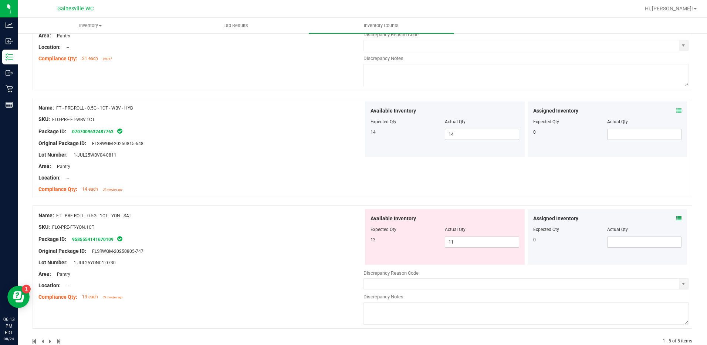
scroll to position [408, 0]
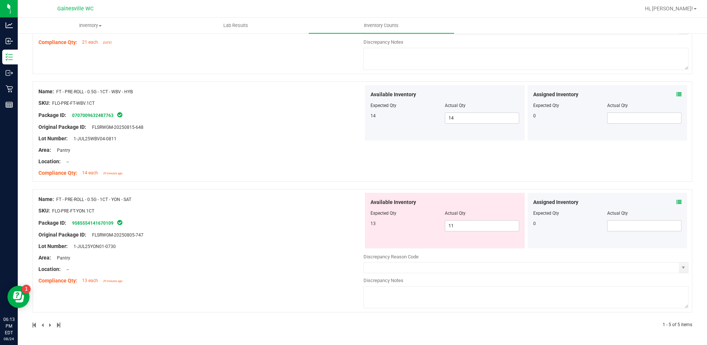
click at [677, 201] on icon at bounding box center [679, 201] width 5 height 5
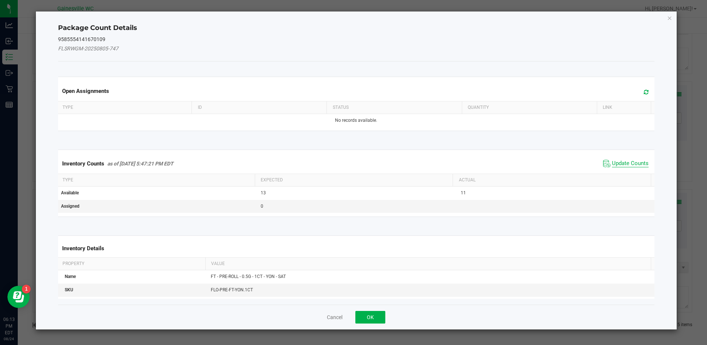
click at [622, 163] on span "Update Counts" at bounding box center [630, 163] width 37 height 7
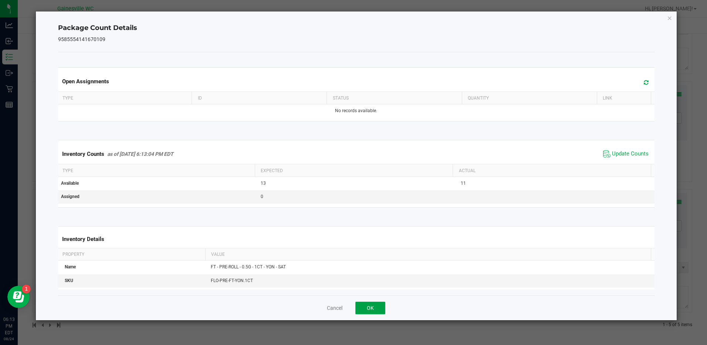
click at [370, 308] on button "OK" at bounding box center [371, 308] width 30 height 13
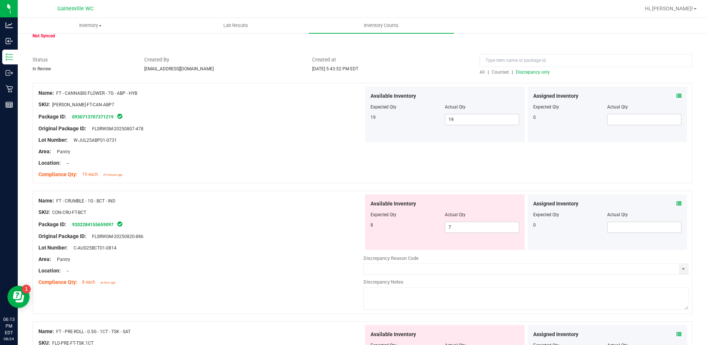
scroll to position [0, 0]
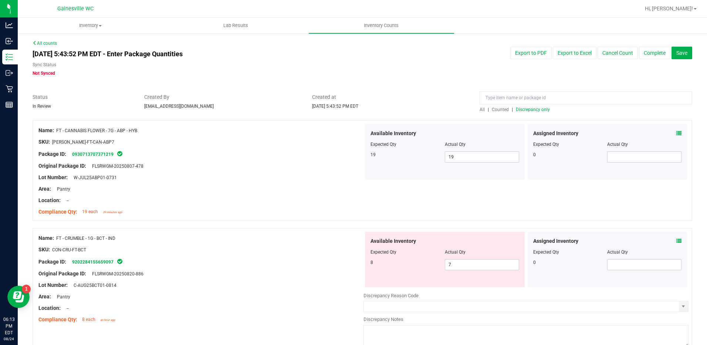
click at [526, 107] on span "Discrepancy only" at bounding box center [533, 109] width 34 height 5
